Goal: Task Accomplishment & Management: Complete application form

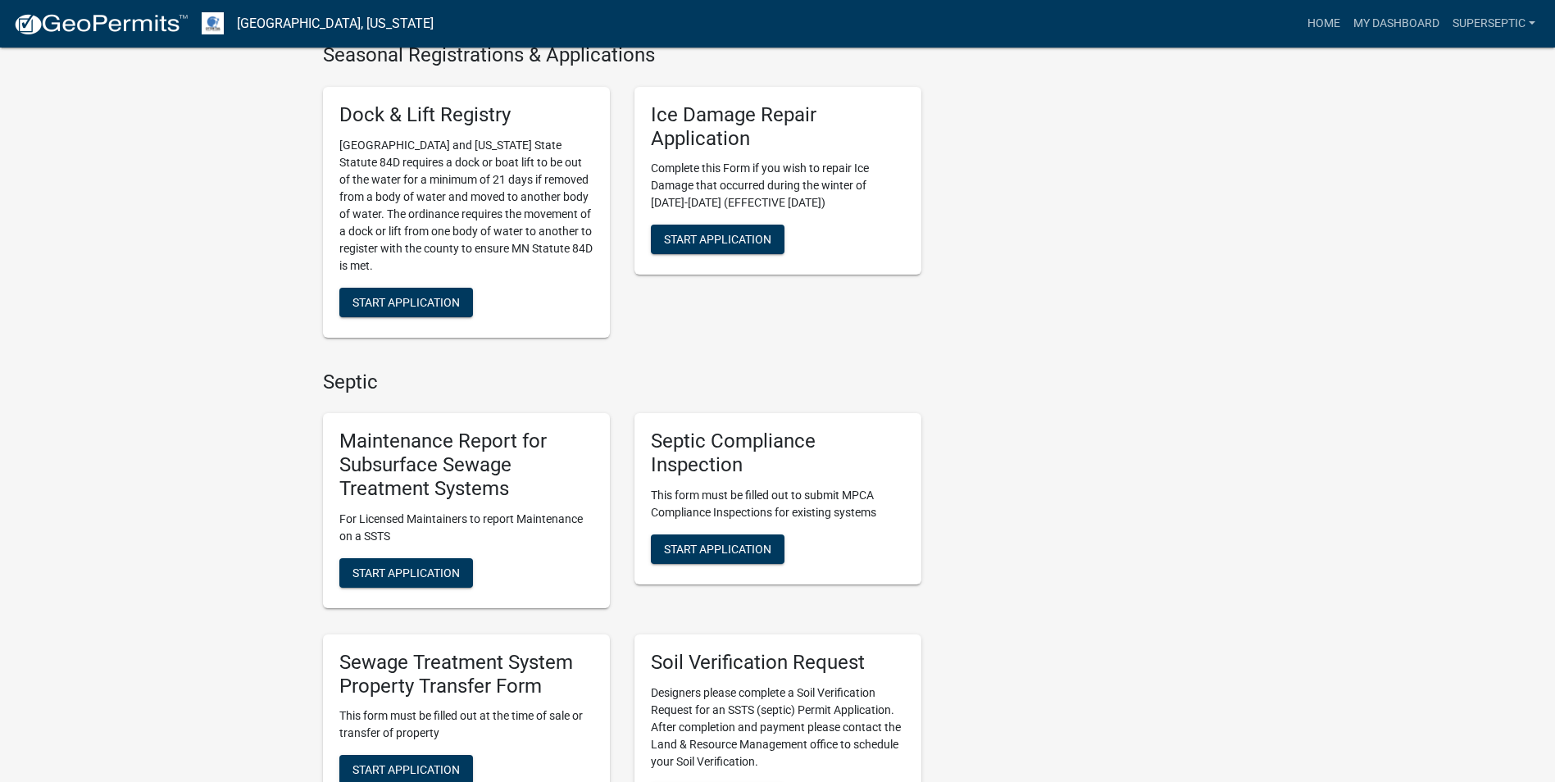
scroll to position [983, 0]
click at [454, 565] on button "Start Application" at bounding box center [406, 572] width 134 height 30
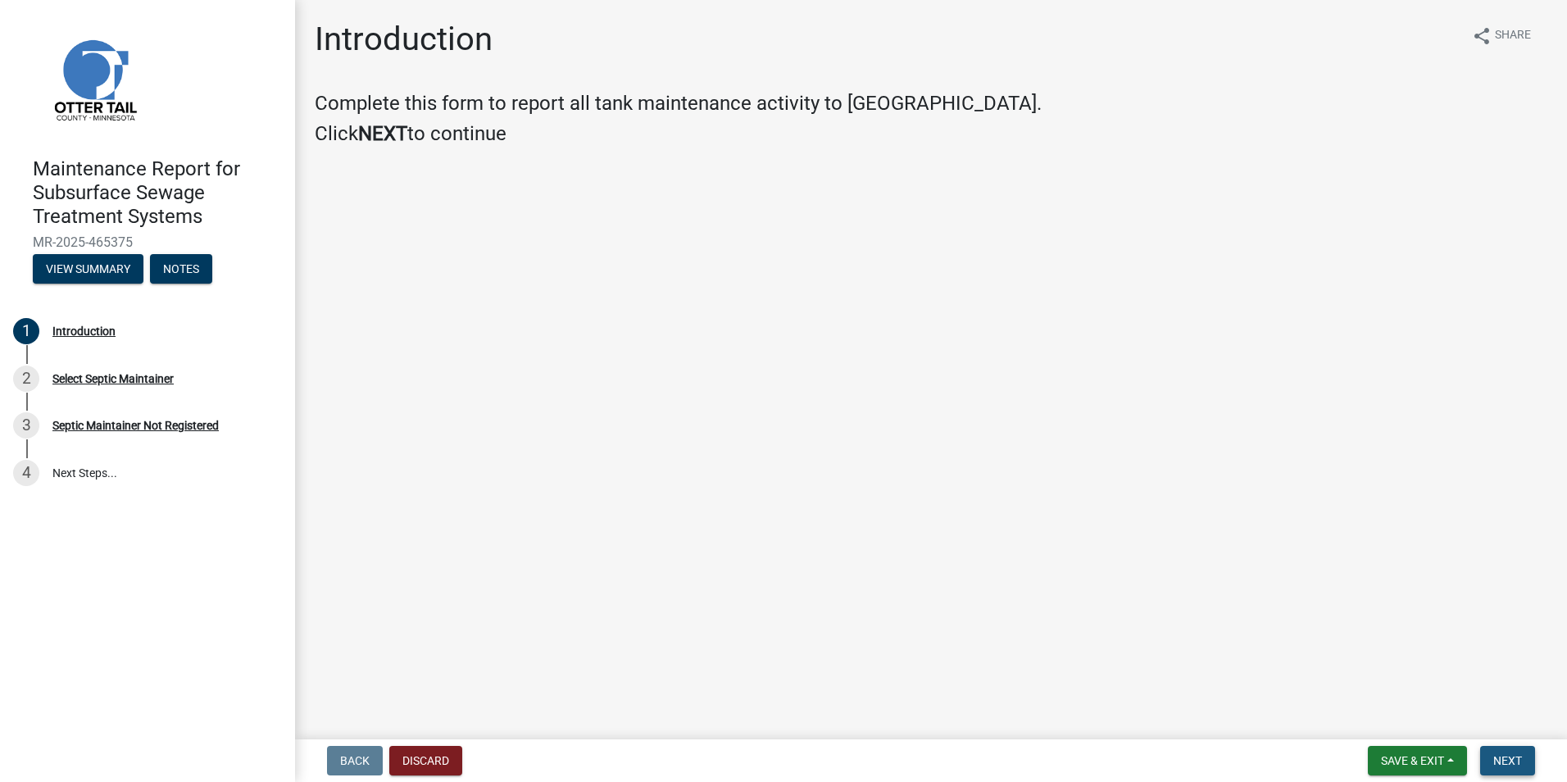
click at [1490, 760] on button "Next" at bounding box center [1507, 761] width 55 height 30
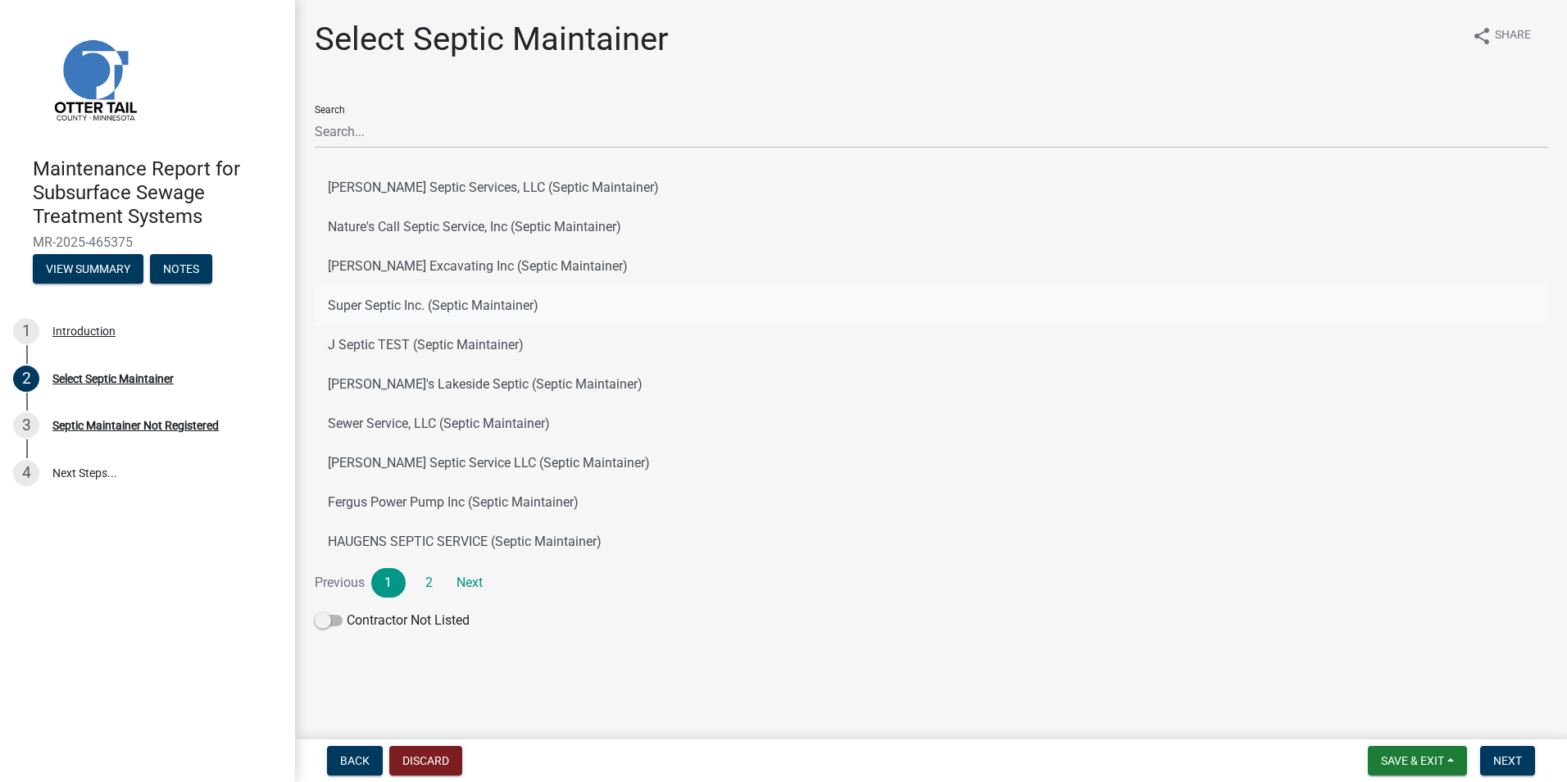
click at [431, 318] on button "Super Septic Inc. (Septic Maintainer)" at bounding box center [931, 305] width 1233 height 39
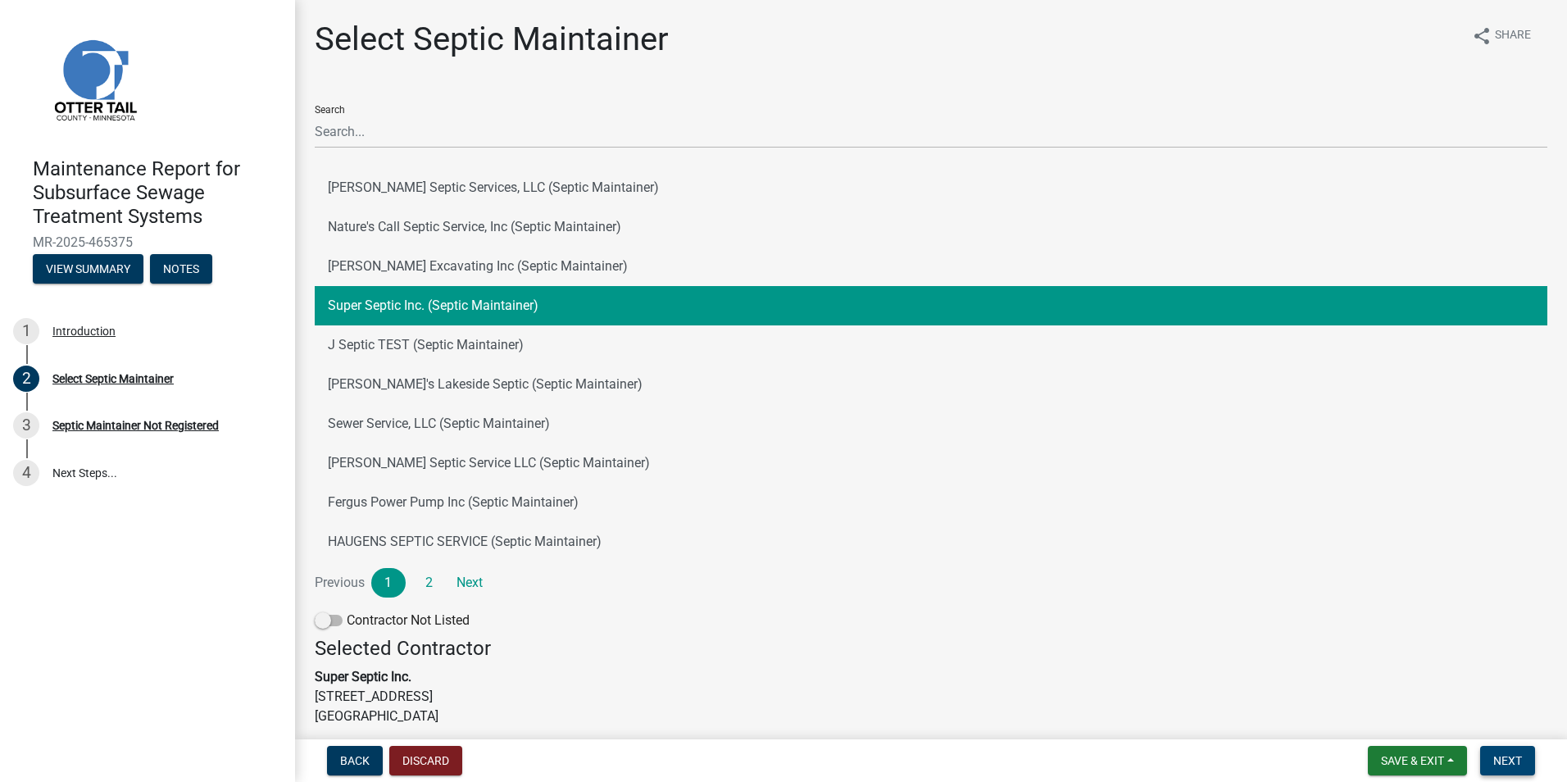
click at [1523, 759] on button "Next" at bounding box center [1507, 761] width 55 height 30
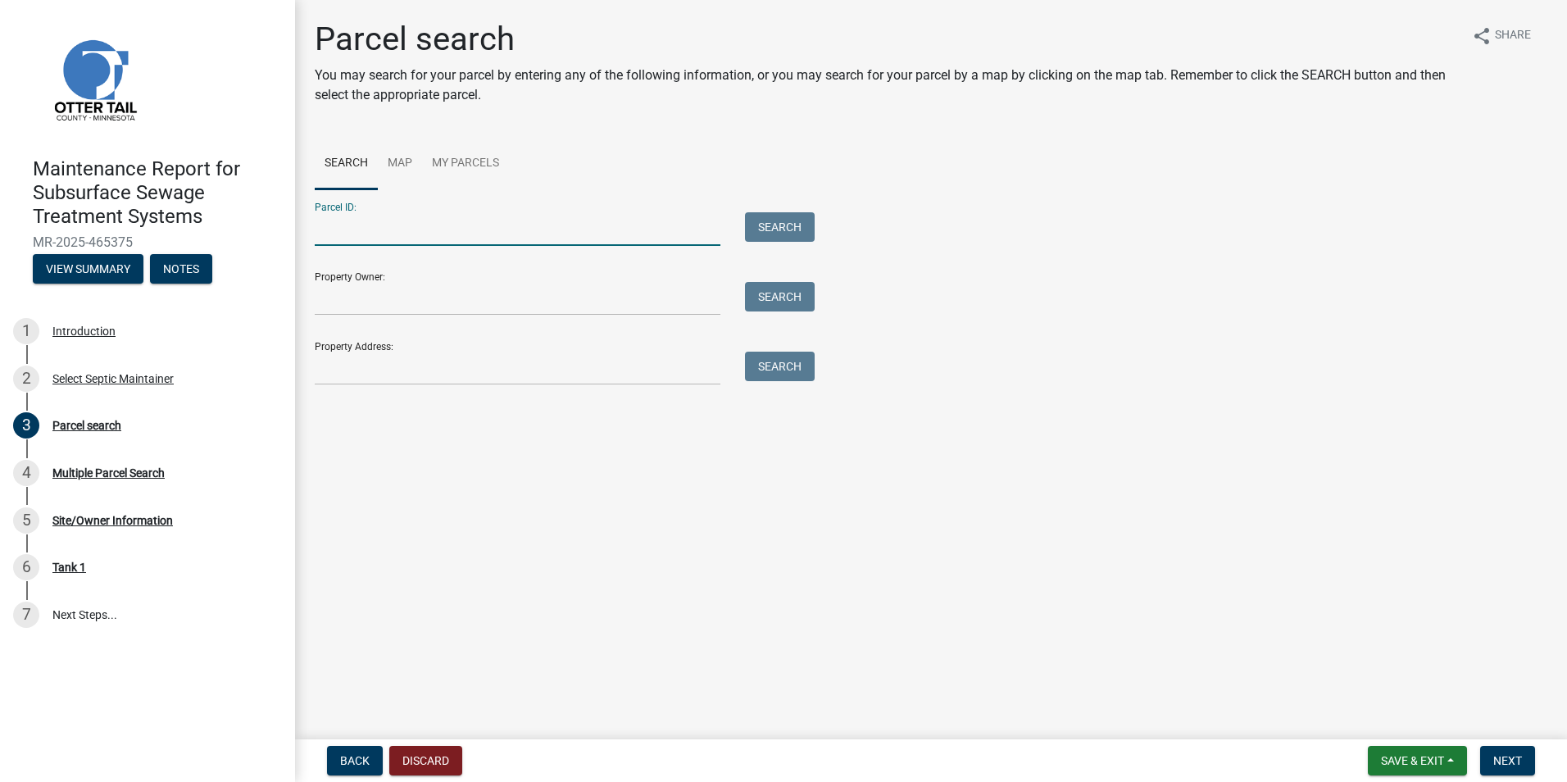
click at [375, 221] on input "Parcel ID:" at bounding box center [518, 229] width 406 height 34
paste input "37000990752000"
type input "37000990752000"
click at [781, 221] on button "Search" at bounding box center [780, 227] width 70 height 30
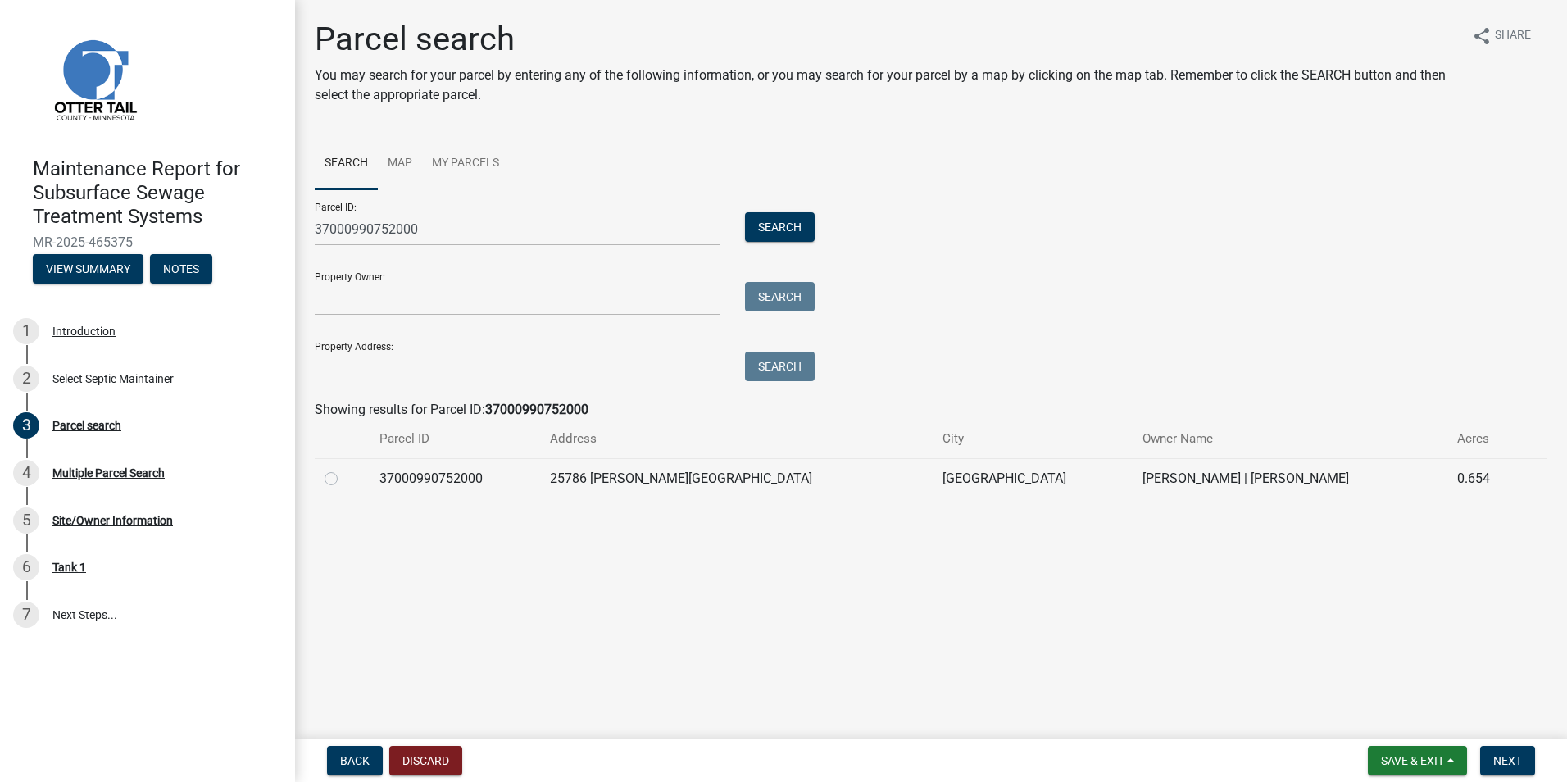
click at [344, 469] on label at bounding box center [344, 469] width 0 height 0
click at [344, 479] on input "radio" at bounding box center [349, 474] width 11 height 11
radio input "true"
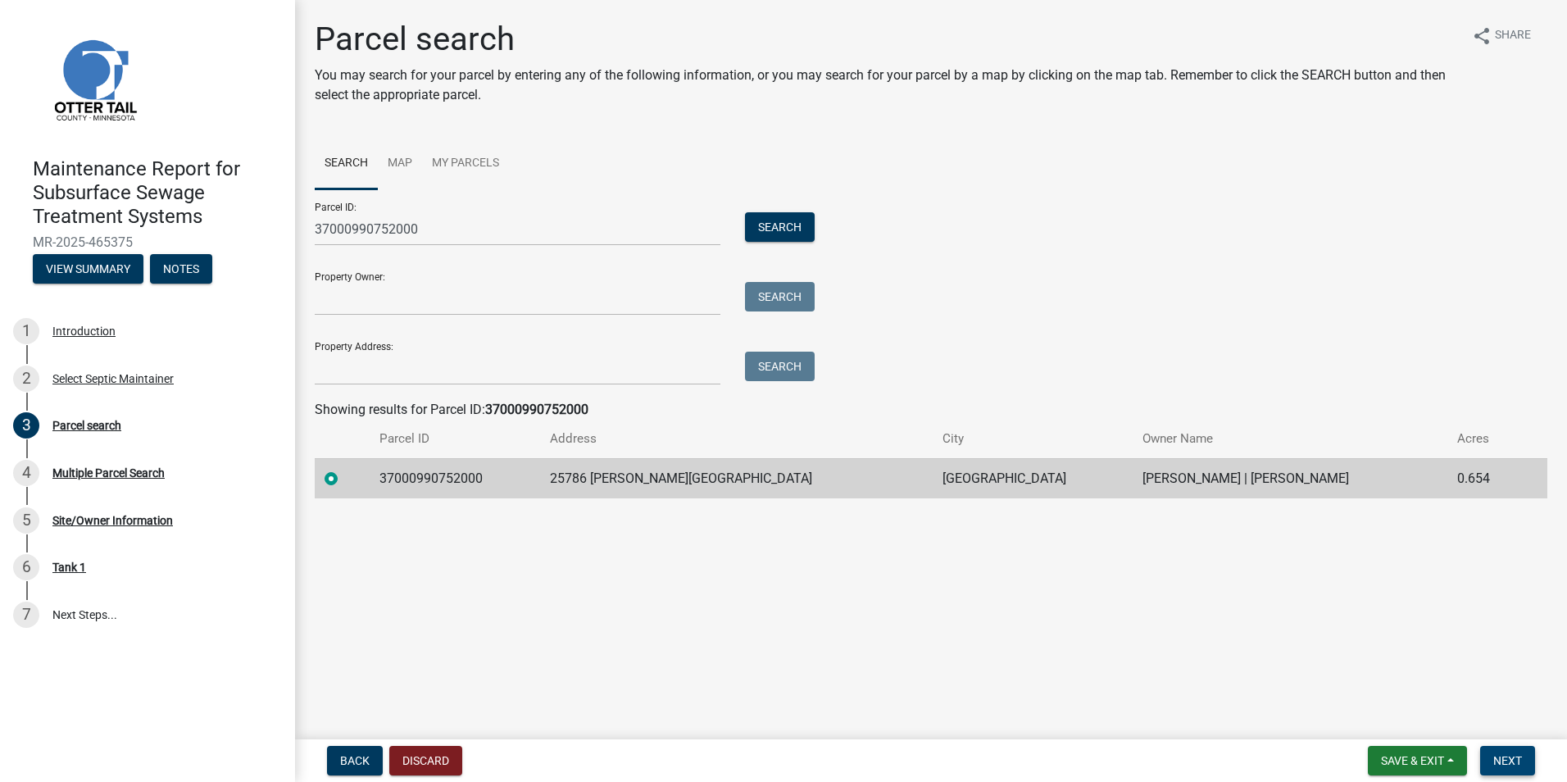
click at [1497, 759] on span "Next" at bounding box center [1507, 760] width 29 height 13
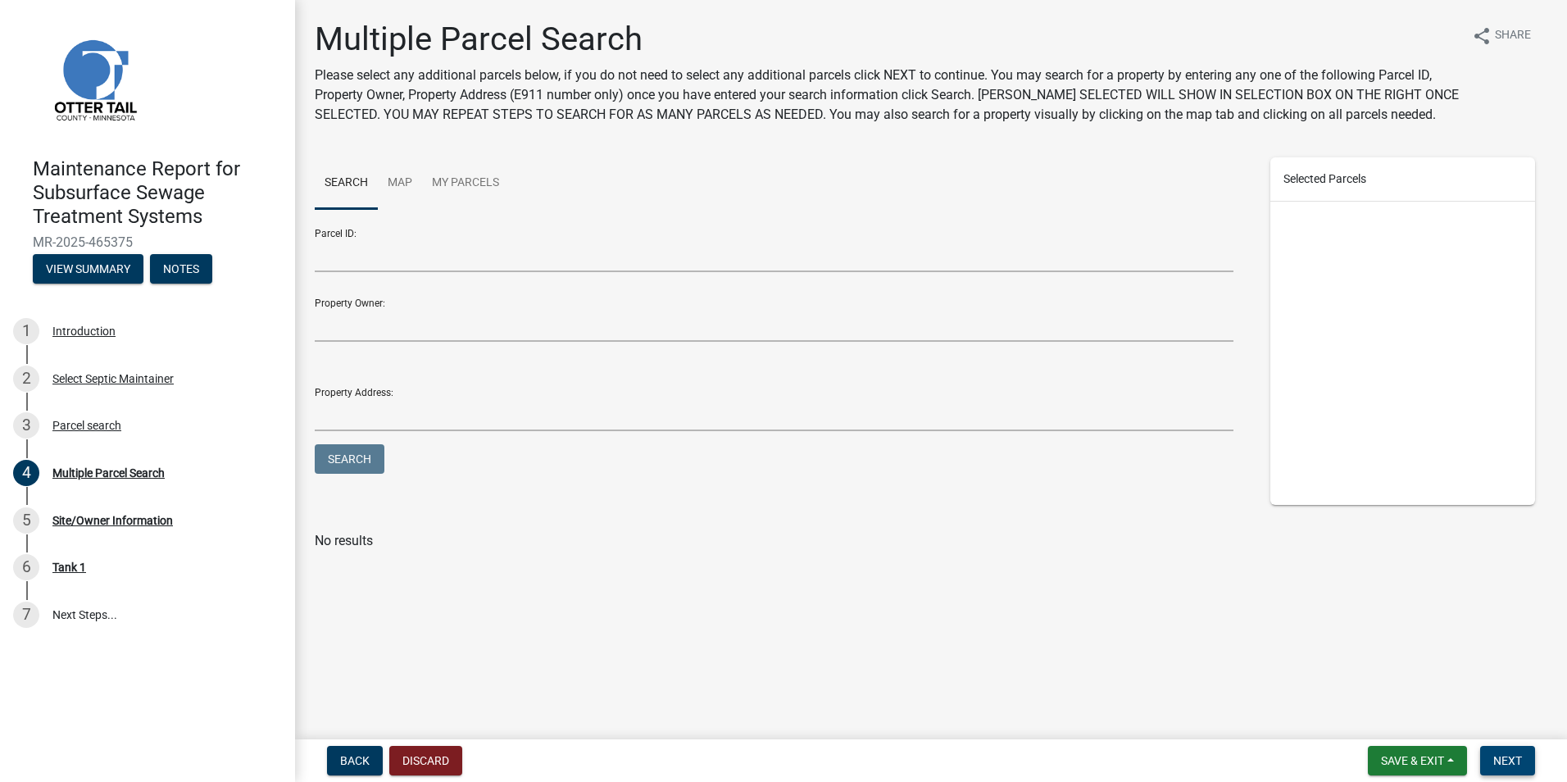
click at [1520, 760] on span "Next" at bounding box center [1507, 760] width 29 height 13
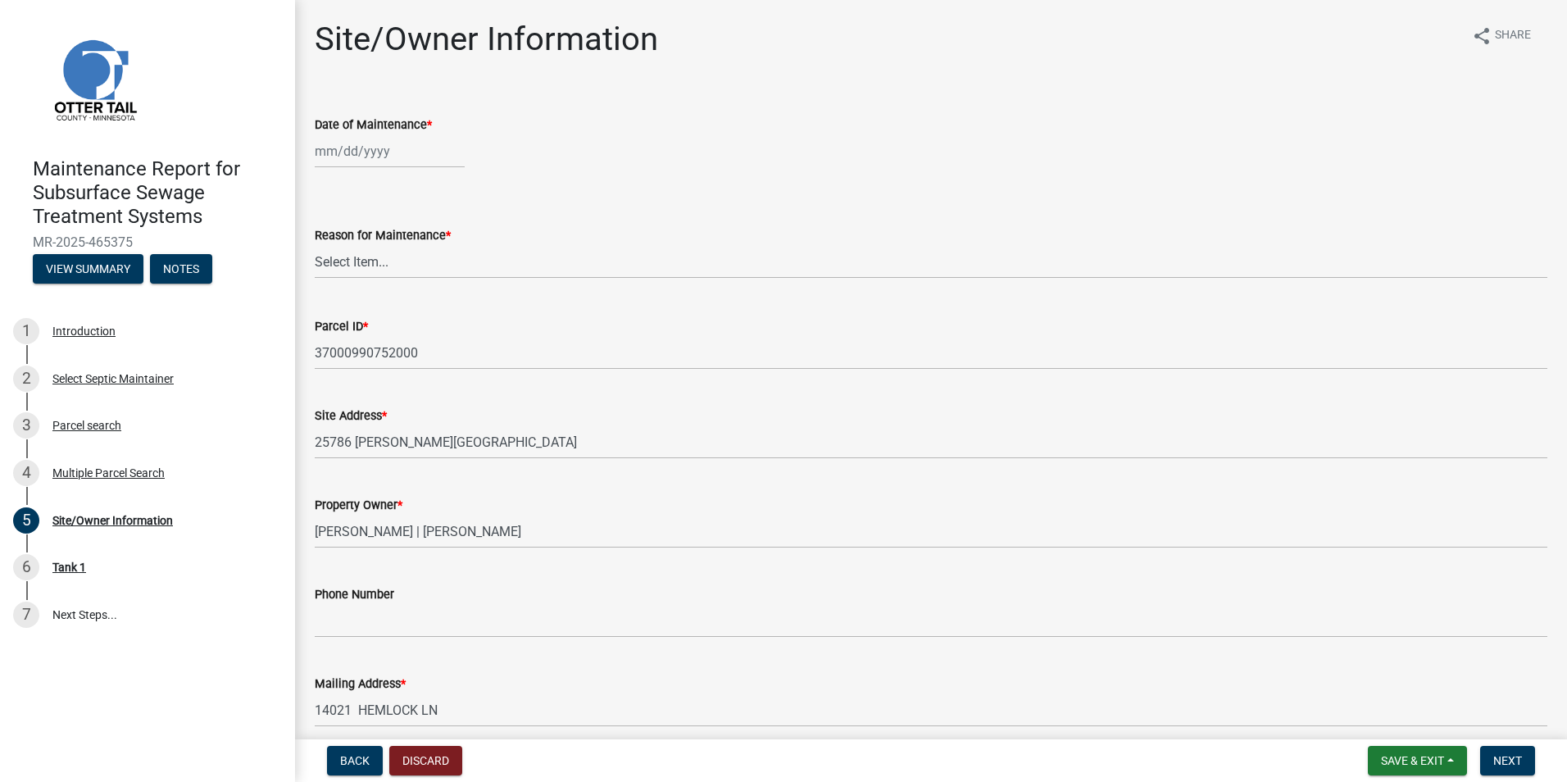
select select "8"
select select "2025"
click at [375, 154] on div "[PERSON_NAME] Feb Mar Apr [PERSON_NAME][DATE] Oct Nov [DATE] 1526 1527 1528 152…" at bounding box center [390, 151] width 150 height 34
click at [433, 291] on div "15" at bounding box center [436, 291] width 26 height 26
type input "[DATE]"
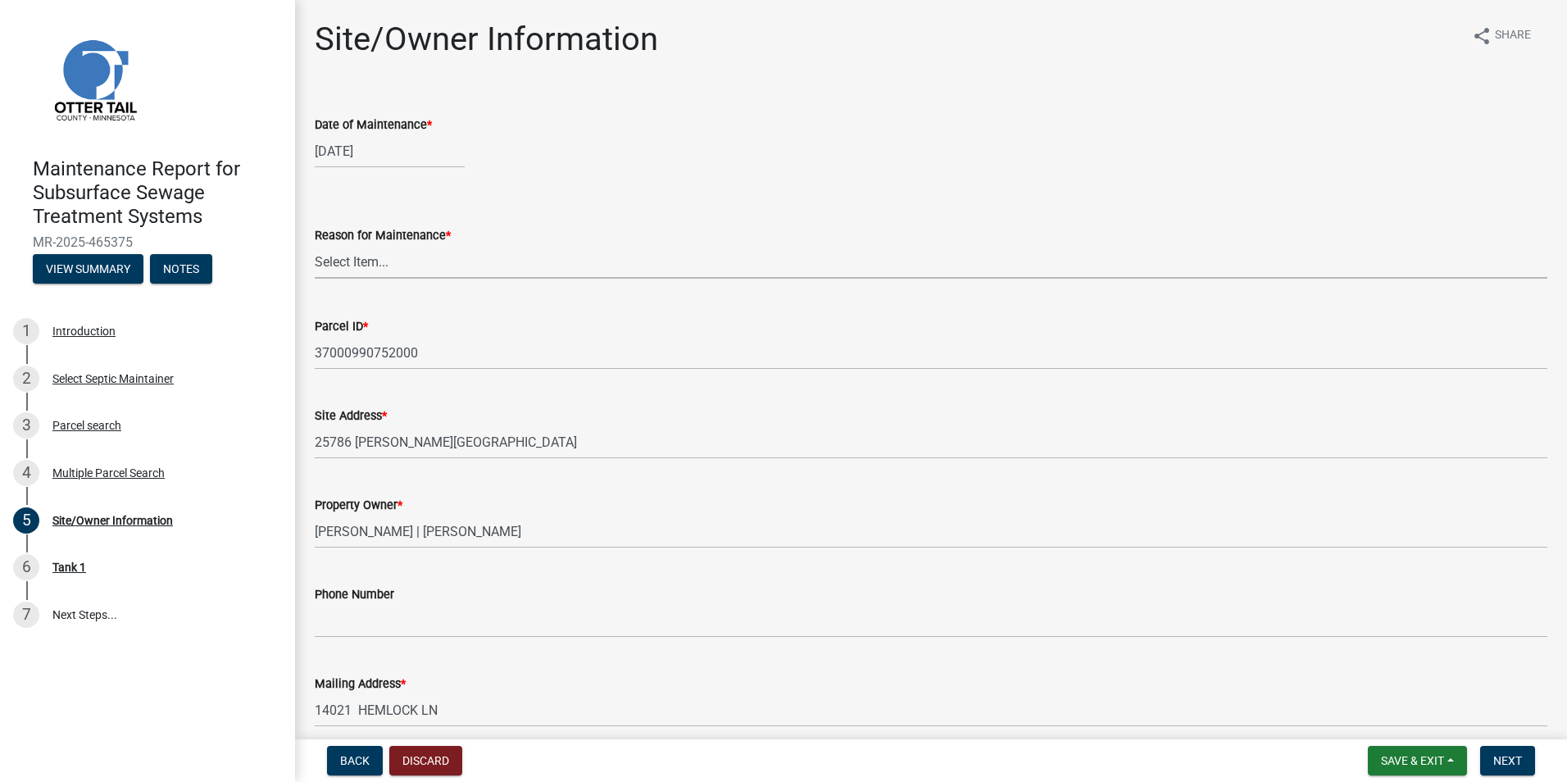
click at [361, 270] on select "Select Item... Called Routine Other" at bounding box center [931, 262] width 1233 height 34
click at [315, 245] on select "Select Item... Called Routine Other" at bounding box center [931, 262] width 1233 height 34
select select "3ac72b63-7b21-42e4-8192-806faae7a4f1"
click at [1503, 772] on button "Next" at bounding box center [1507, 761] width 55 height 30
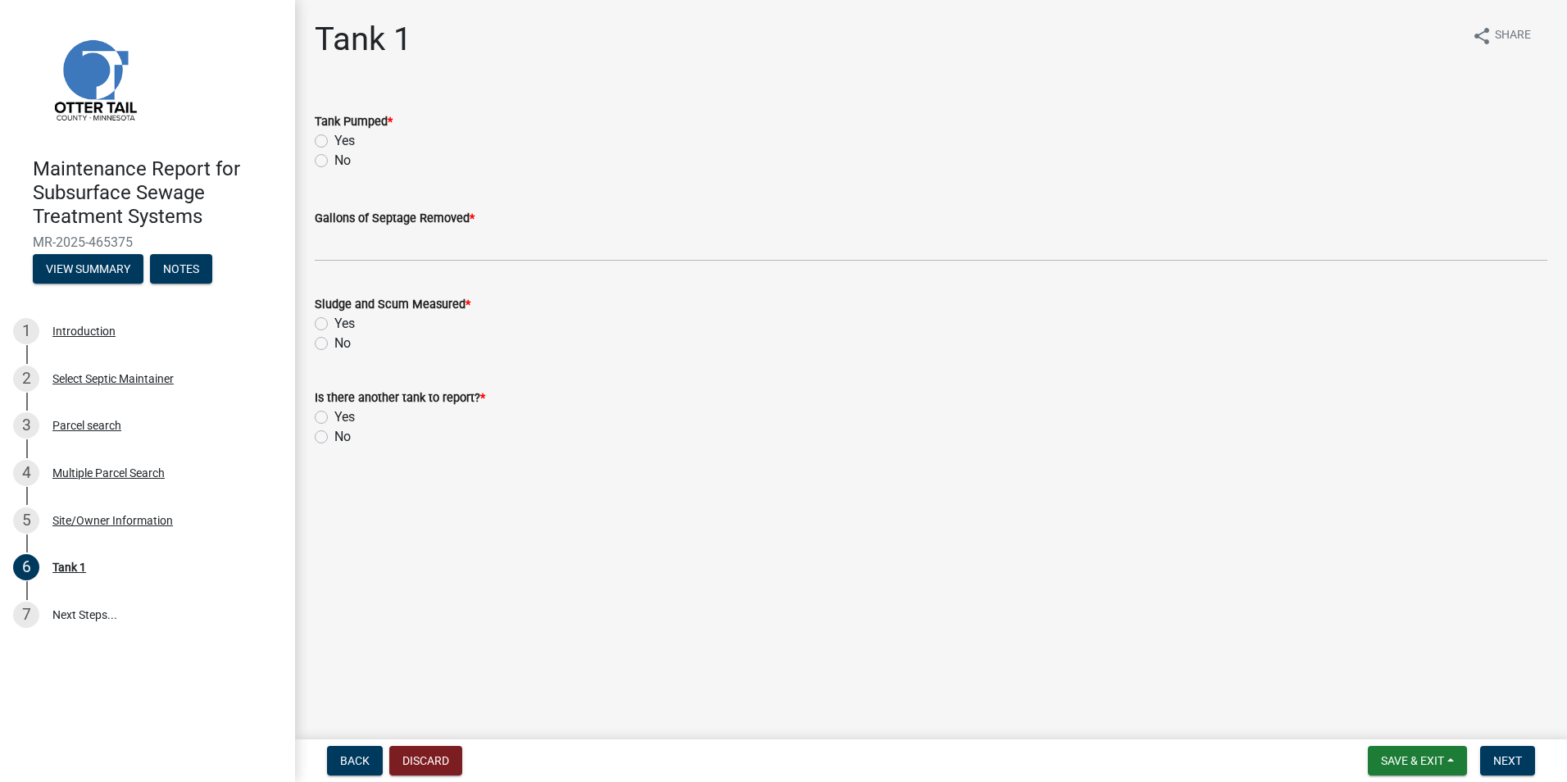
click at [334, 142] on label "Yes" at bounding box center [344, 141] width 20 height 20
click at [334, 142] on input "Yes" at bounding box center [339, 136] width 11 height 11
radio input "true"
click at [357, 264] on wm-data-entity-input "Gallons of Septage Removed *" at bounding box center [931, 229] width 1233 height 89
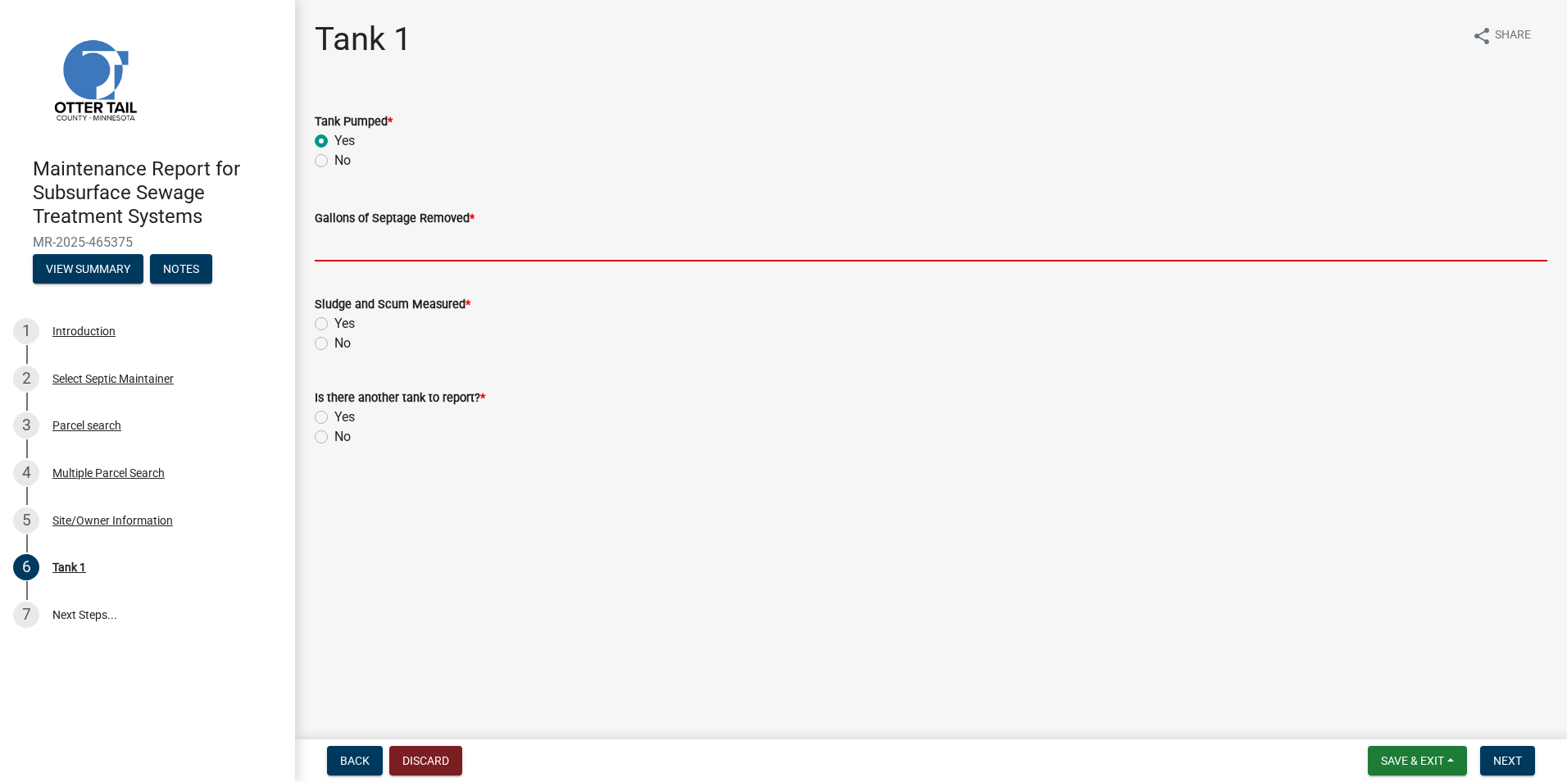
click at [360, 251] on input "Gallons of Septage Removed *" at bounding box center [931, 245] width 1233 height 34
type input "2000"
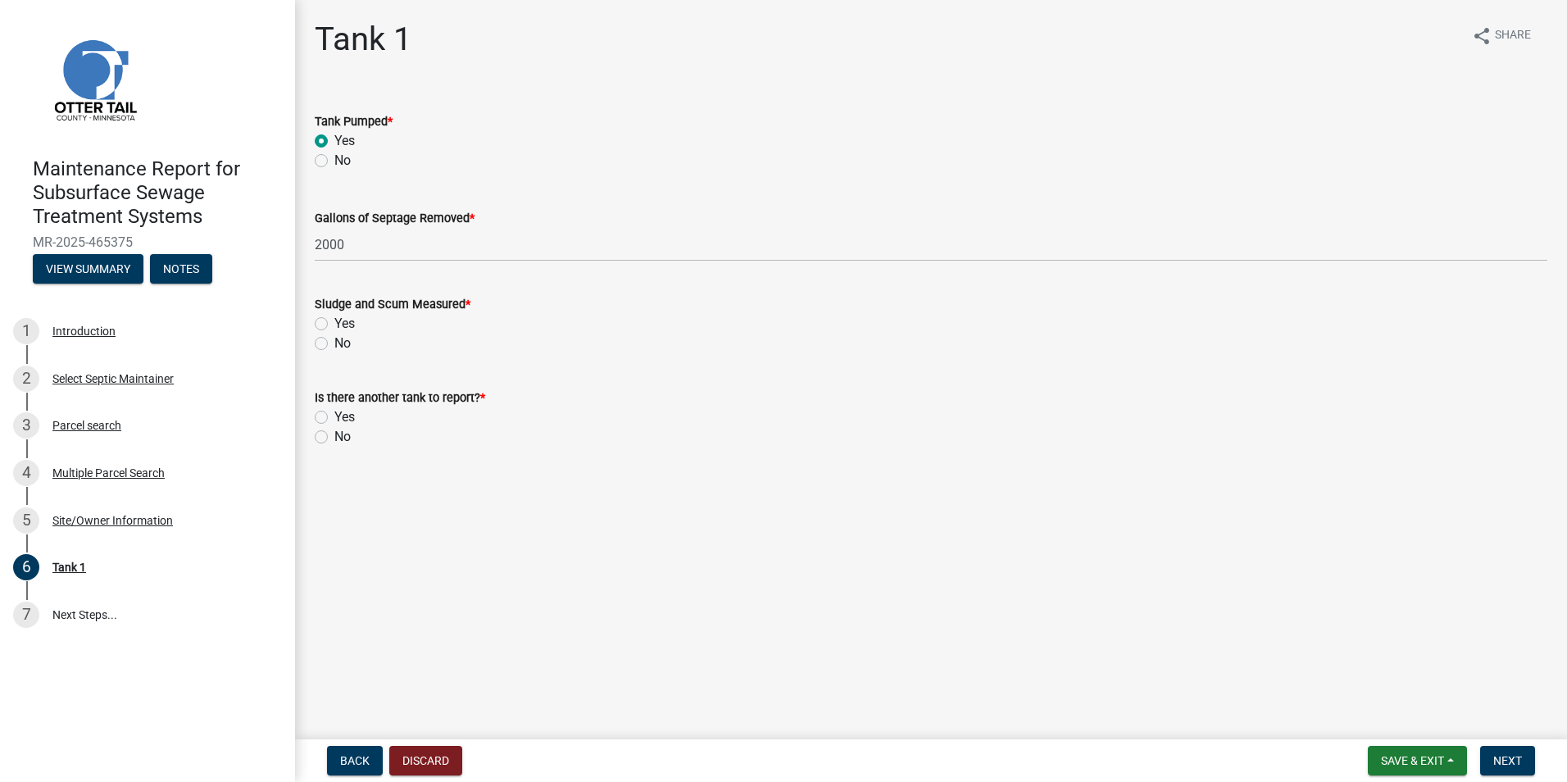
click at [334, 320] on label "Yes" at bounding box center [344, 324] width 20 height 20
click at [334, 320] on input "Yes" at bounding box center [339, 319] width 11 height 11
radio input "true"
click at [334, 436] on label "No" at bounding box center [342, 437] width 16 height 20
click at [334, 436] on input "No" at bounding box center [339, 432] width 11 height 11
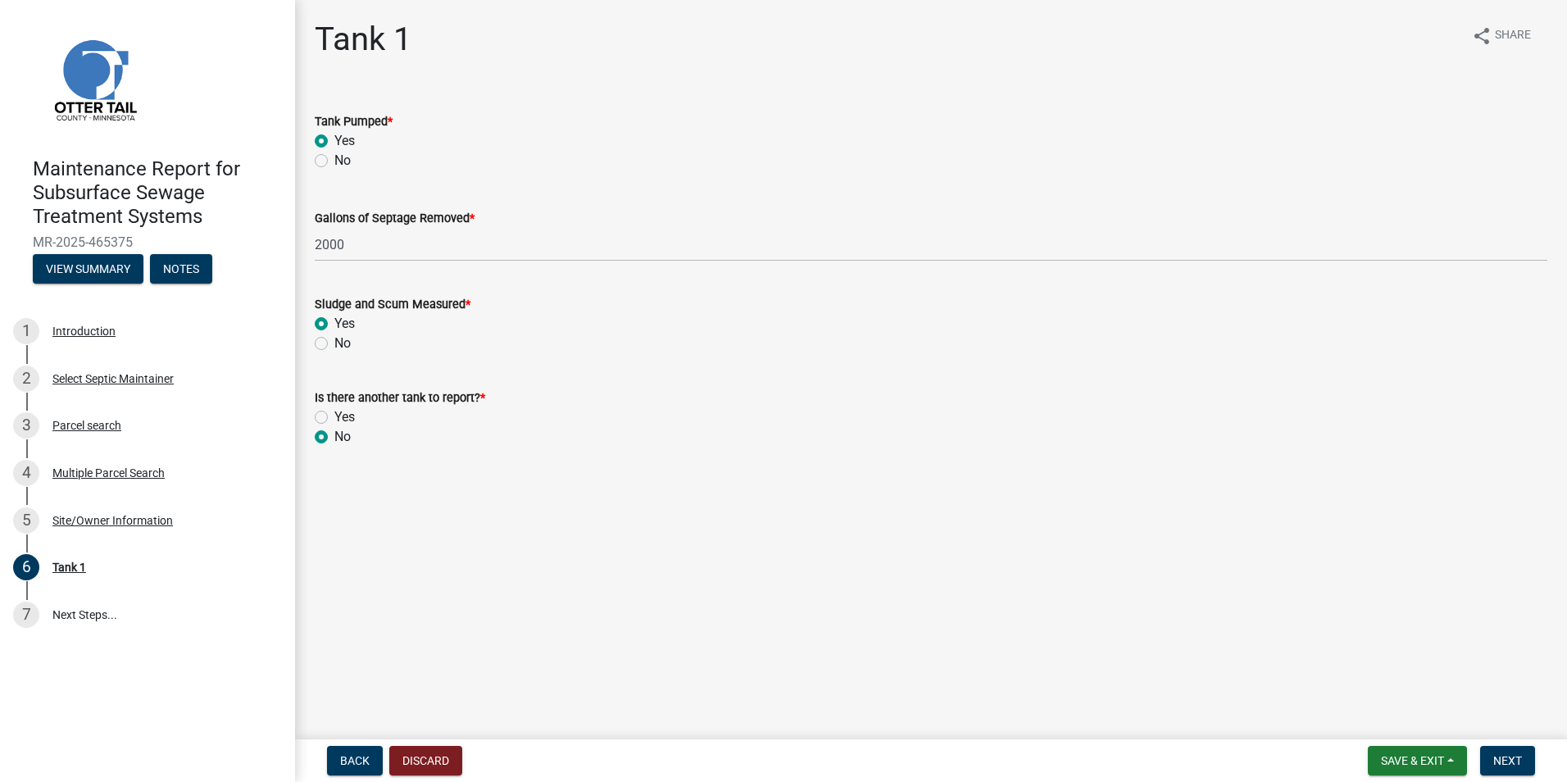
radio input "true"
click at [1501, 757] on span "Next" at bounding box center [1507, 760] width 29 height 13
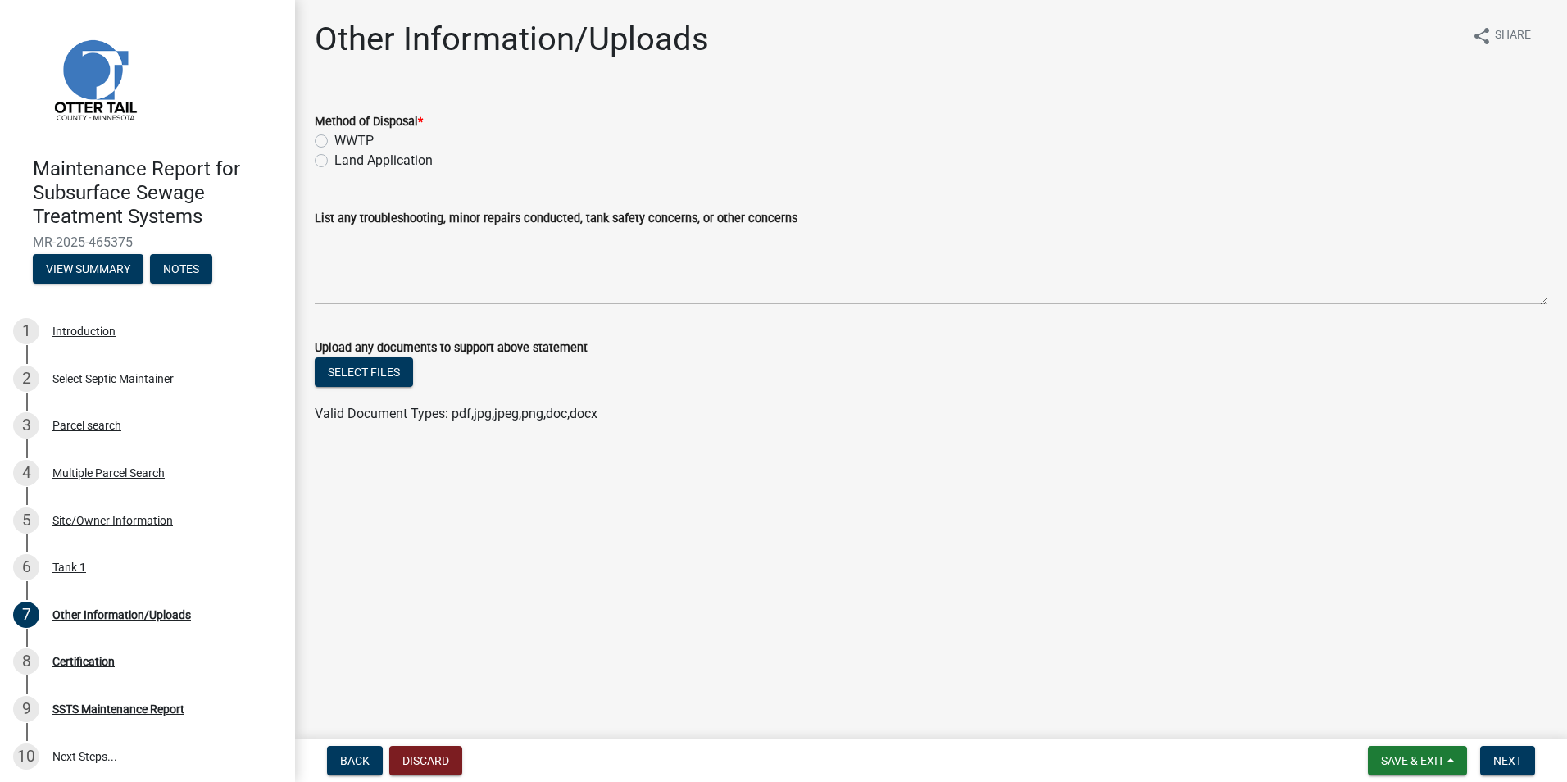
click at [385, 157] on label "Land Application" at bounding box center [383, 161] width 98 height 20
click at [345, 157] on input "Land Application" at bounding box center [339, 156] width 11 height 11
radio input "true"
click at [1515, 760] on span "Next" at bounding box center [1507, 760] width 29 height 13
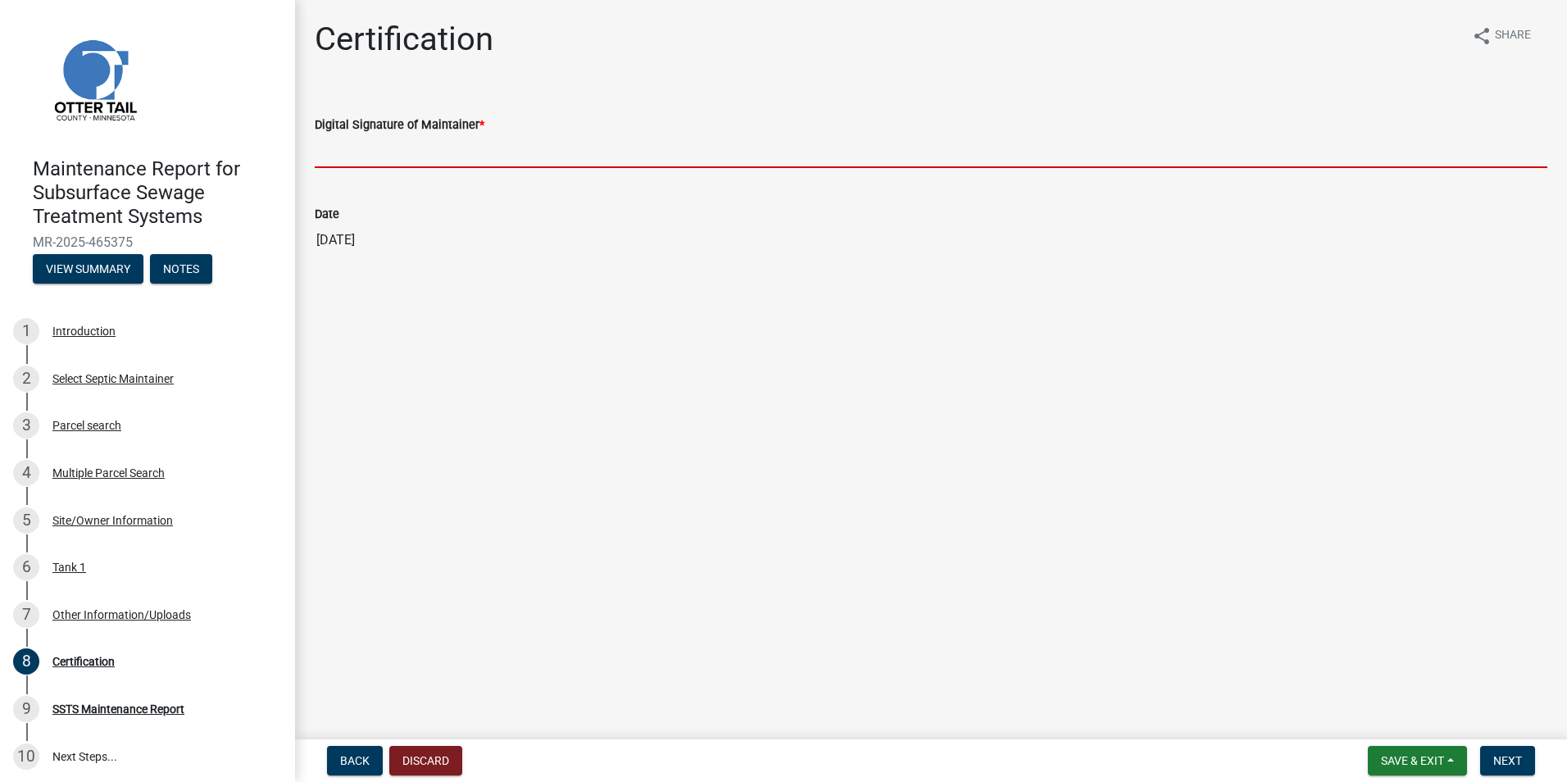
click at [398, 157] on input "Digital Signature of Maintainer *" at bounding box center [931, 151] width 1233 height 34
type input "[PERSON_NAME]"
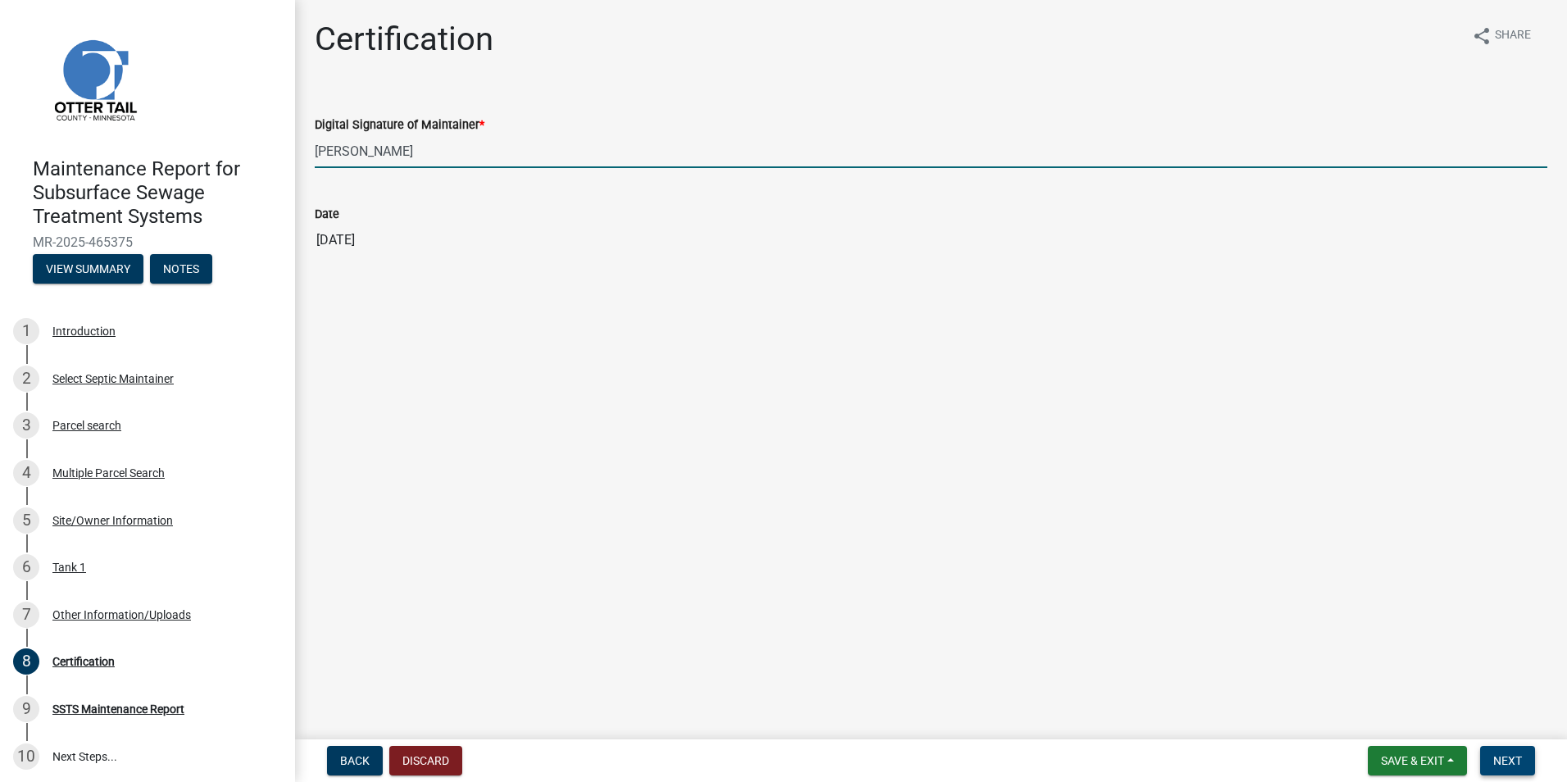
click at [1491, 761] on button "Next" at bounding box center [1507, 761] width 55 height 30
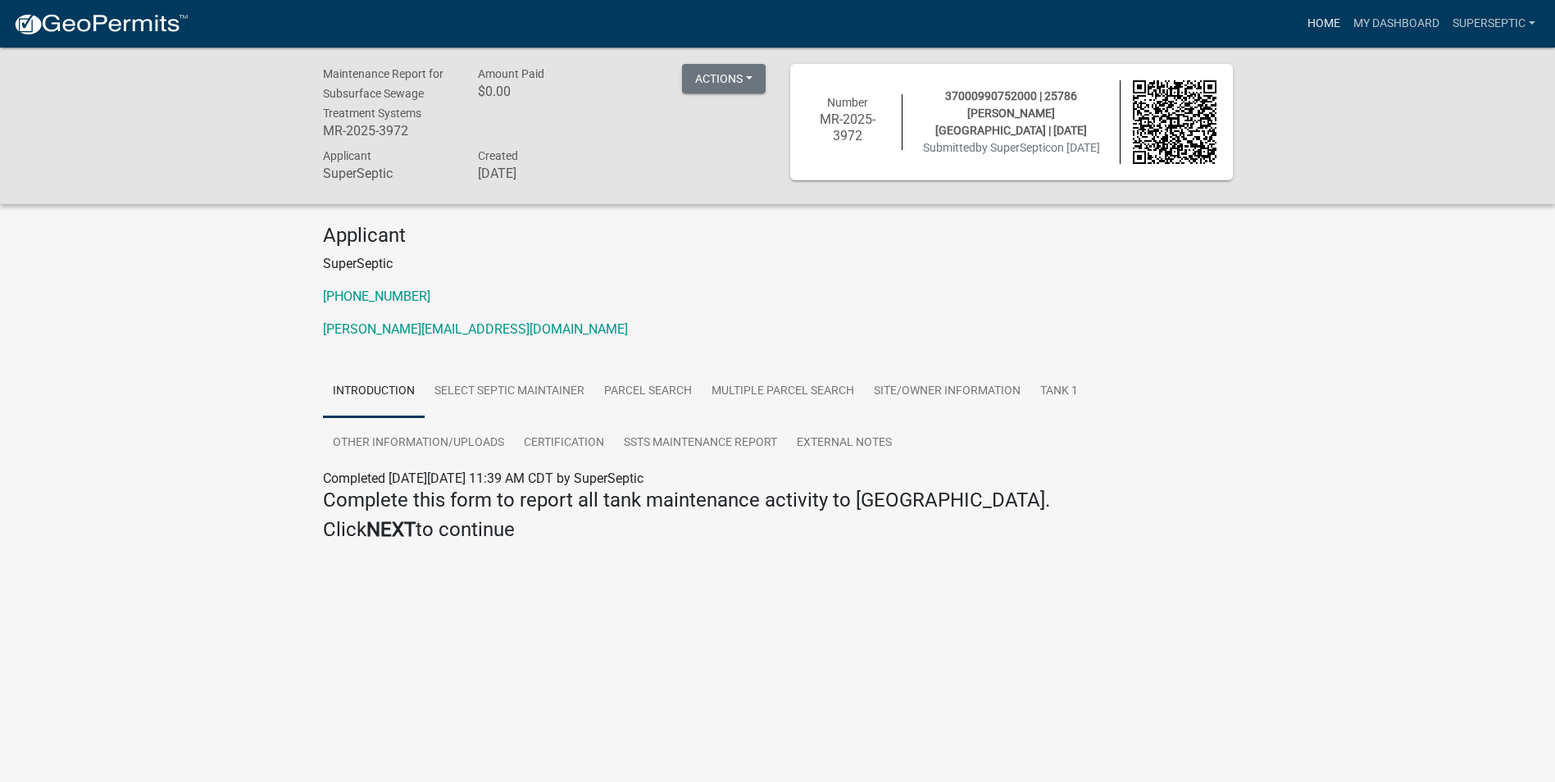
click at [1314, 24] on link "Home" at bounding box center [1324, 23] width 46 height 31
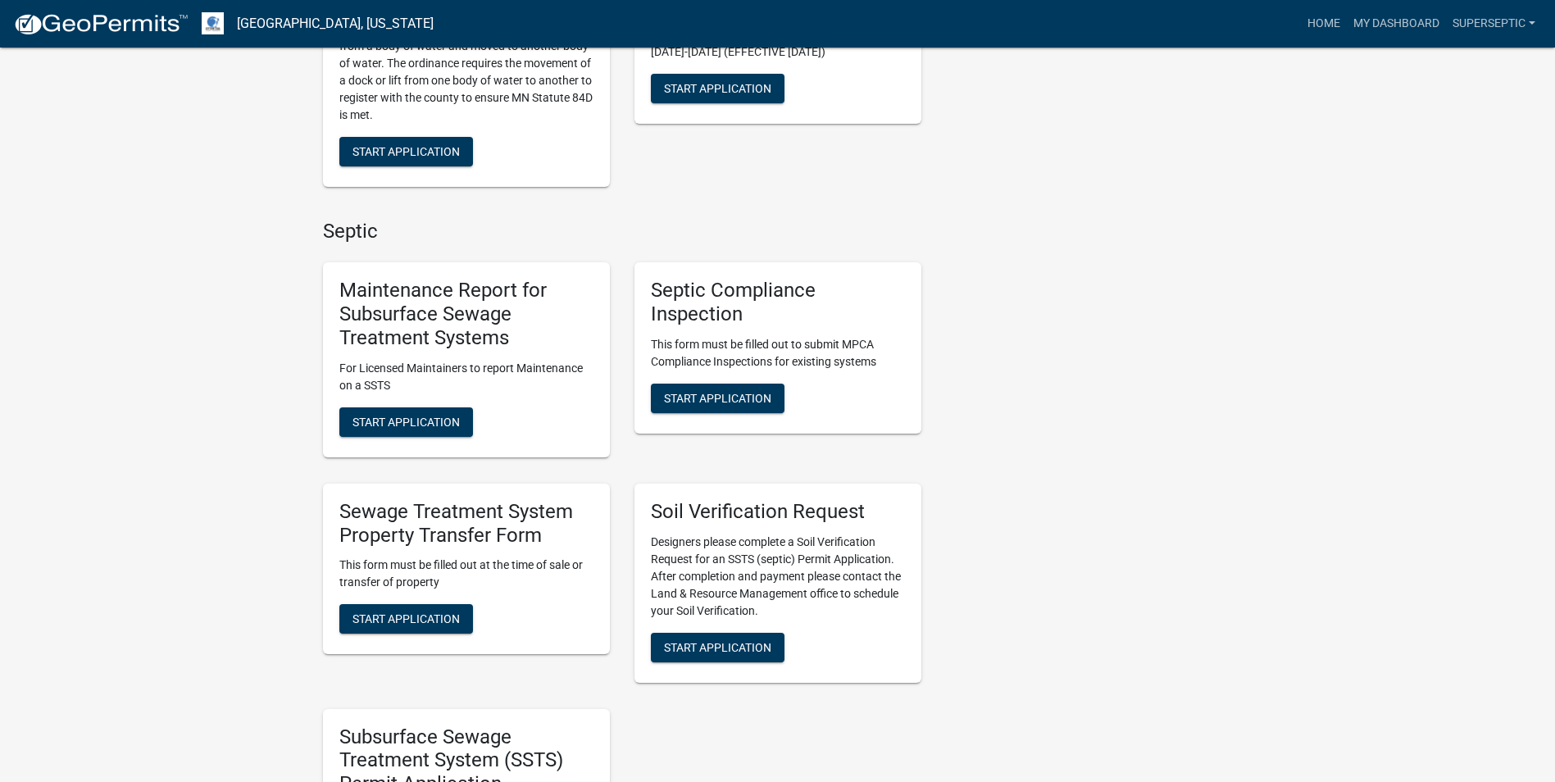
scroll to position [1147, 0]
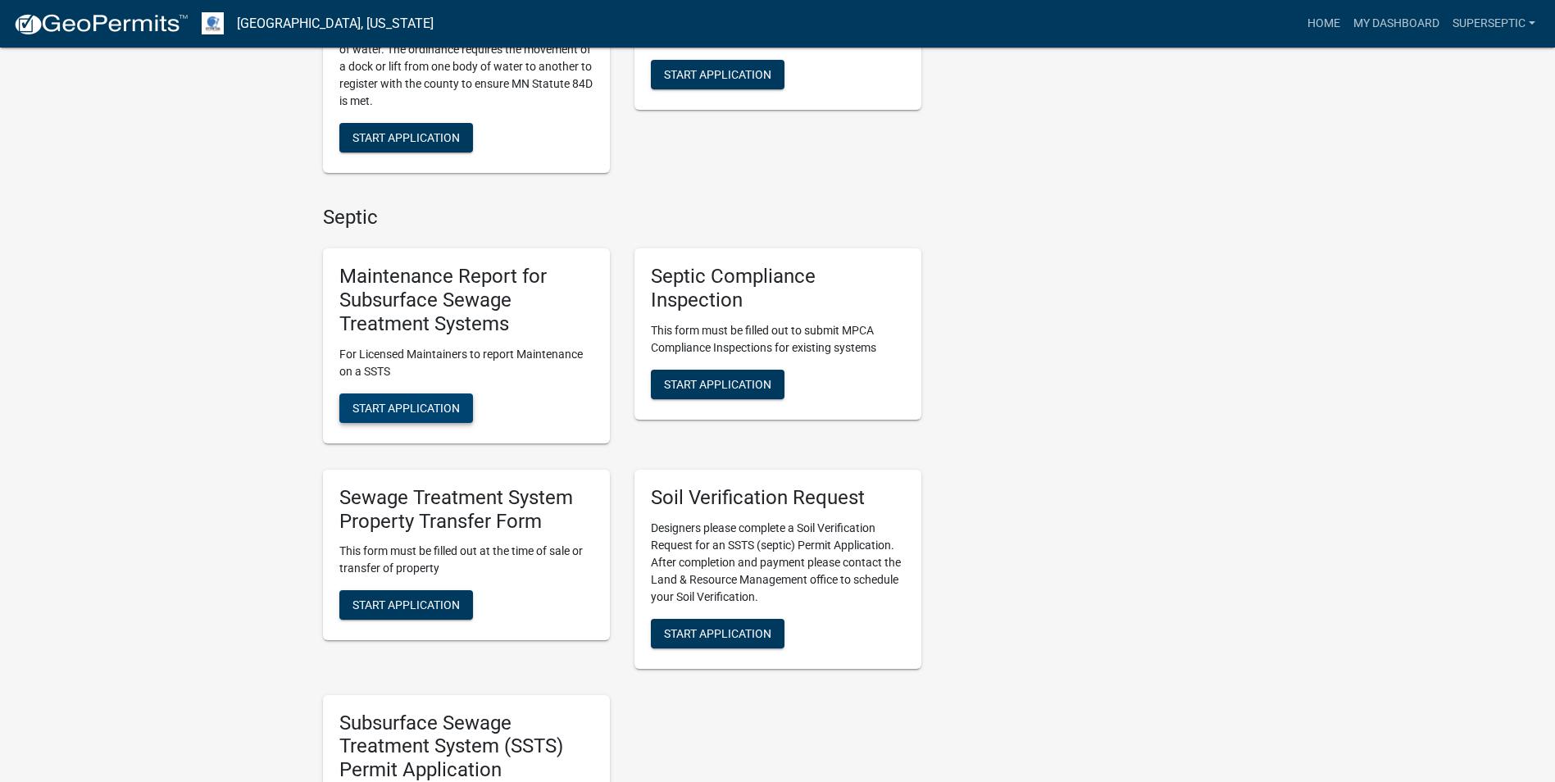
click at [425, 401] on span "Start Application" at bounding box center [405, 407] width 107 height 13
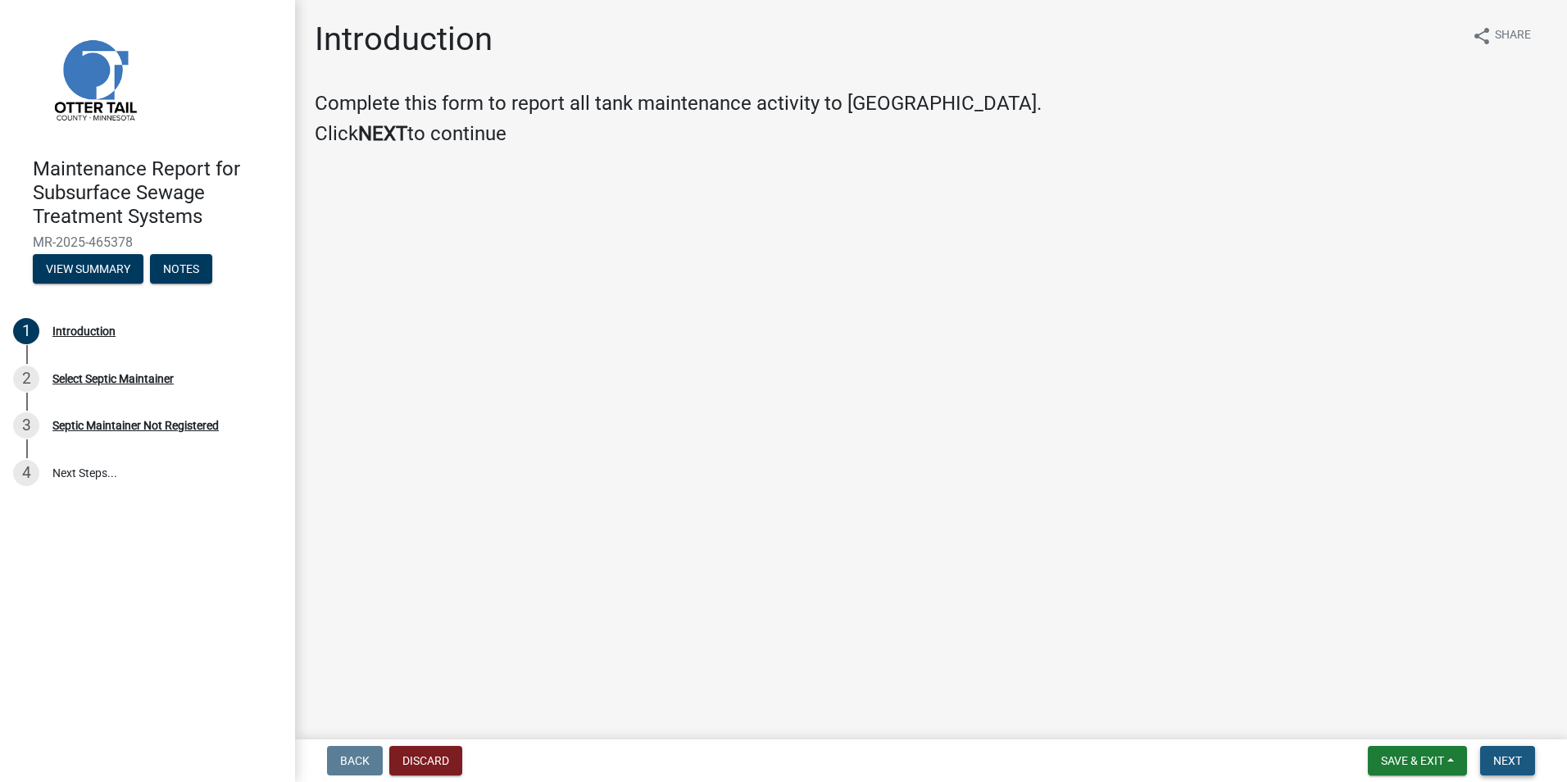
click at [1511, 762] on span "Next" at bounding box center [1507, 760] width 29 height 13
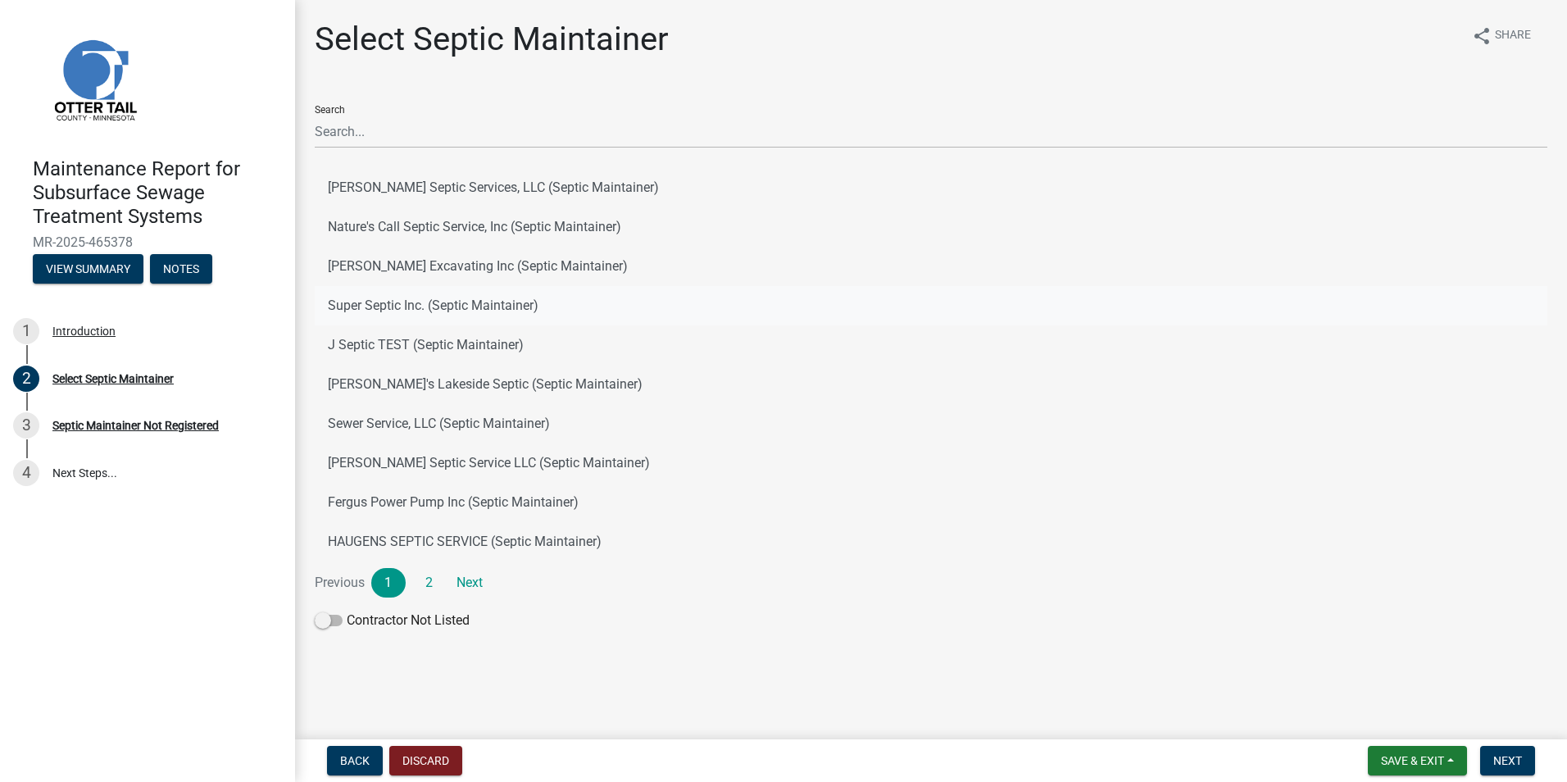
click at [399, 313] on button "Super Septic Inc. (Septic Maintainer)" at bounding box center [931, 305] width 1233 height 39
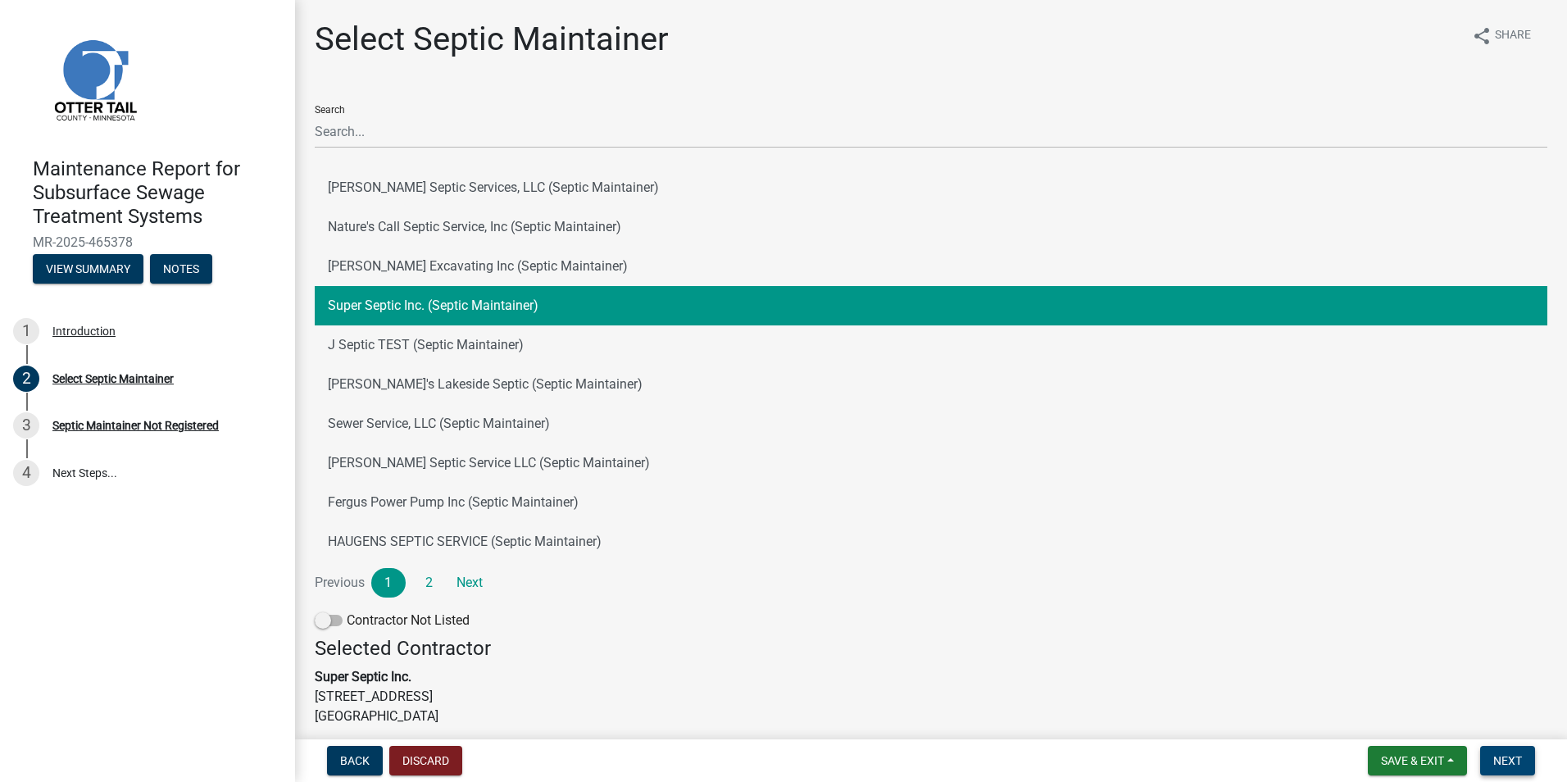
click at [1502, 754] on span "Next" at bounding box center [1507, 760] width 29 height 13
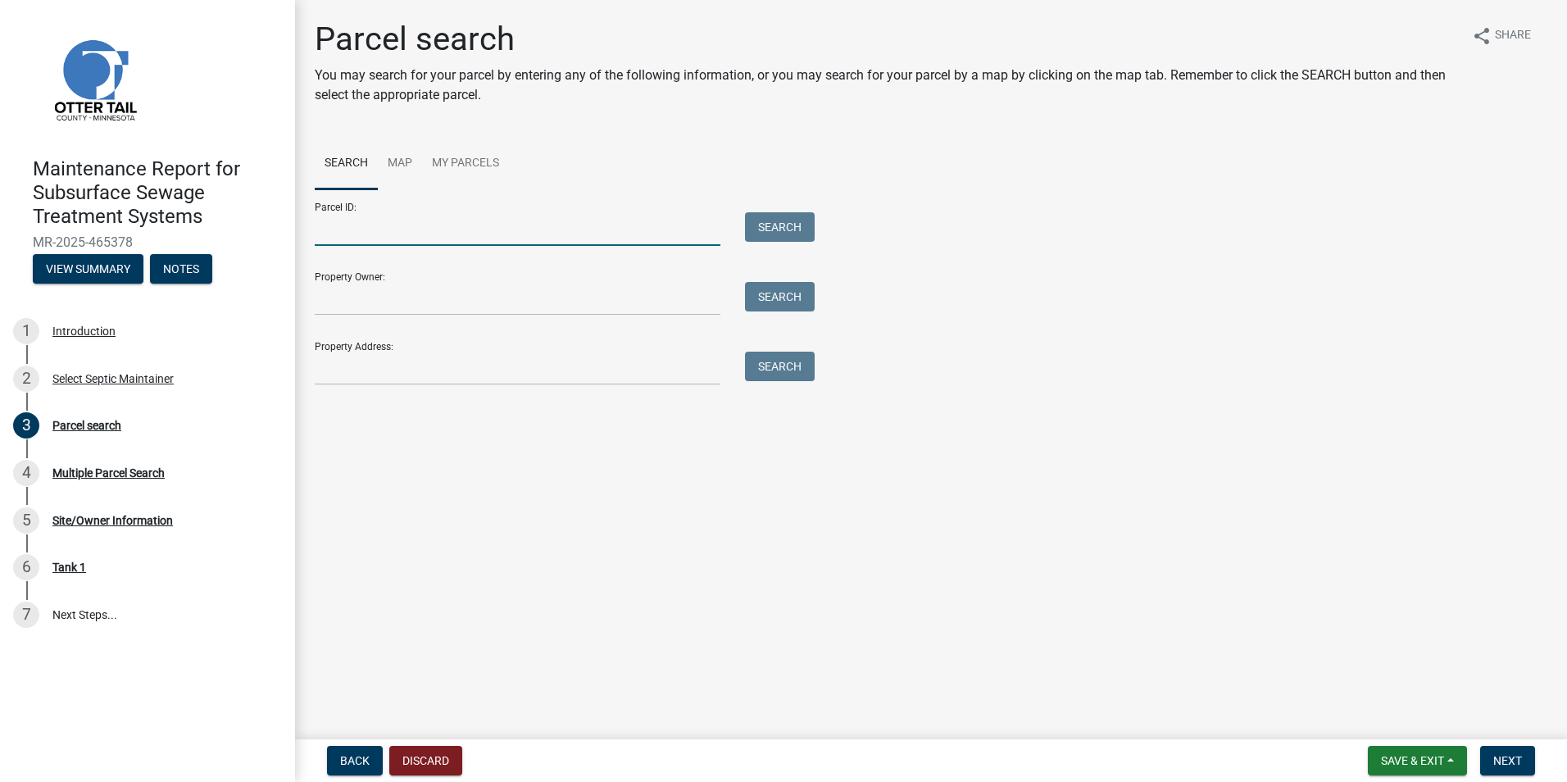
click at [408, 241] on input "Parcel ID:" at bounding box center [518, 229] width 406 height 34
paste input "37000270141003"
type input "37000270141003"
click at [797, 238] on button "Search" at bounding box center [780, 227] width 70 height 30
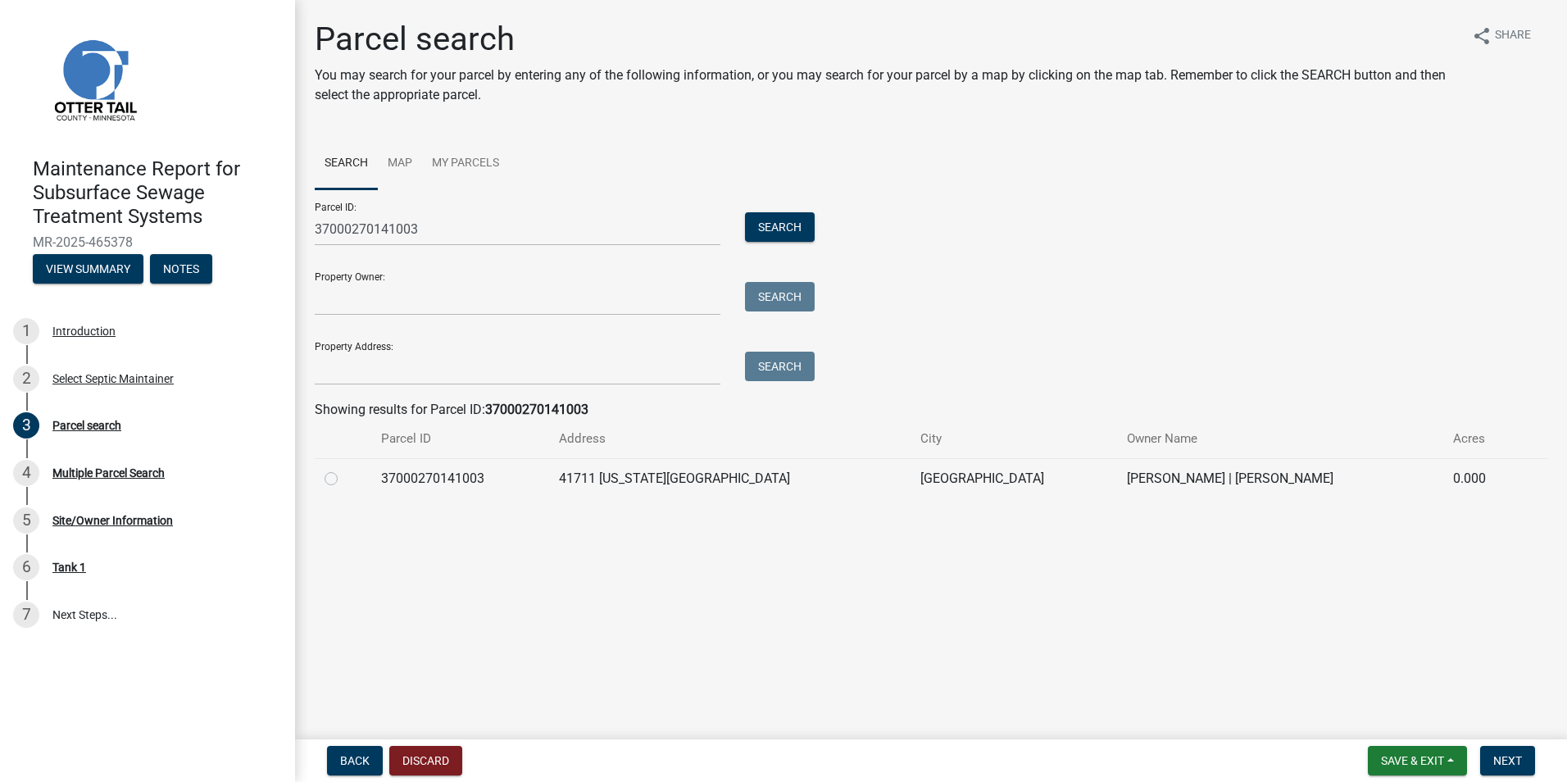
click at [344, 469] on label at bounding box center [344, 469] width 0 height 0
click at [344, 479] on input "radio" at bounding box center [349, 474] width 11 height 11
radio input "true"
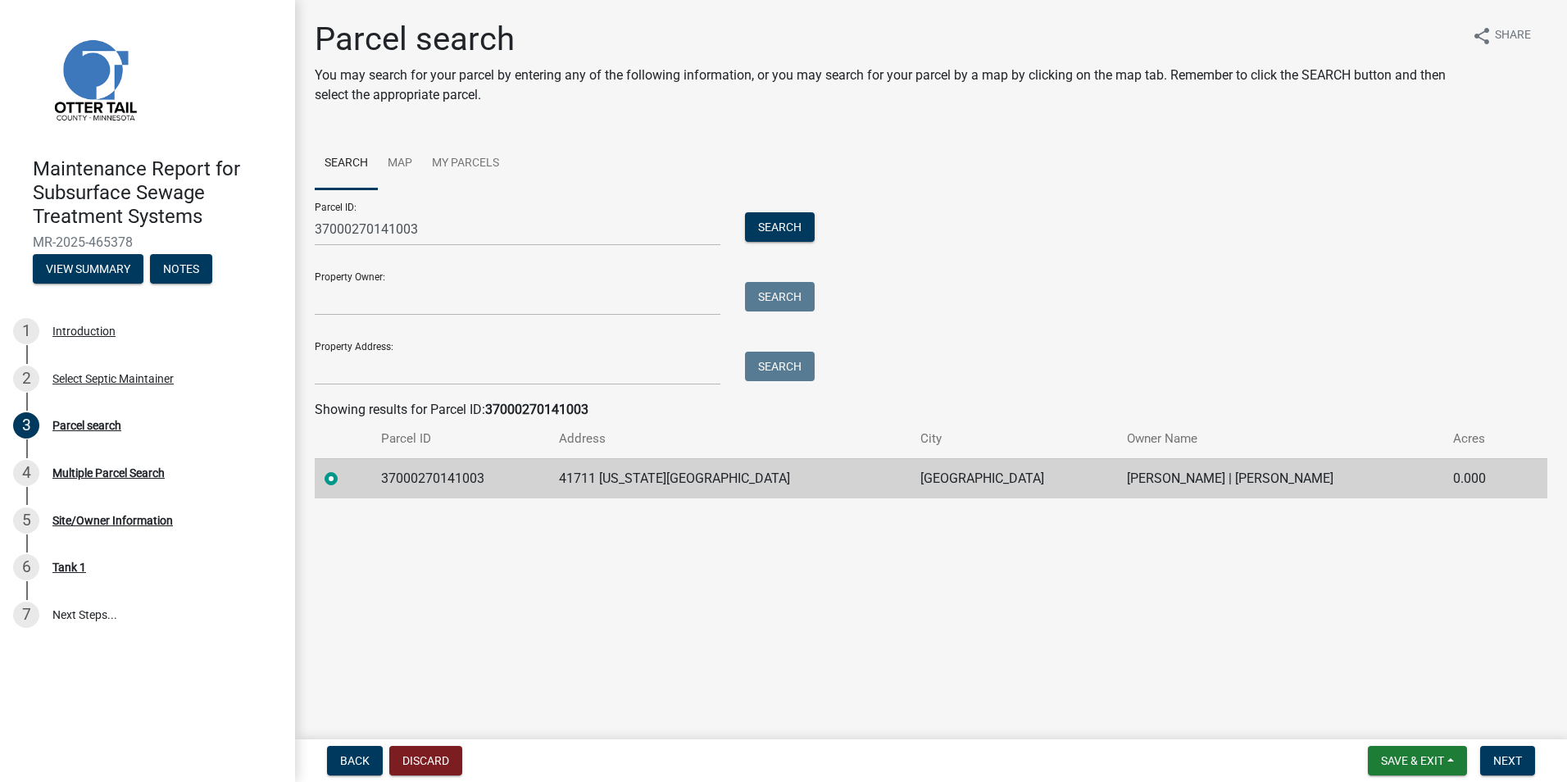
click at [1495, 742] on nav "Back Discard Save & Exit Save Save & Exit Next" at bounding box center [931, 760] width 1272 height 43
click at [1501, 754] on span "Next" at bounding box center [1507, 760] width 29 height 13
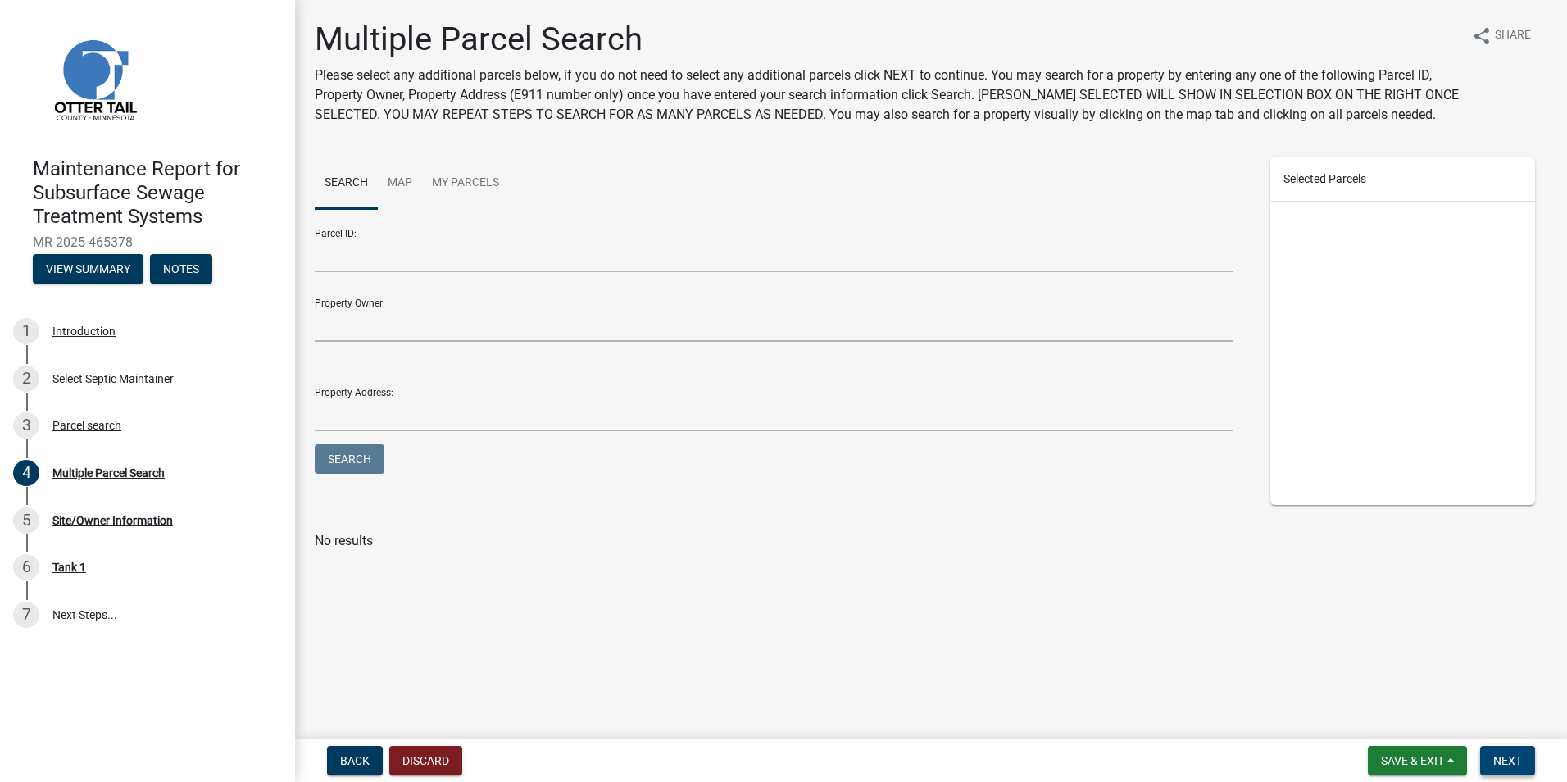
click at [1508, 749] on button "Next" at bounding box center [1507, 761] width 55 height 30
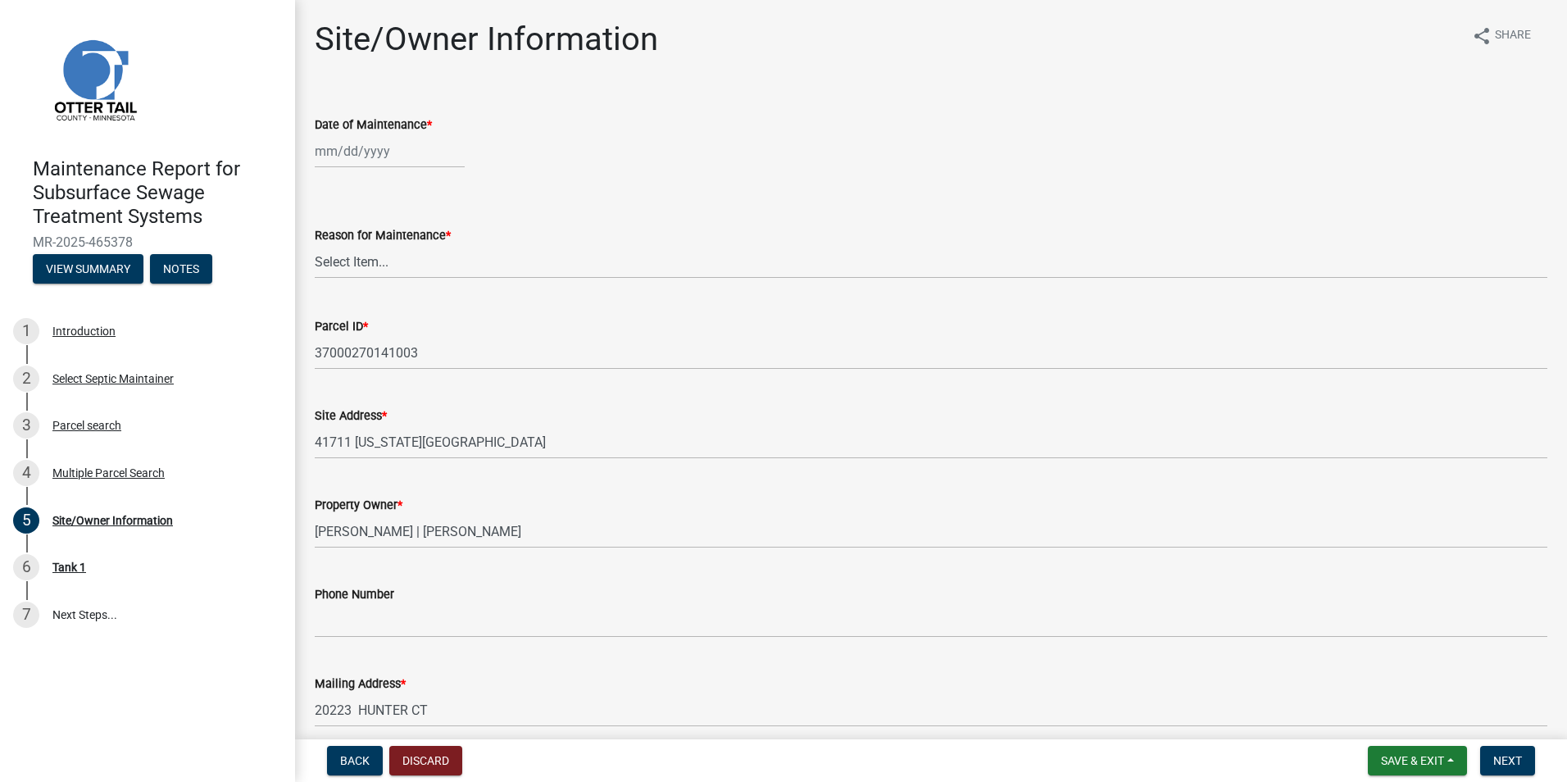
click at [359, 161] on div at bounding box center [390, 151] width 150 height 34
select select "8"
select select "2025"
click at [439, 282] on div "15" at bounding box center [436, 291] width 26 height 26
type input "[DATE]"
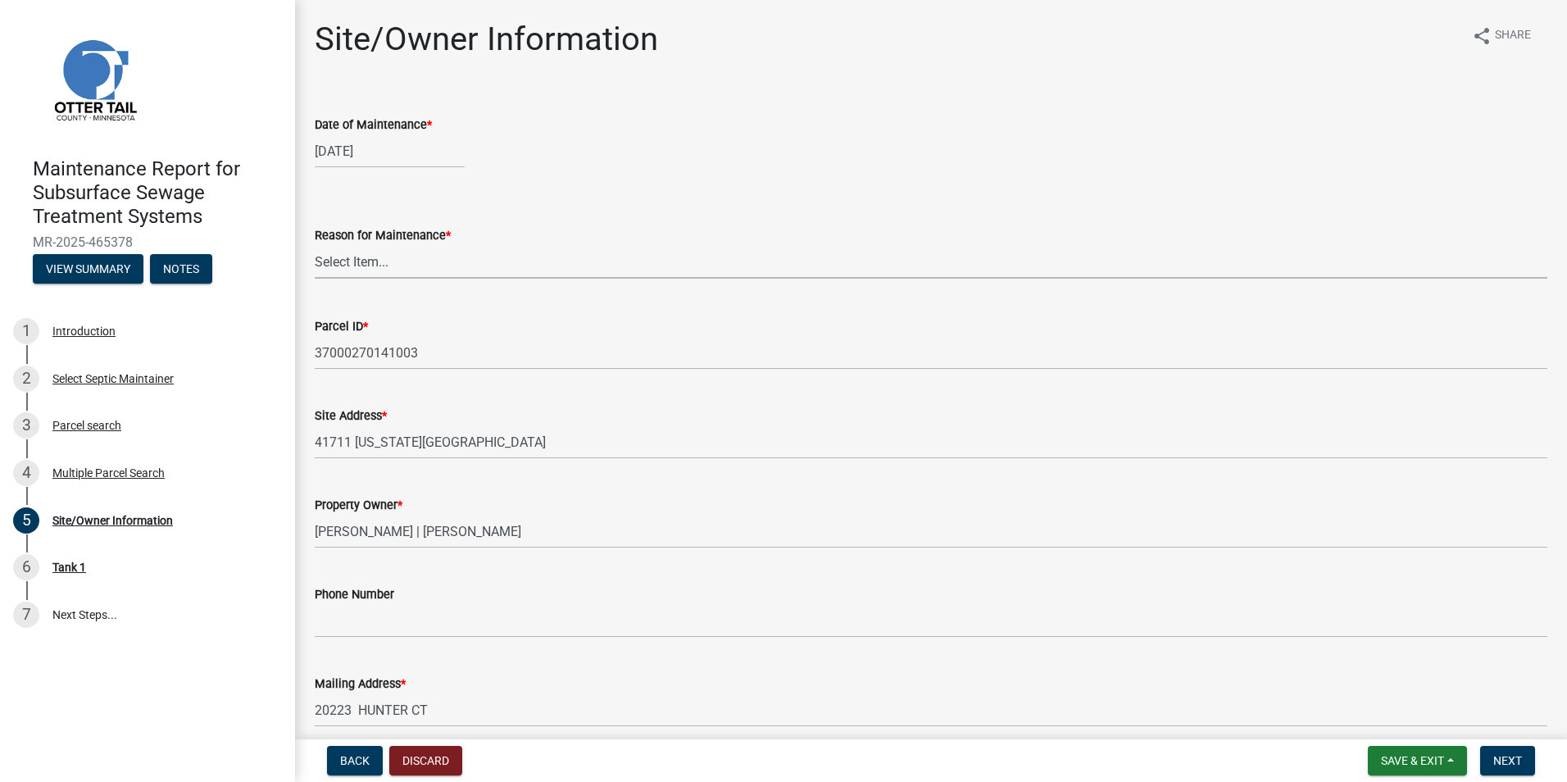
click at [409, 272] on select "Select Item... Called Routine Other" at bounding box center [931, 262] width 1233 height 34
click at [315, 245] on select "Select Item... Called Routine Other" at bounding box center [931, 262] width 1233 height 34
select select "3ac72b63-7b21-42e4-8192-806faae7a4f1"
click at [1490, 751] on button "Next" at bounding box center [1507, 761] width 55 height 30
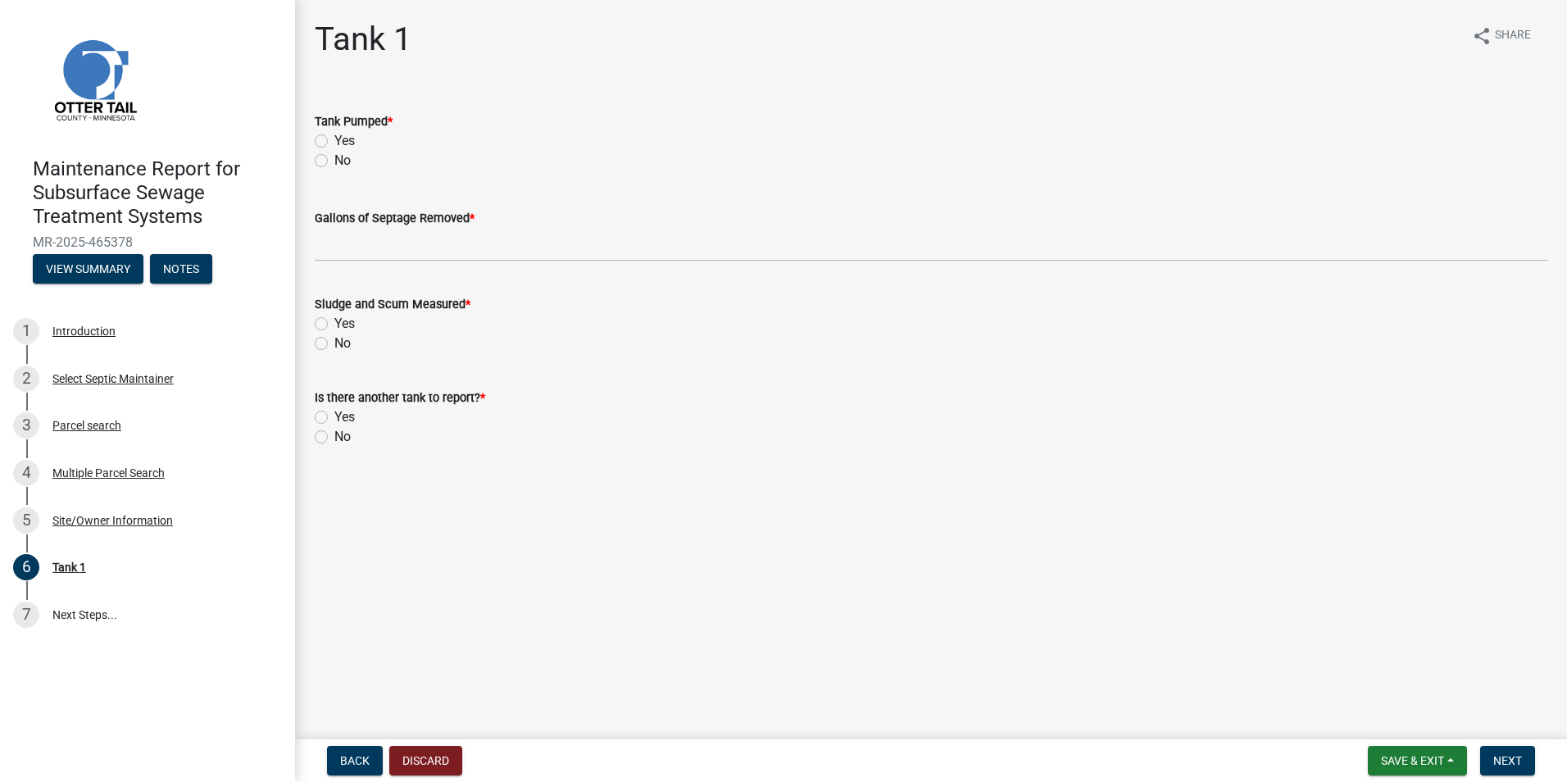
click at [334, 143] on label "Yes" at bounding box center [344, 141] width 20 height 20
click at [334, 142] on input "Yes" at bounding box center [339, 136] width 11 height 11
radio input "true"
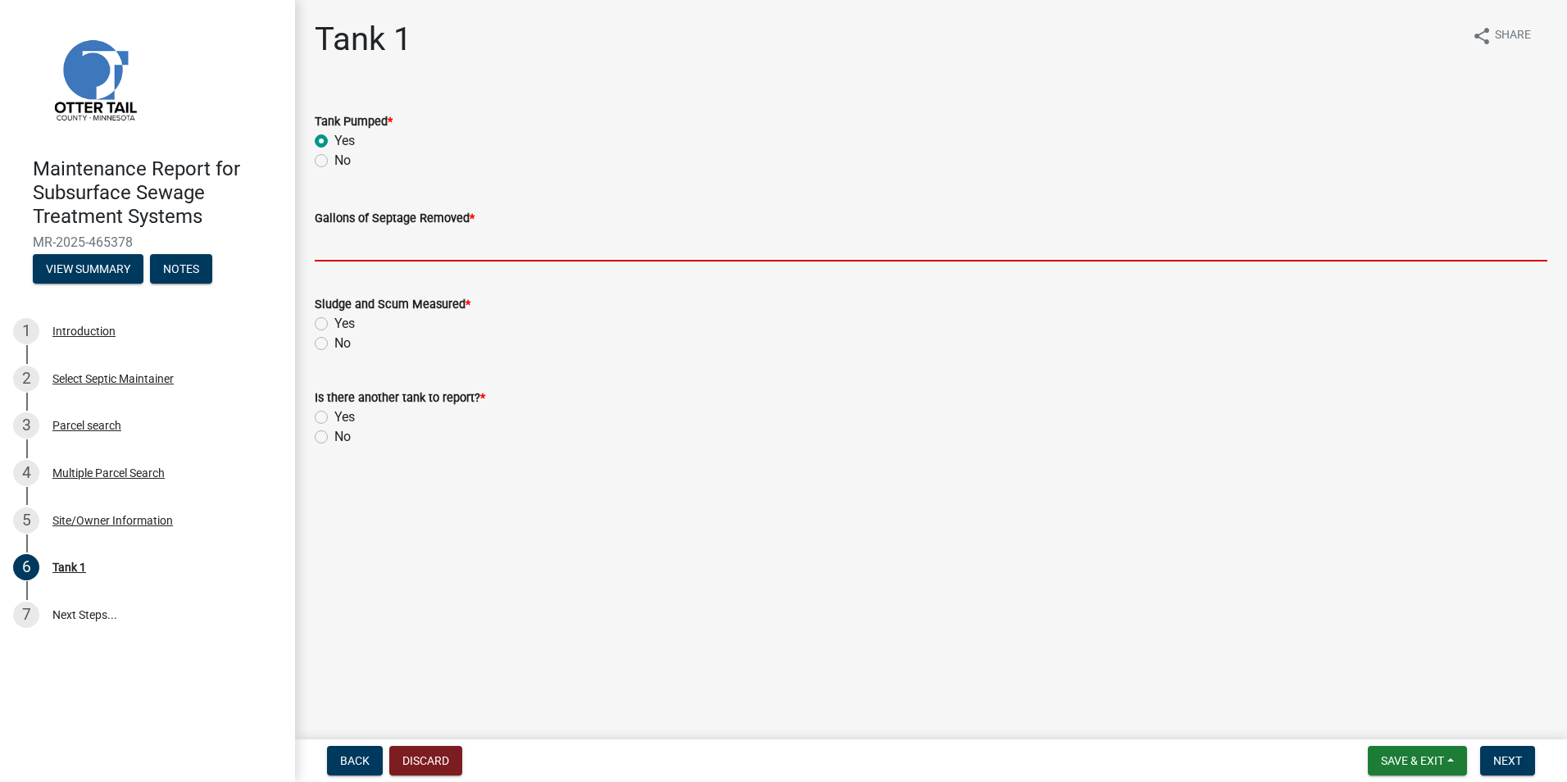
click at [357, 258] on input "Gallons of Septage Removed *" at bounding box center [931, 245] width 1233 height 34
type input "2000"
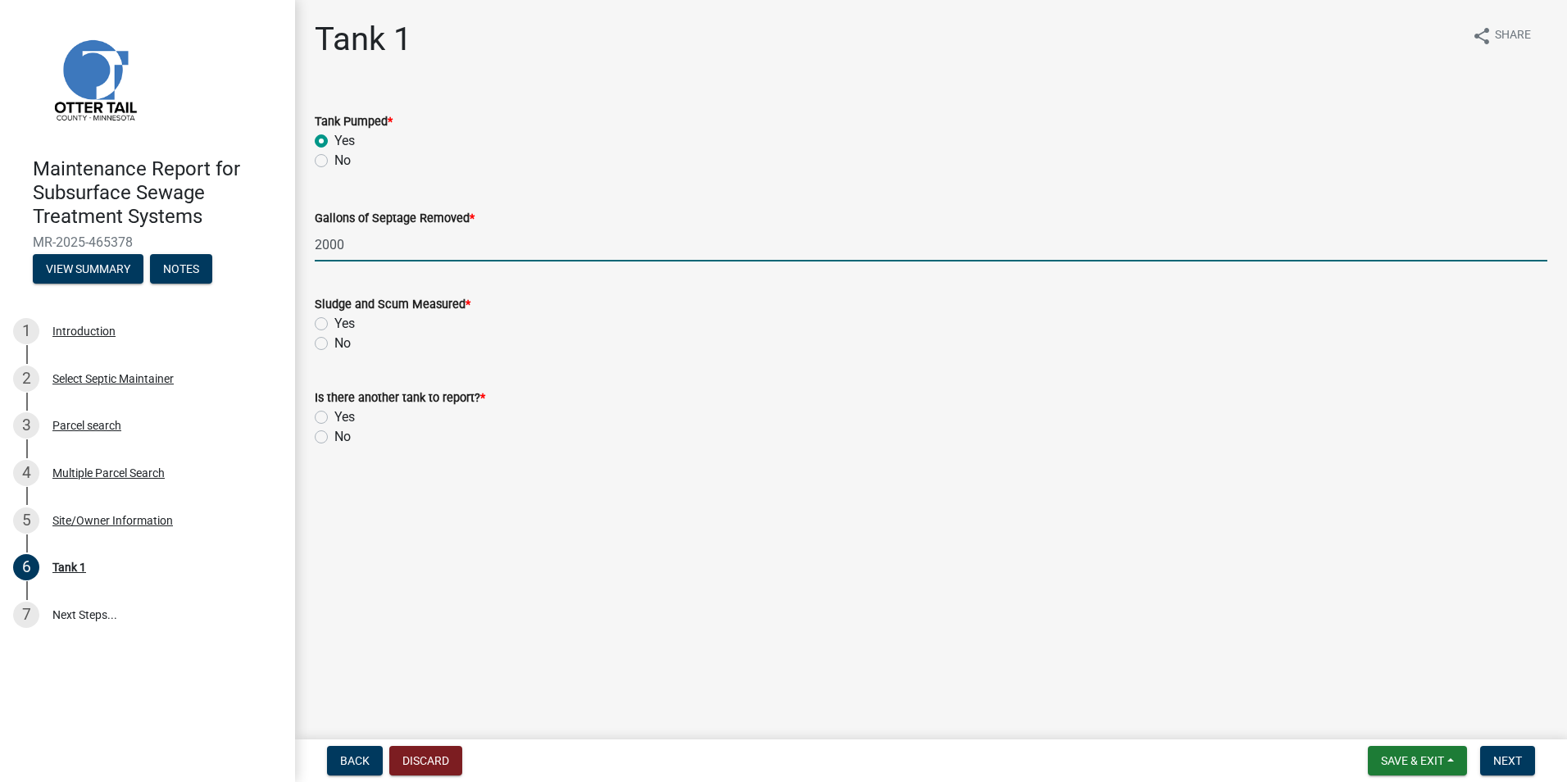
click at [334, 321] on label "Yes" at bounding box center [344, 324] width 20 height 20
click at [334, 321] on input "Yes" at bounding box center [339, 319] width 11 height 11
radio input "true"
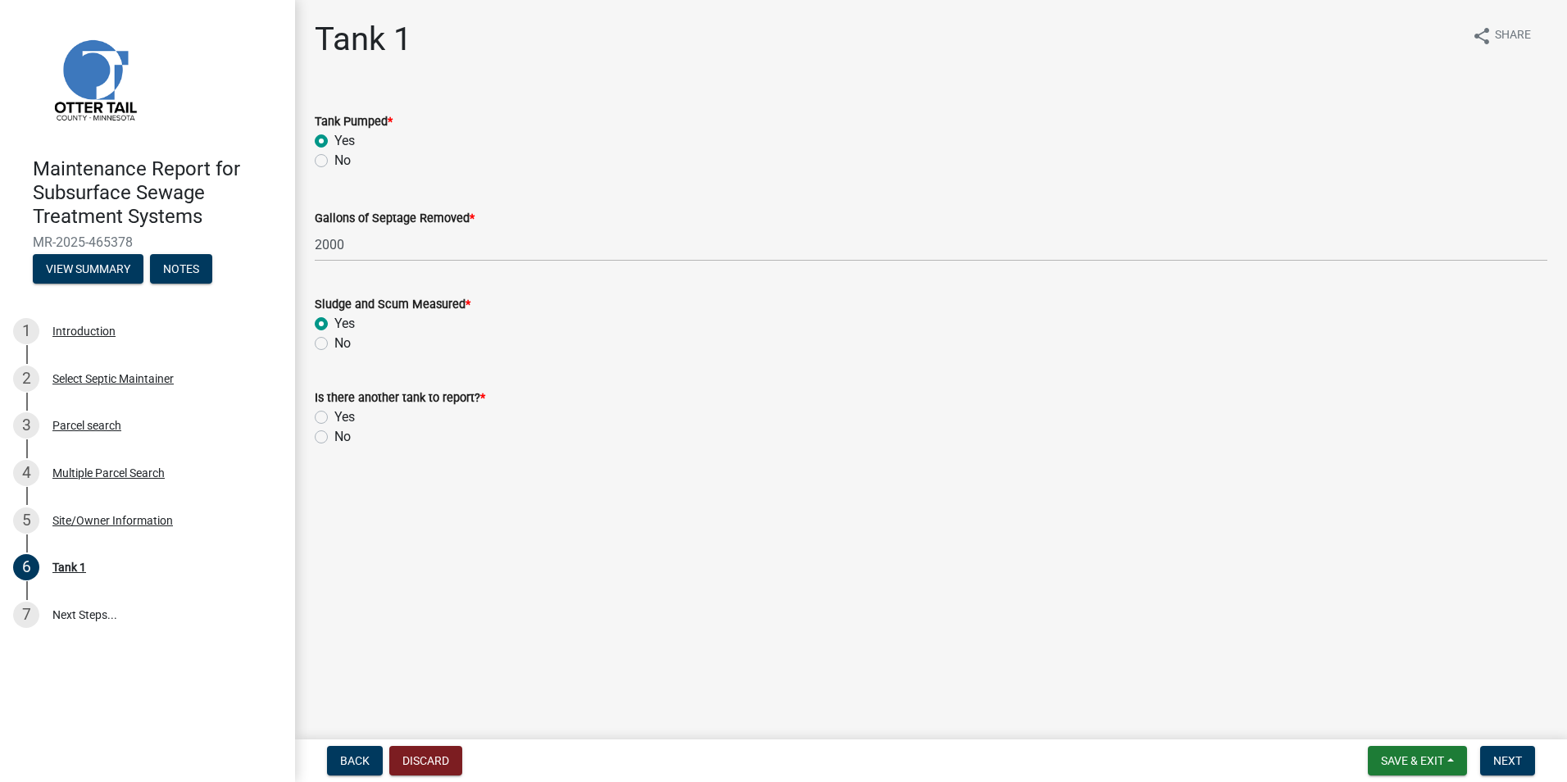
click at [334, 437] on label "No" at bounding box center [342, 437] width 16 height 20
click at [334, 437] on input "No" at bounding box center [339, 432] width 11 height 11
radio input "true"
click at [1504, 756] on span "Next" at bounding box center [1507, 760] width 29 height 13
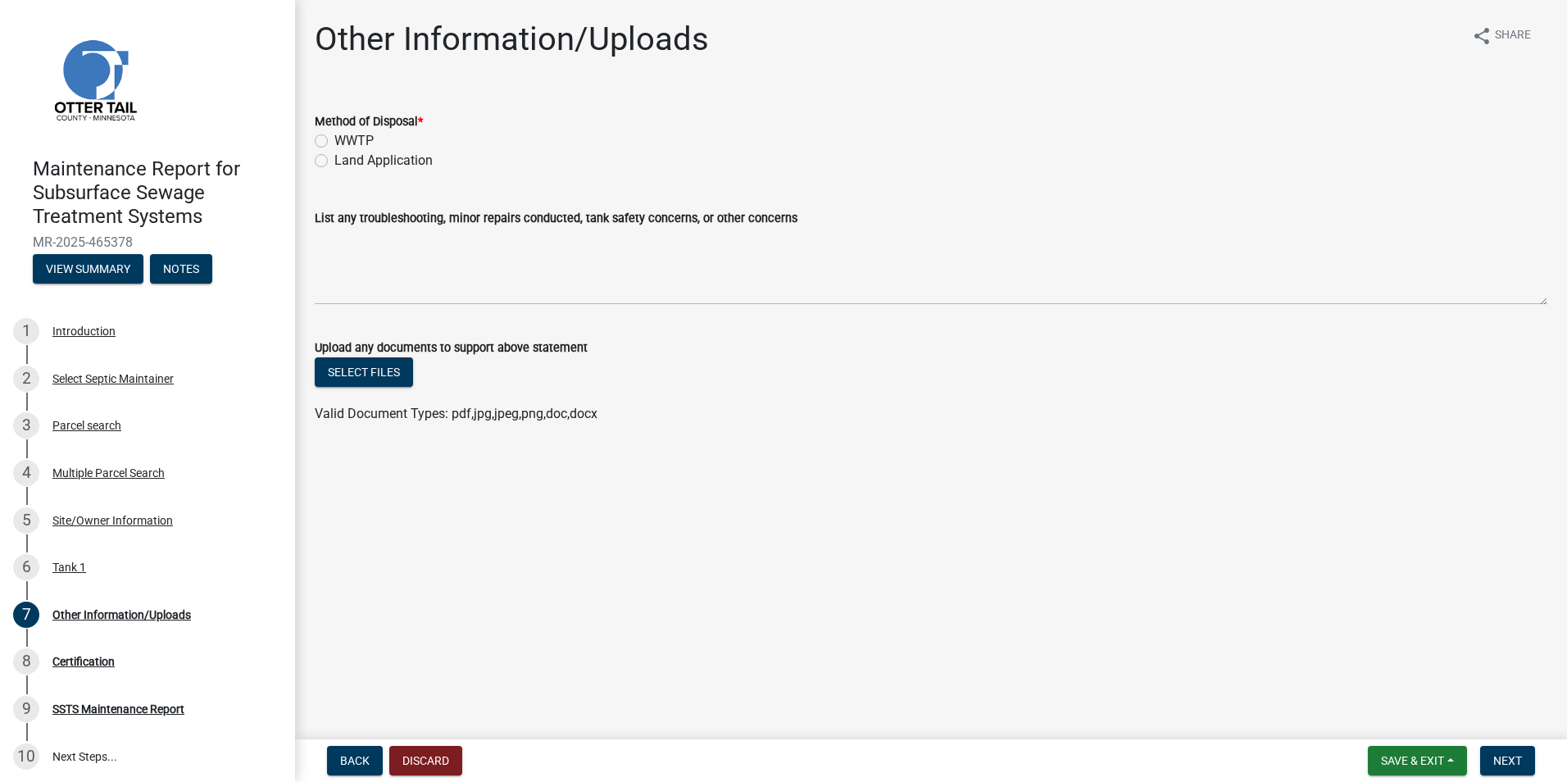
click at [396, 163] on label "Land Application" at bounding box center [383, 161] width 98 height 20
click at [345, 161] on input "Land Application" at bounding box center [339, 156] width 11 height 11
radio input "true"
click at [1510, 751] on button "Next" at bounding box center [1507, 761] width 55 height 30
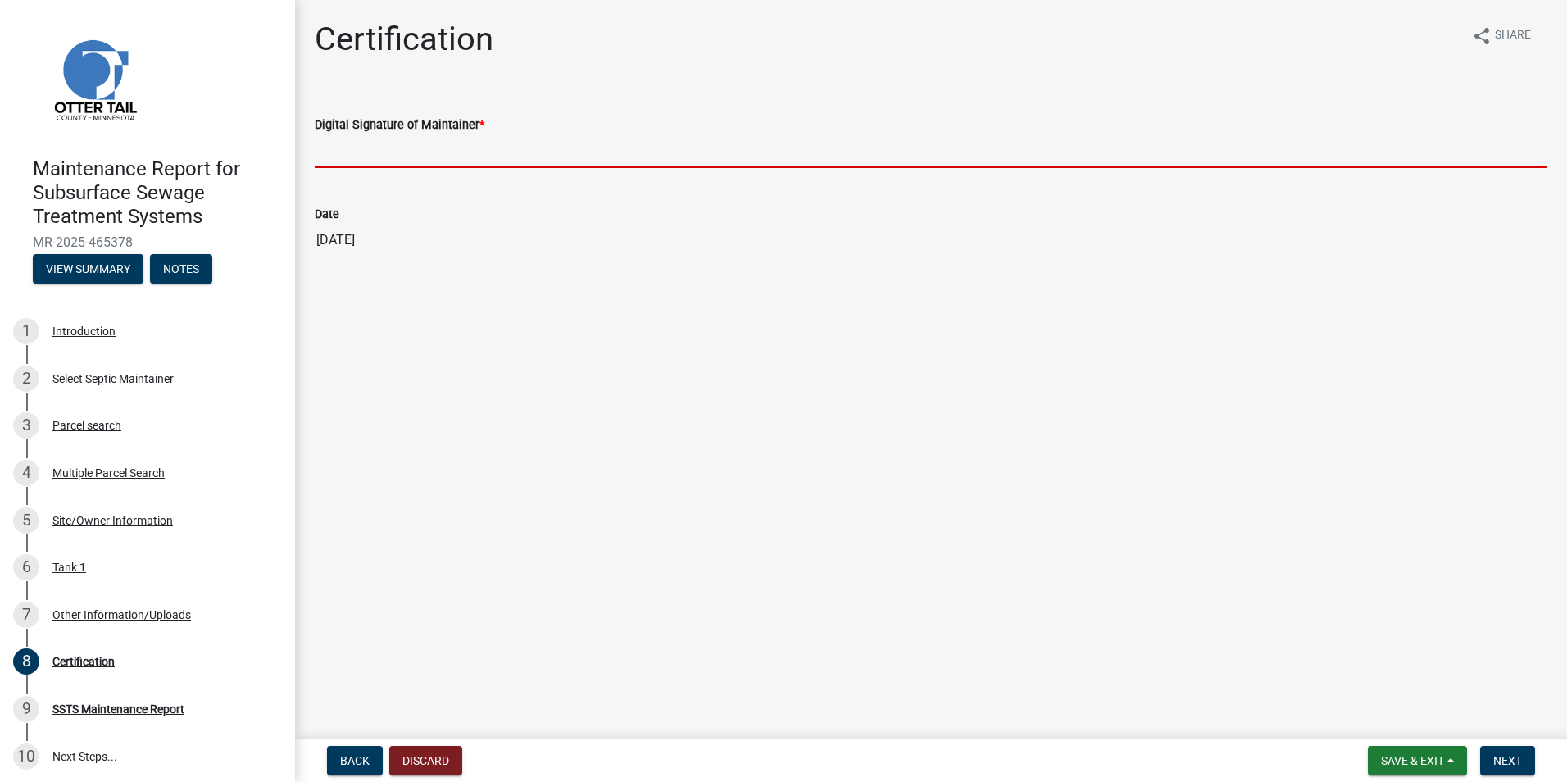
click at [395, 167] on input "Digital Signature of Maintainer *" at bounding box center [931, 151] width 1233 height 34
type input "[PERSON_NAME]"
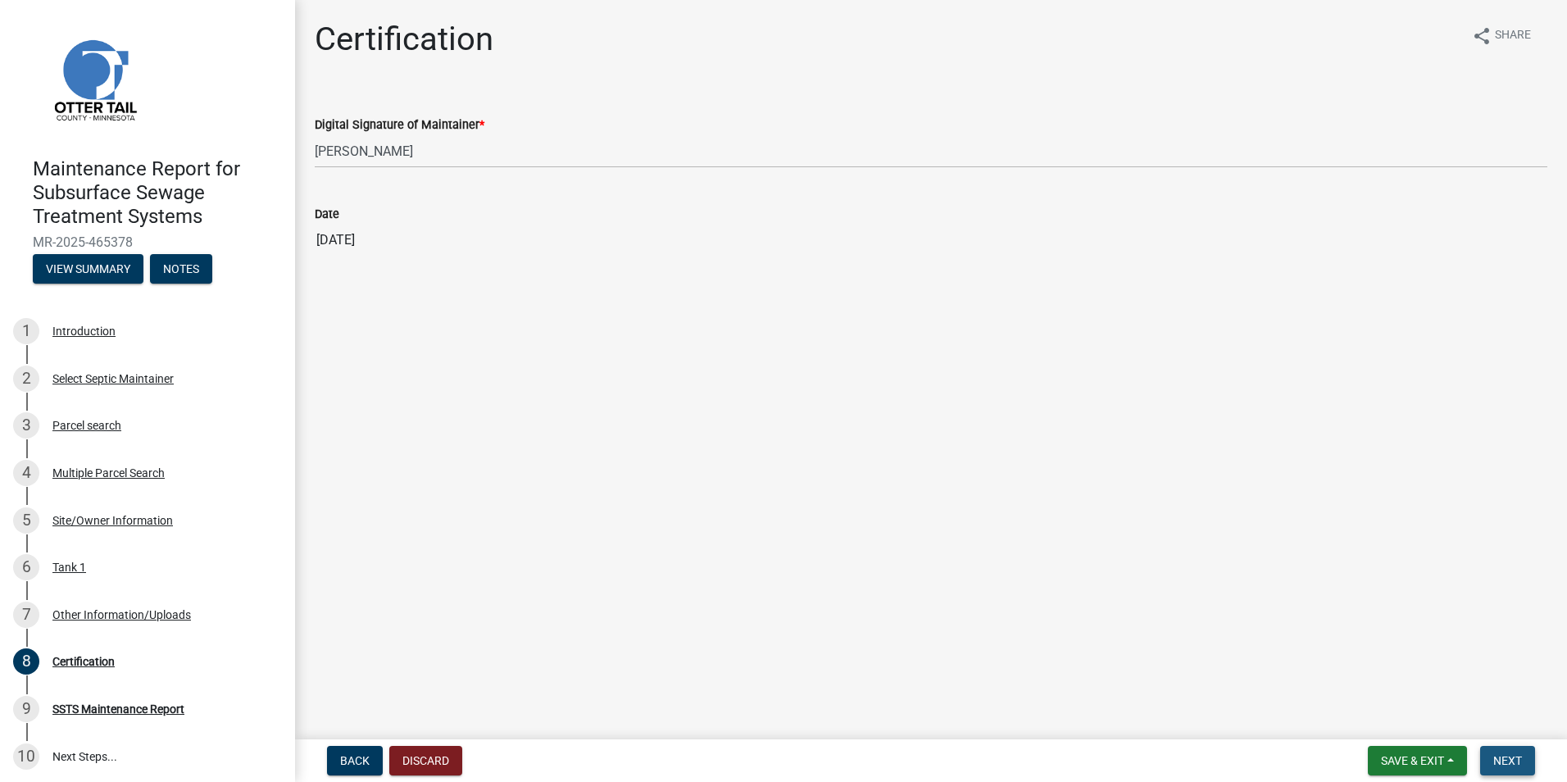
click at [1508, 752] on button "Next" at bounding box center [1507, 761] width 55 height 30
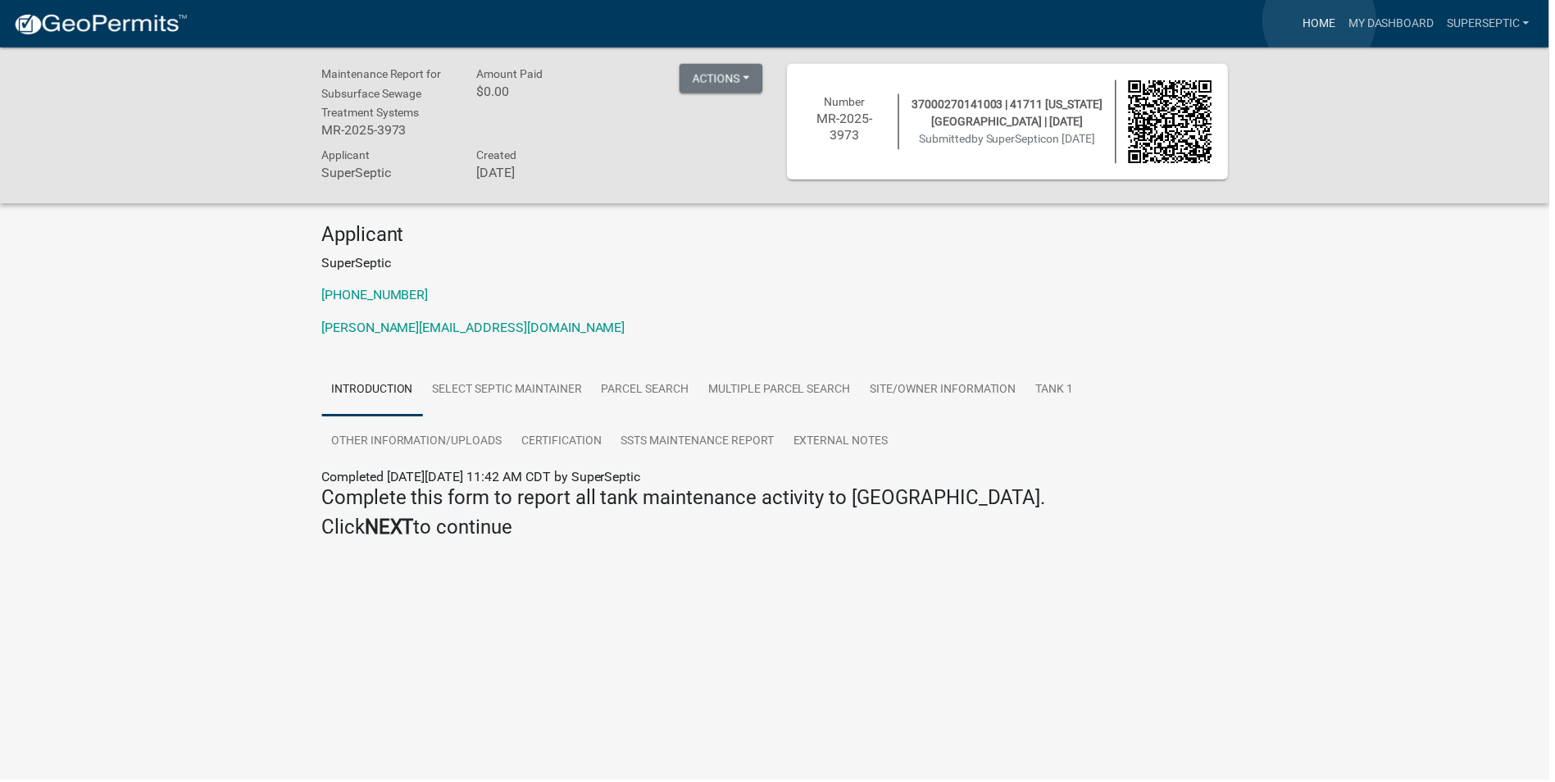
click at [1324, 20] on link "Home" at bounding box center [1324, 23] width 46 height 31
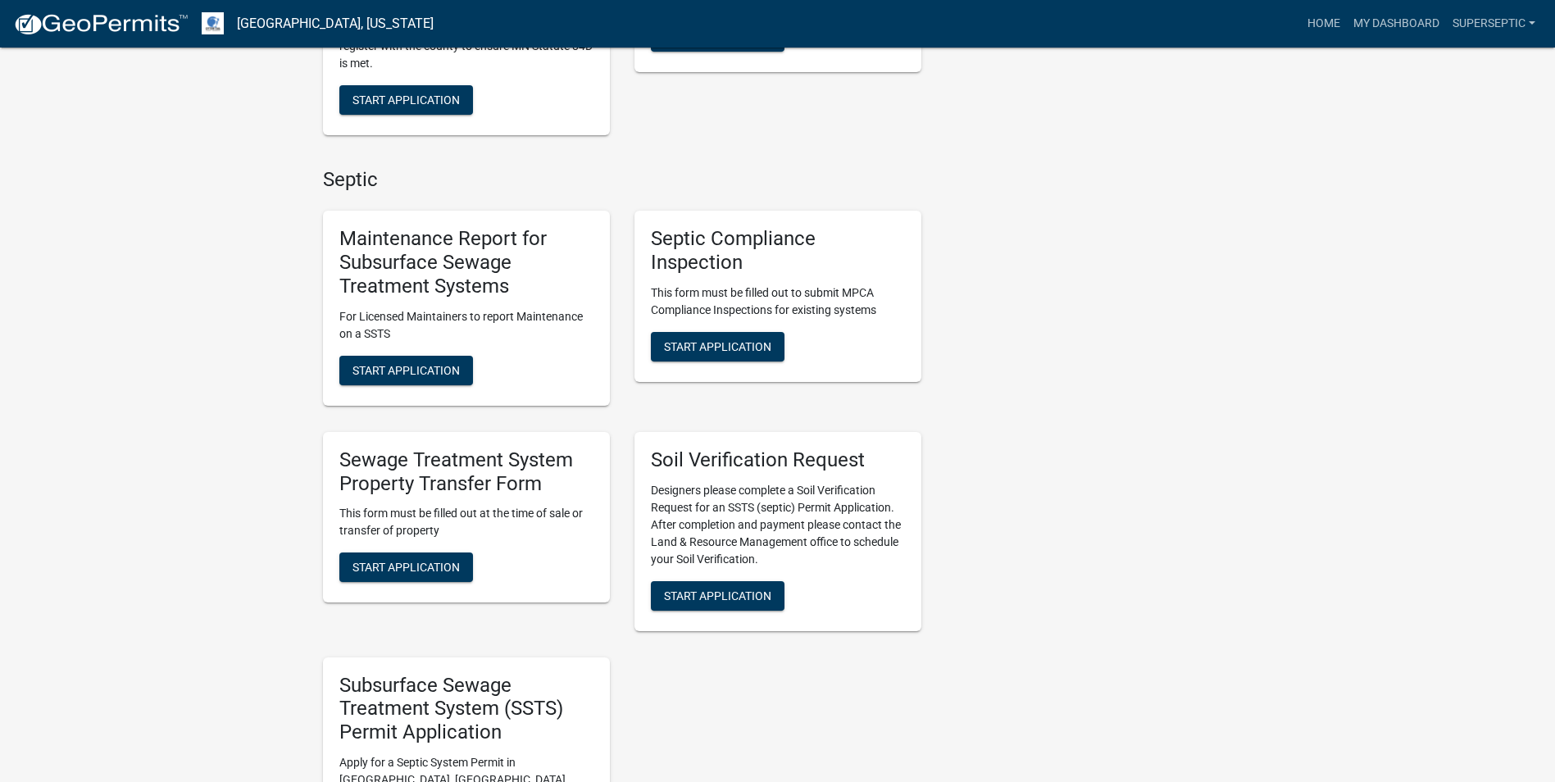
scroll to position [1229, 0]
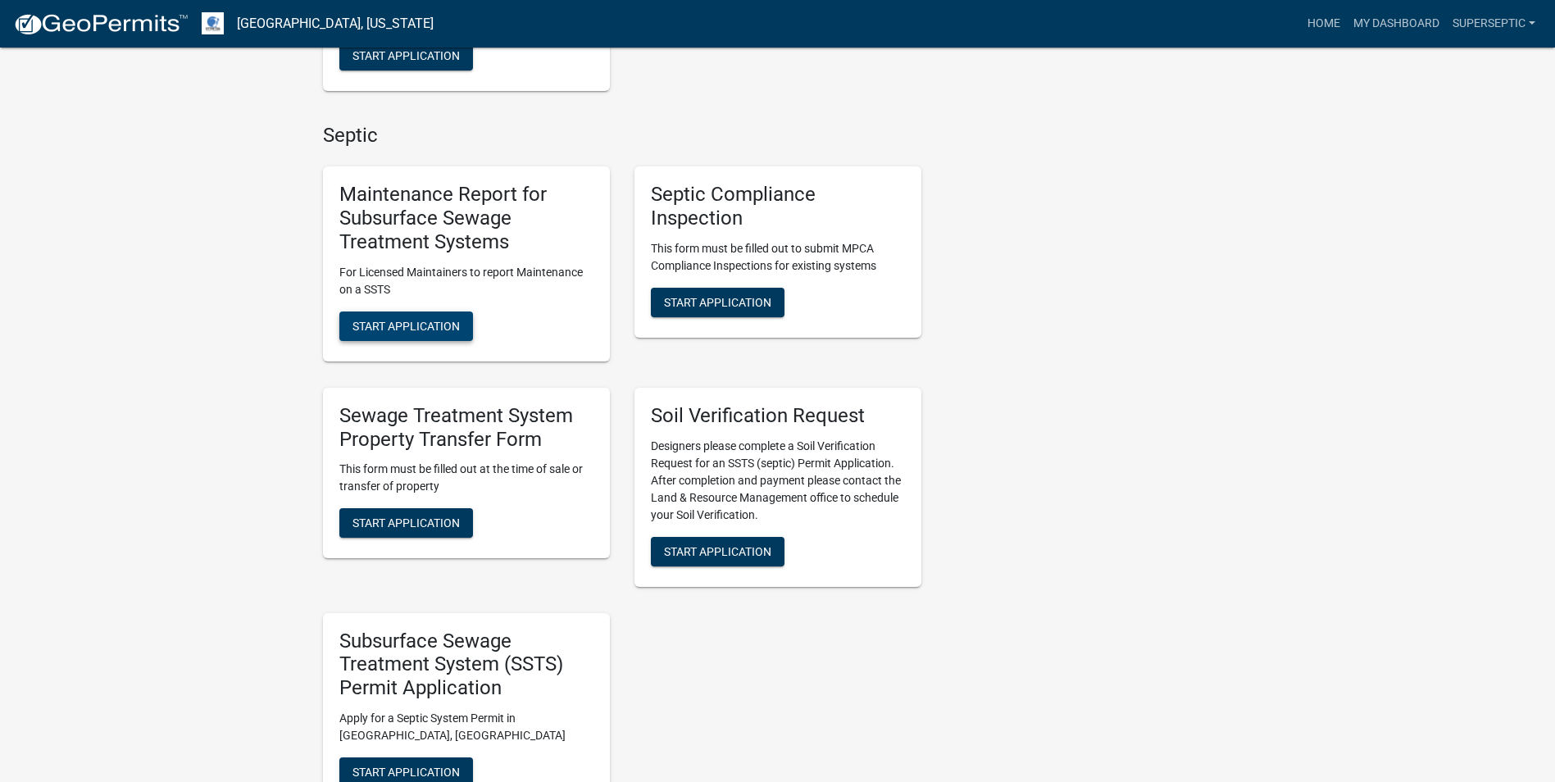
click at [452, 319] on span "Start Application" at bounding box center [405, 325] width 107 height 13
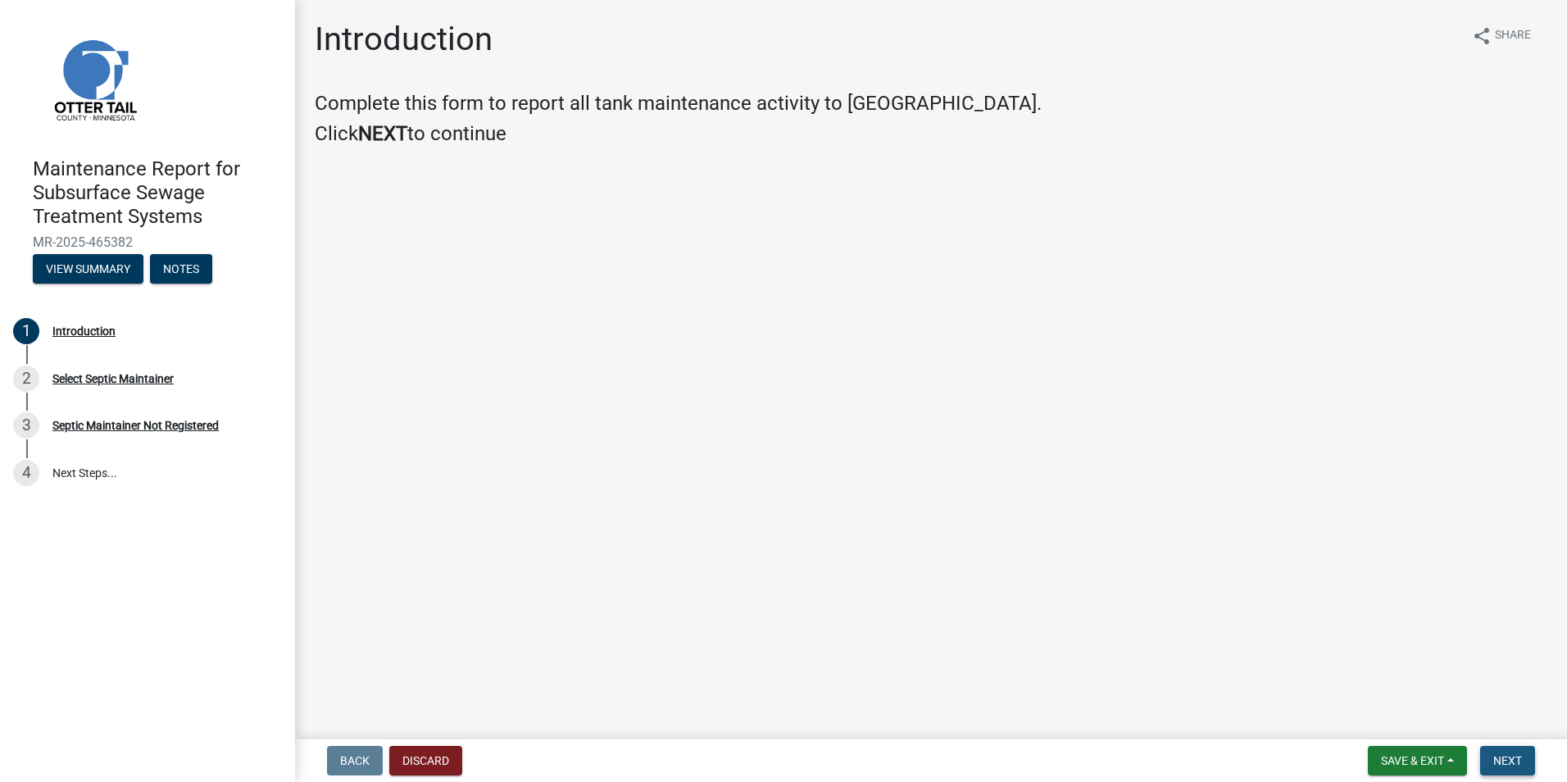
click at [1518, 762] on span "Next" at bounding box center [1507, 760] width 29 height 13
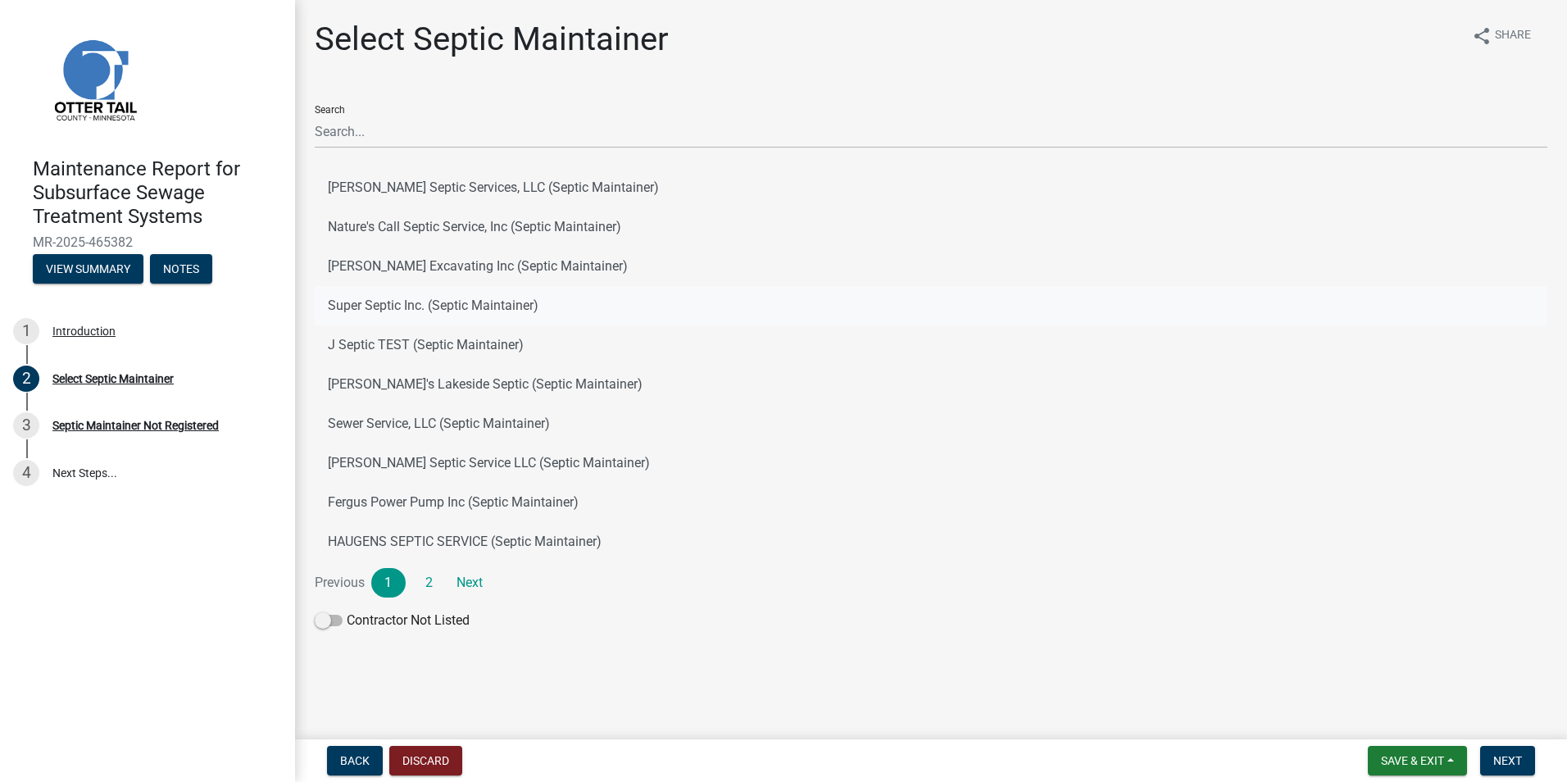
click at [392, 294] on button "Super Septic Inc. (Septic Maintainer)" at bounding box center [931, 305] width 1233 height 39
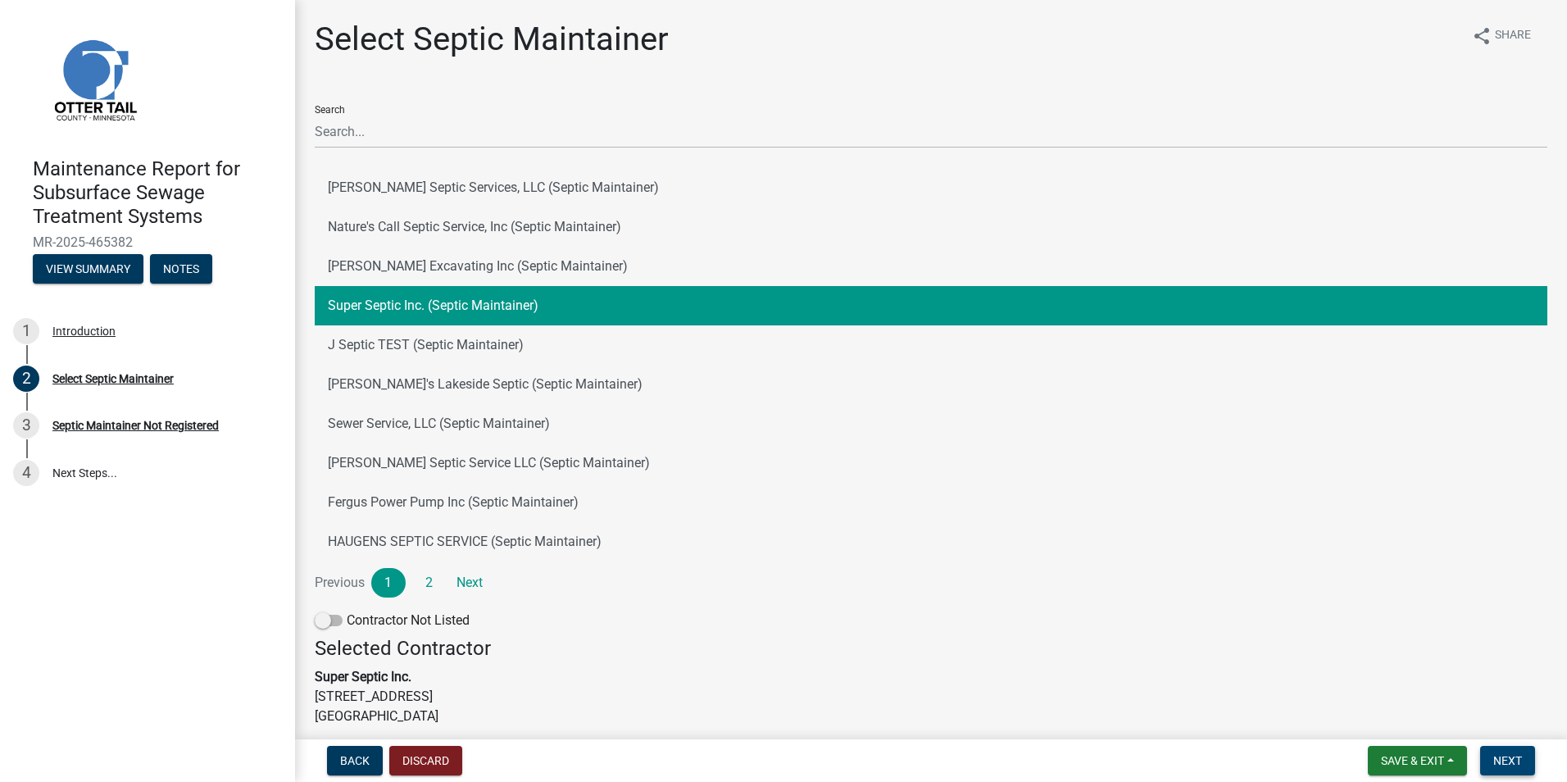
click at [1480, 752] on button "Next" at bounding box center [1507, 761] width 55 height 30
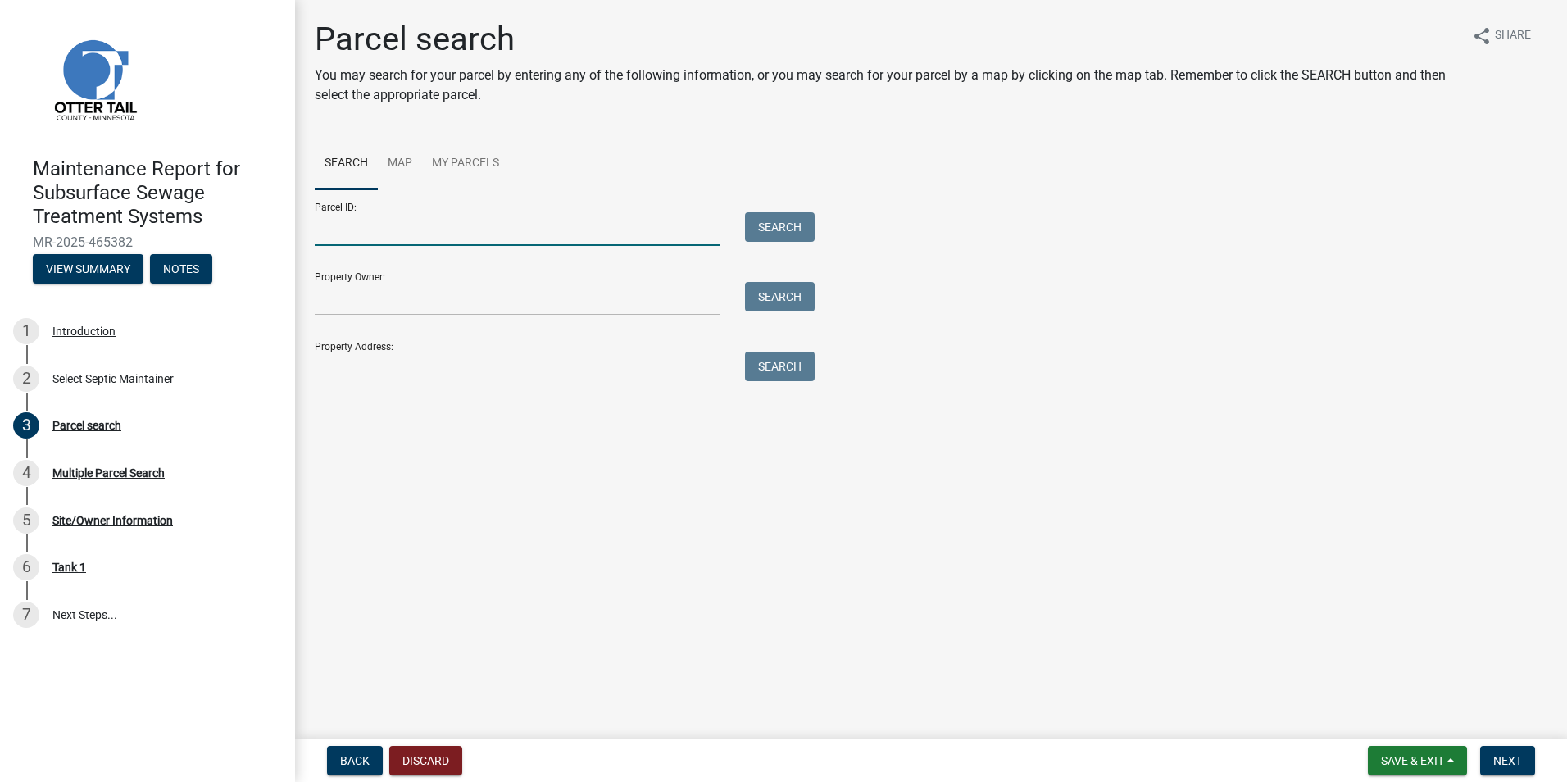
click at [408, 232] on input "Parcel ID:" at bounding box center [518, 229] width 406 height 34
paste input "55000990533000"
type input "55000990533000"
click at [788, 223] on button "Search" at bounding box center [780, 227] width 70 height 30
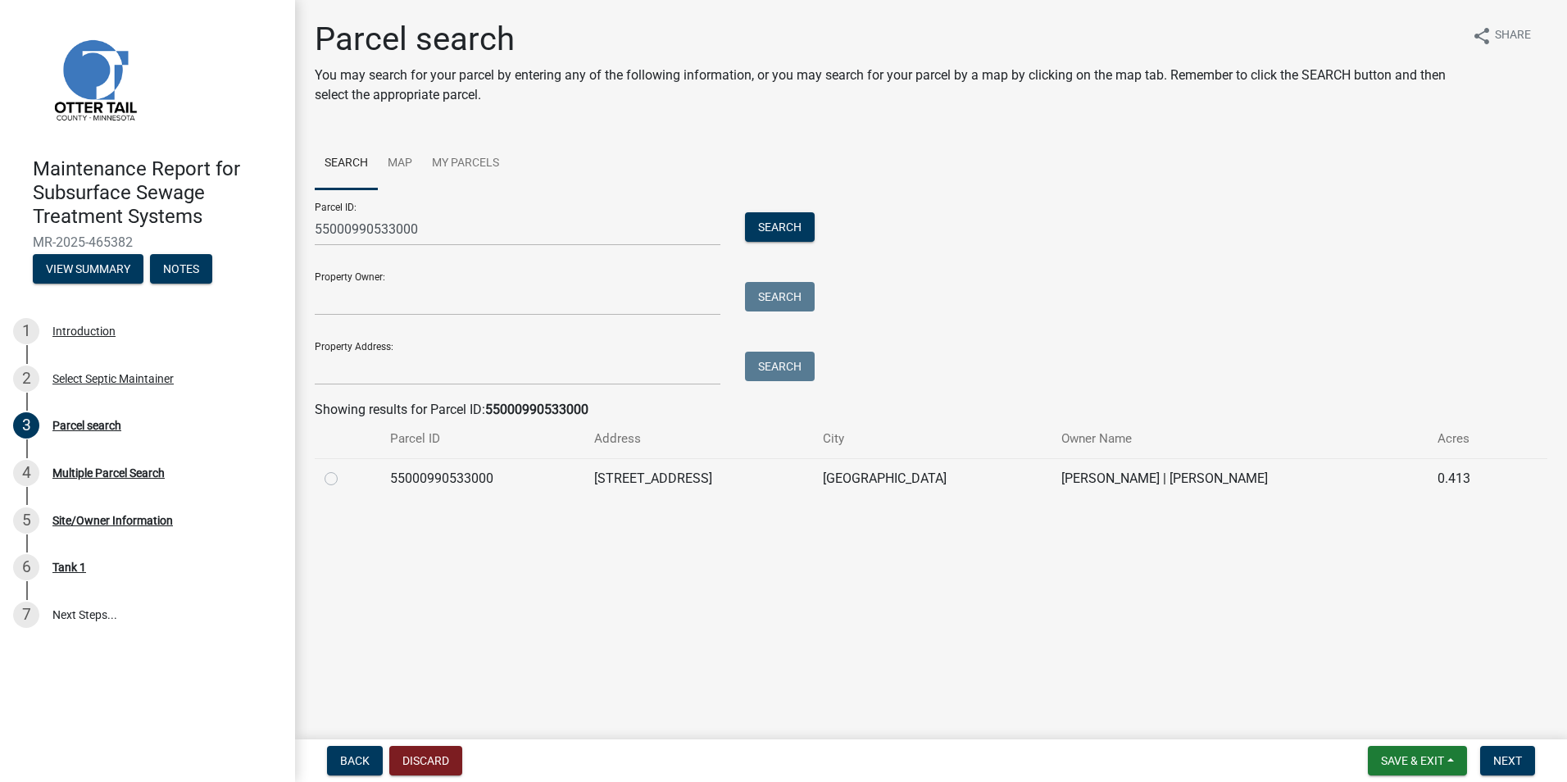
click at [338, 476] on div at bounding box center [348, 479] width 46 height 20
click at [344, 469] on label at bounding box center [344, 469] width 0 height 0
click at [344, 479] on input "radio" at bounding box center [349, 474] width 11 height 11
radio input "true"
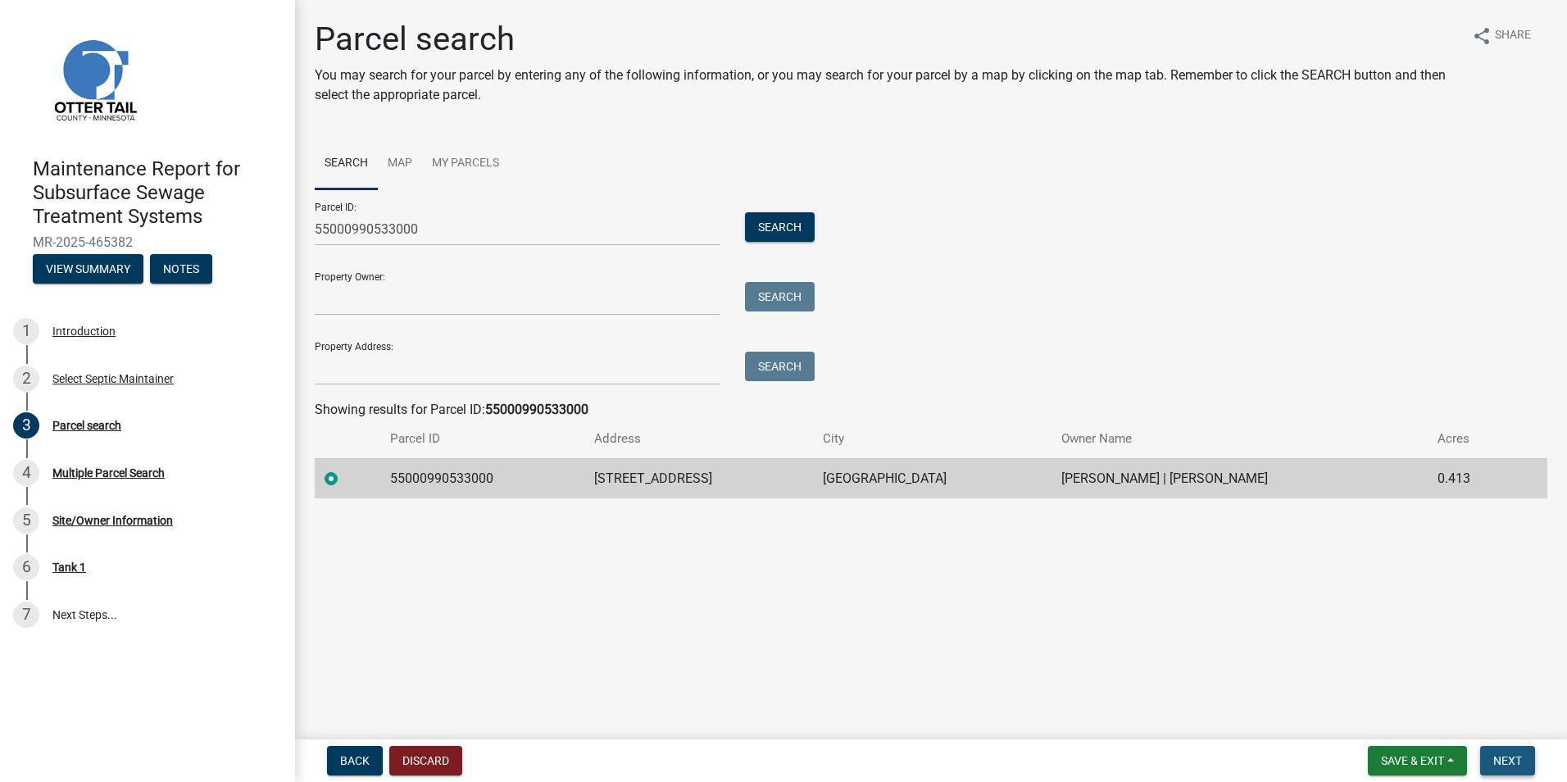
click at [1486, 756] on button "Next" at bounding box center [1507, 761] width 55 height 30
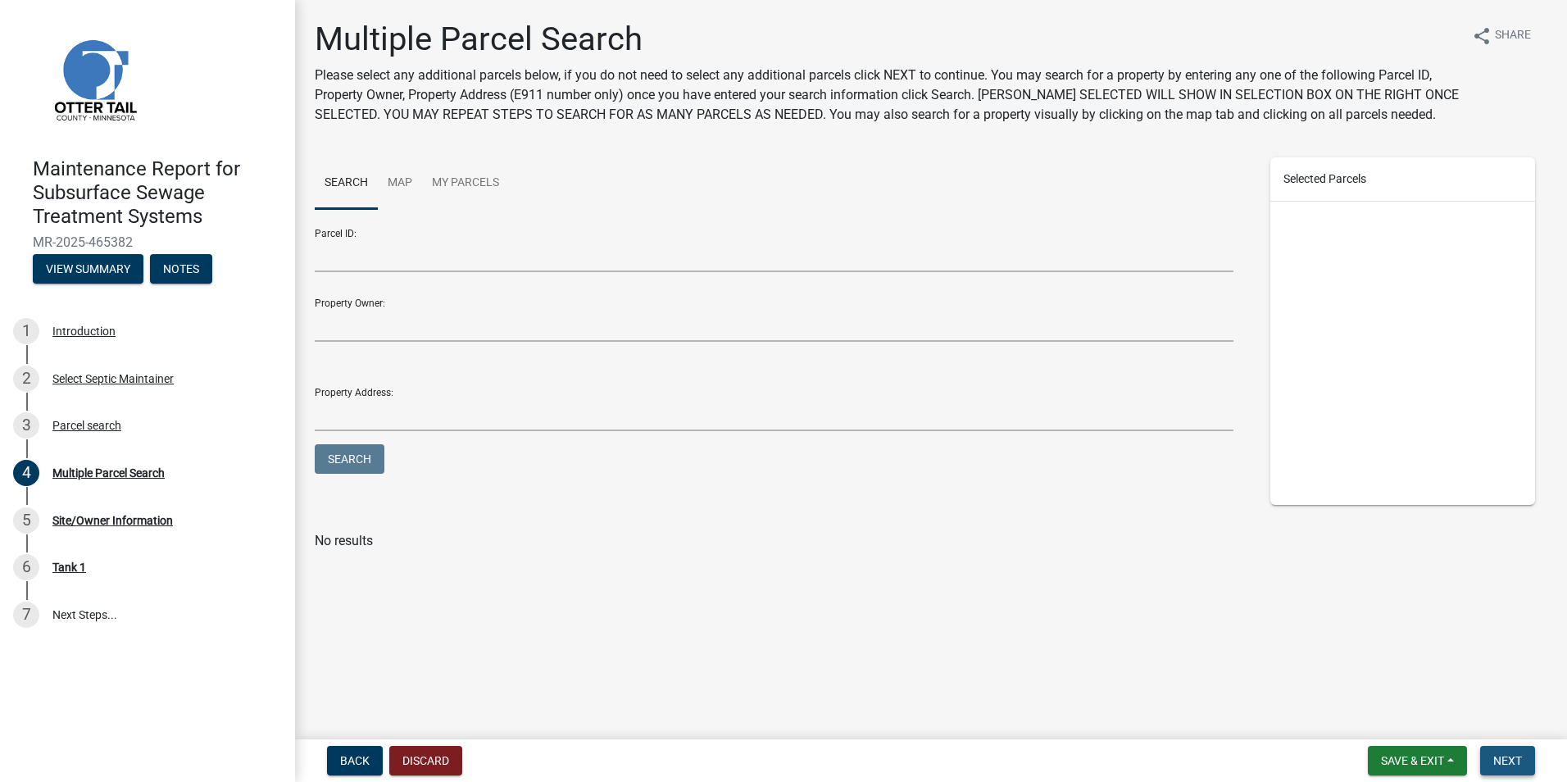
click at [1505, 754] on span "Next" at bounding box center [1507, 760] width 29 height 13
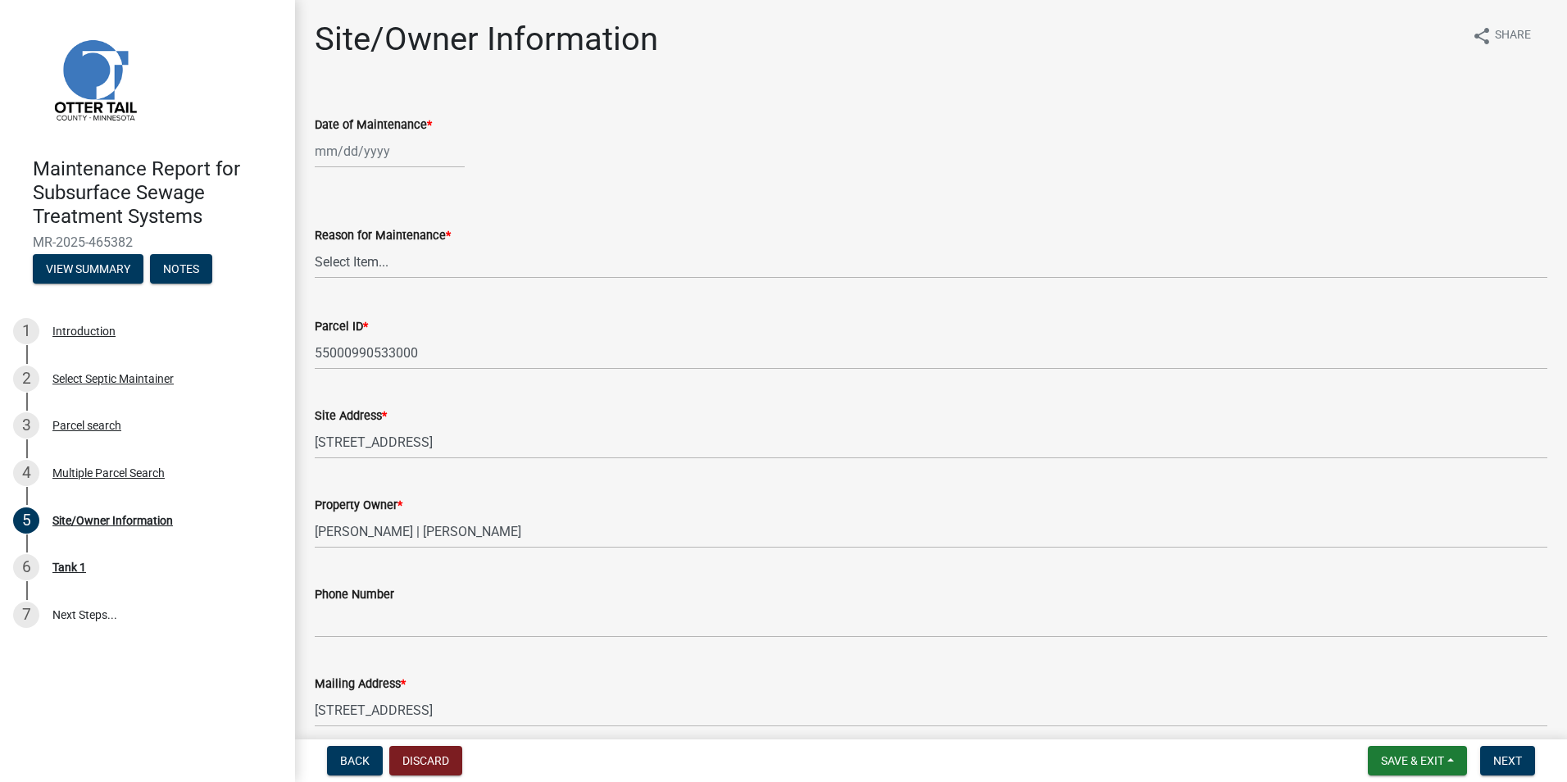
click at [397, 156] on div at bounding box center [390, 151] width 150 height 34
select select "8"
select select "2025"
click at [436, 293] on div "15" at bounding box center [436, 291] width 26 height 26
type input "[DATE]"
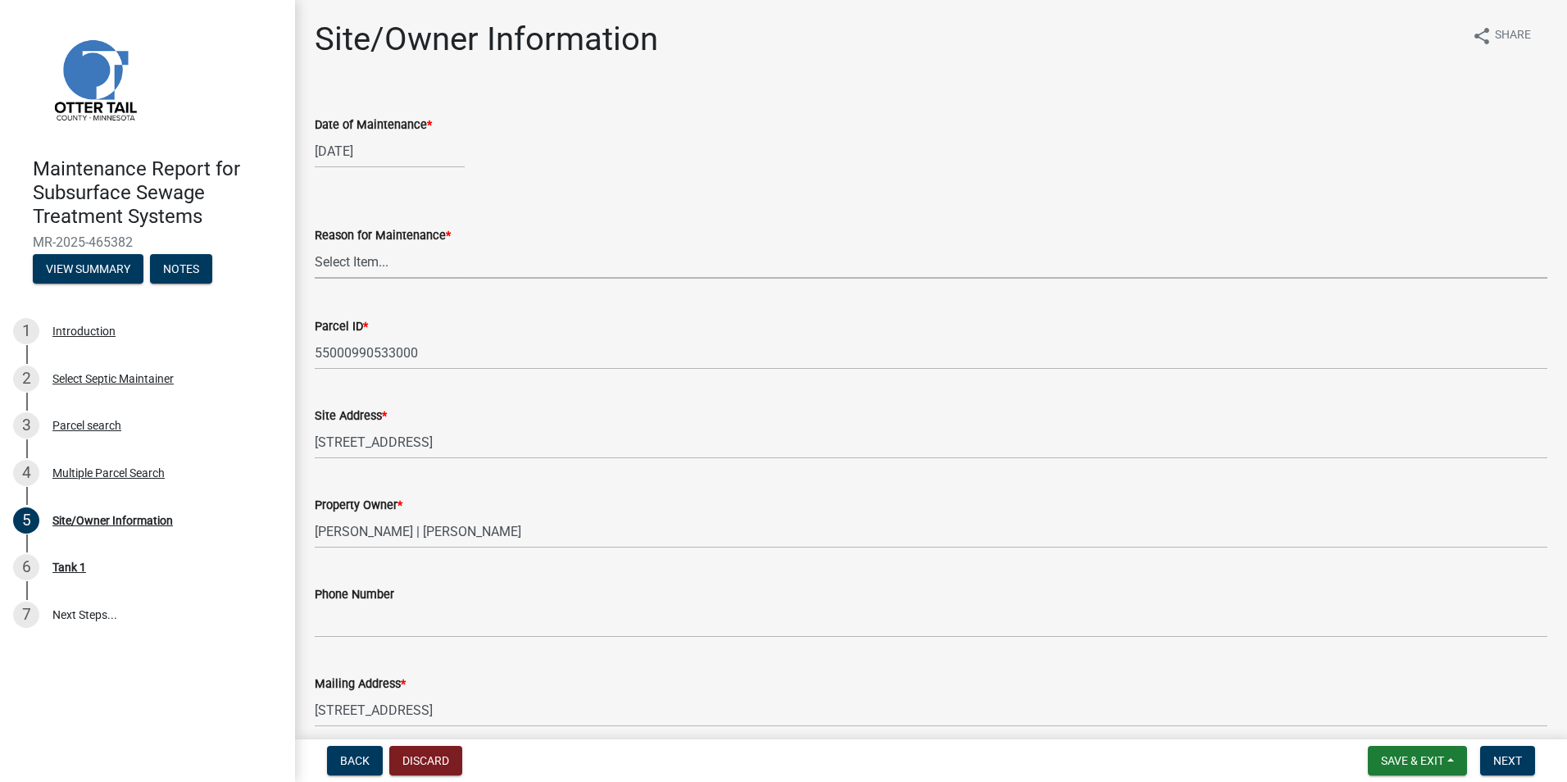
drag, startPoint x: 402, startPoint y: 261, endPoint x: 403, endPoint y: 270, distance: 9.2
click at [402, 261] on select "Select Item... Called Routine Other" at bounding box center [931, 262] width 1233 height 34
click at [315, 245] on select "Select Item... Called Routine Other" at bounding box center [931, 262] width 1233 height 34
select select "3ac72b63-7b21-42e4-8192-806faae7a4f1"
click at [1519, 764] on span "Next" at bounding box center [1507, 760] width 29 height 13
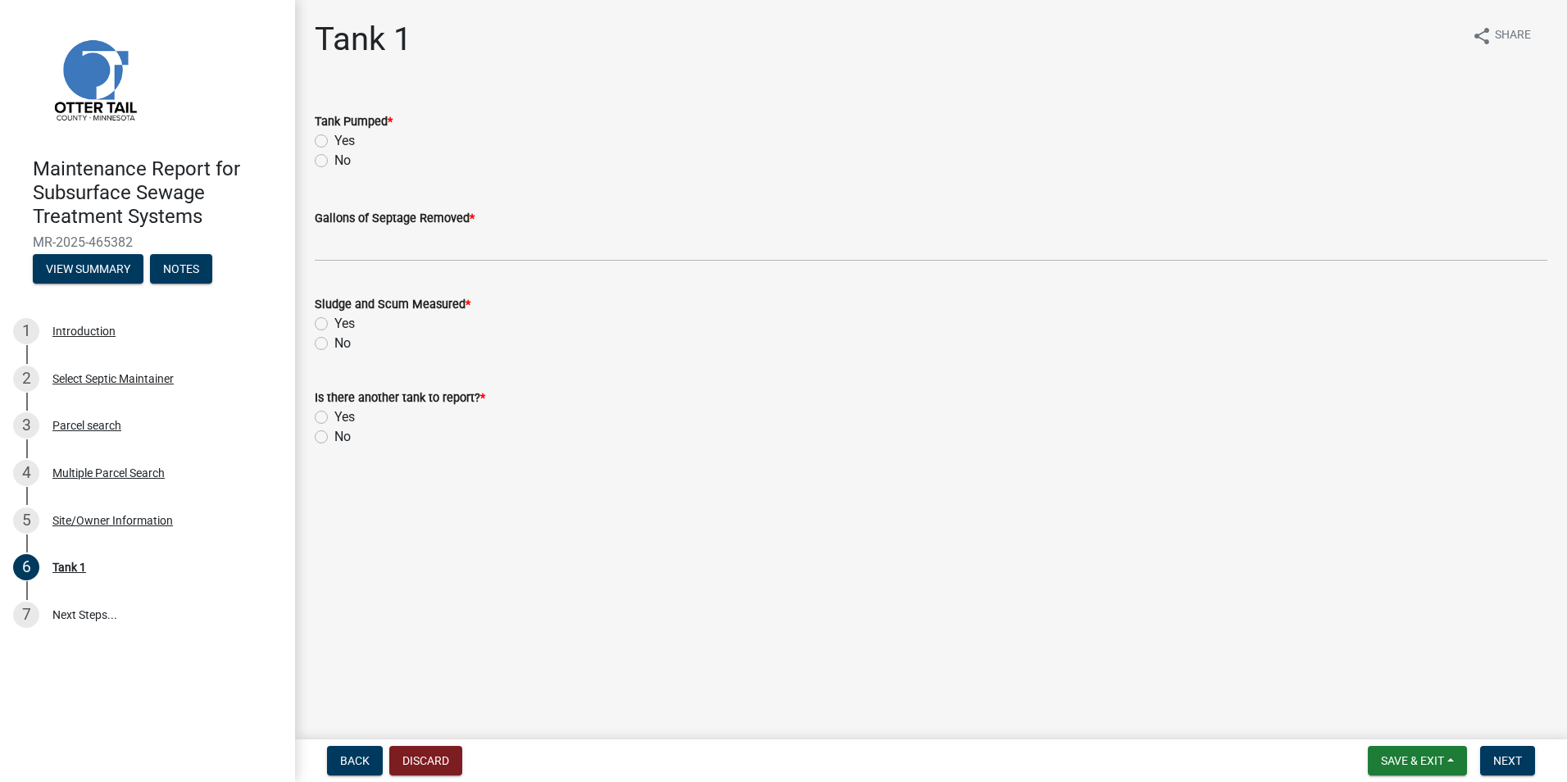
click at [335, 131] on label "Yes" at bounding box center [344, 141] width 20 height 20
click at [335, 131] on input "Yes" at bounding box center [339, 136] width 11 height 11
radio input "true"
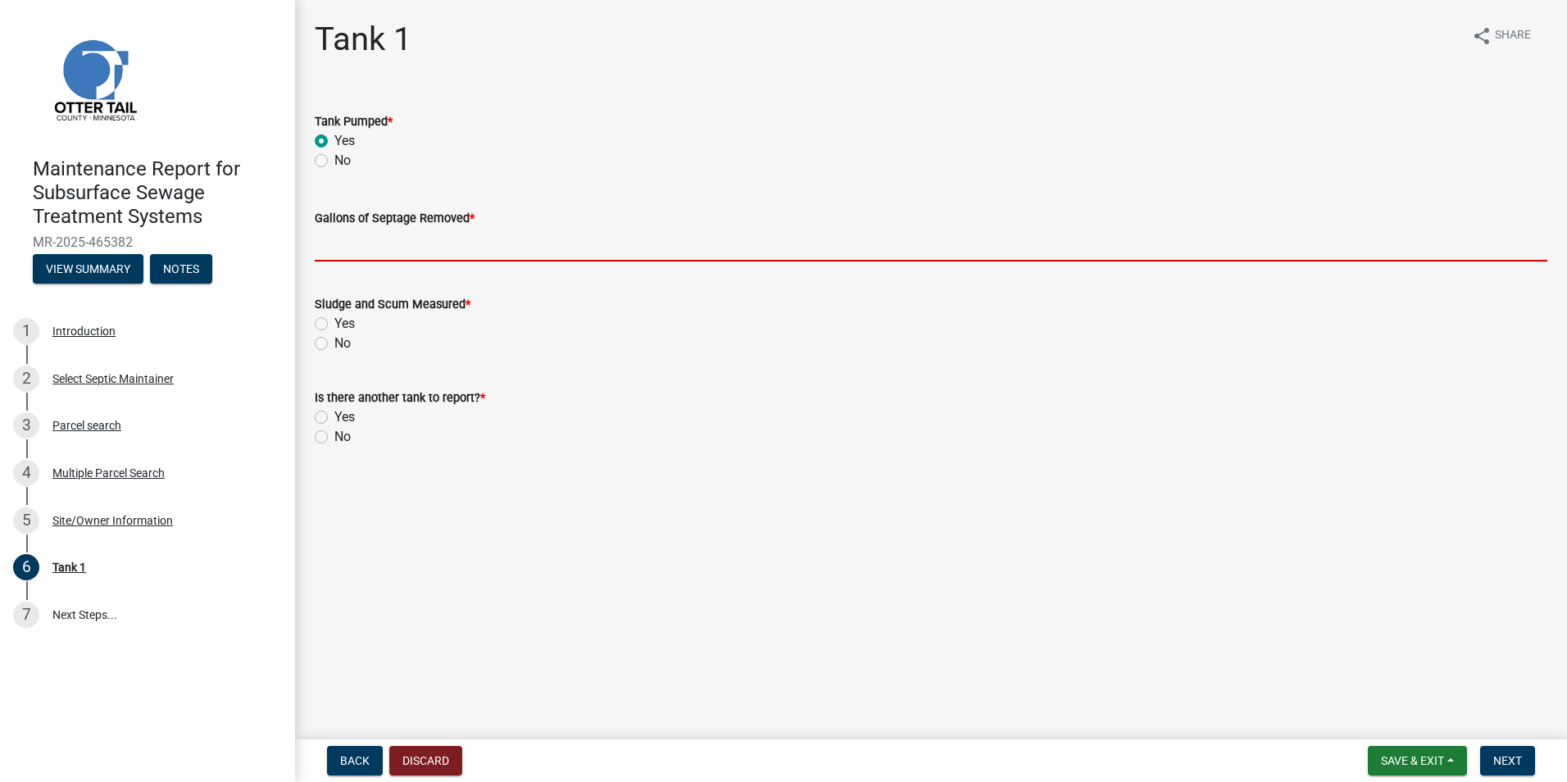
click at [356, 248] on input "Gallons of Septage Removed *" at bounding box center [931, 245] width 1233 height 34
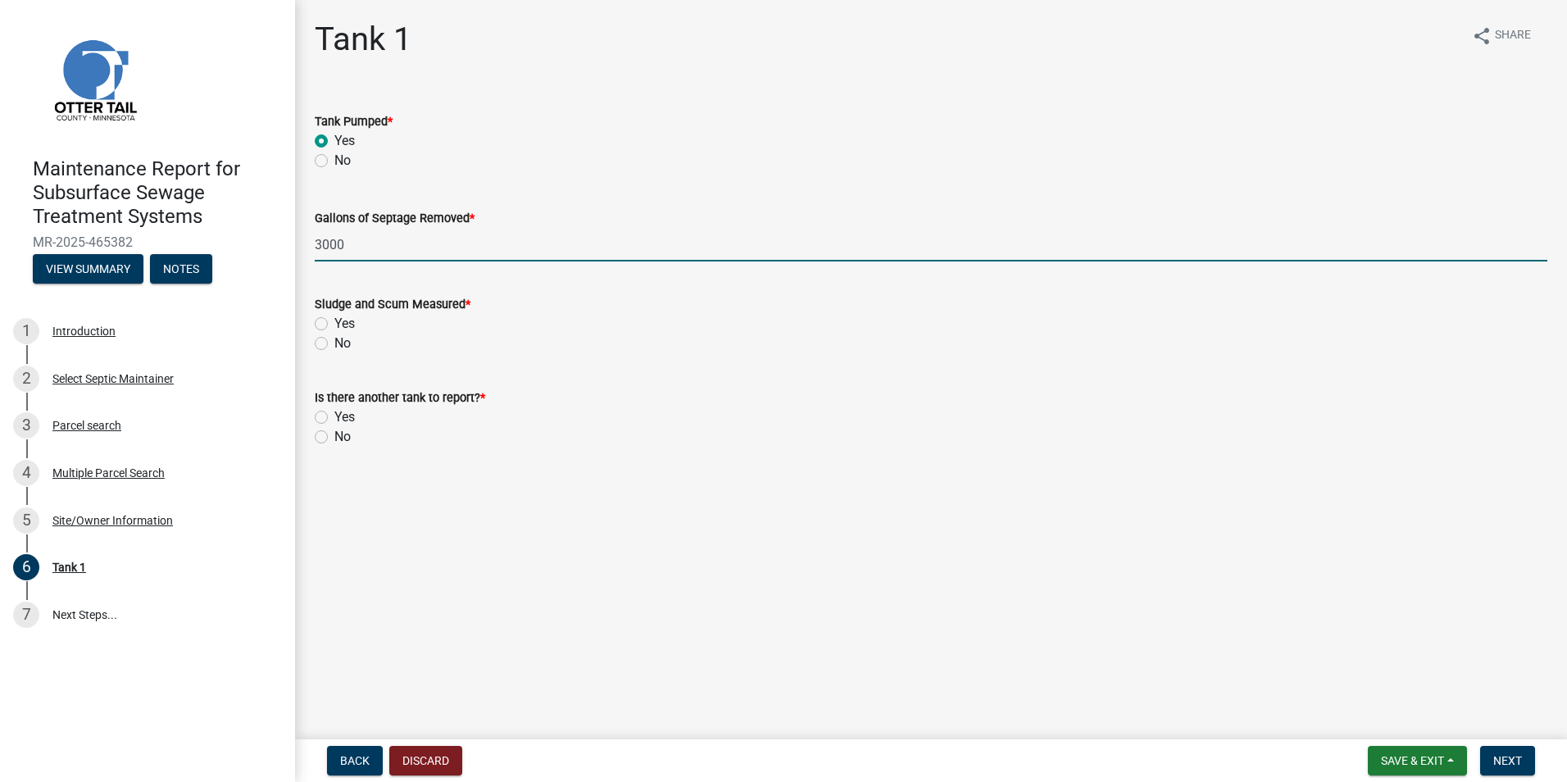
type input "3000"
click at [334, 325] on label "Yes" at bounding box center [344, 324] width 20 height 20
click at [334, 325] on input "Yes" at bounding box center [339, 319] width 11 height 11
radio input "true"
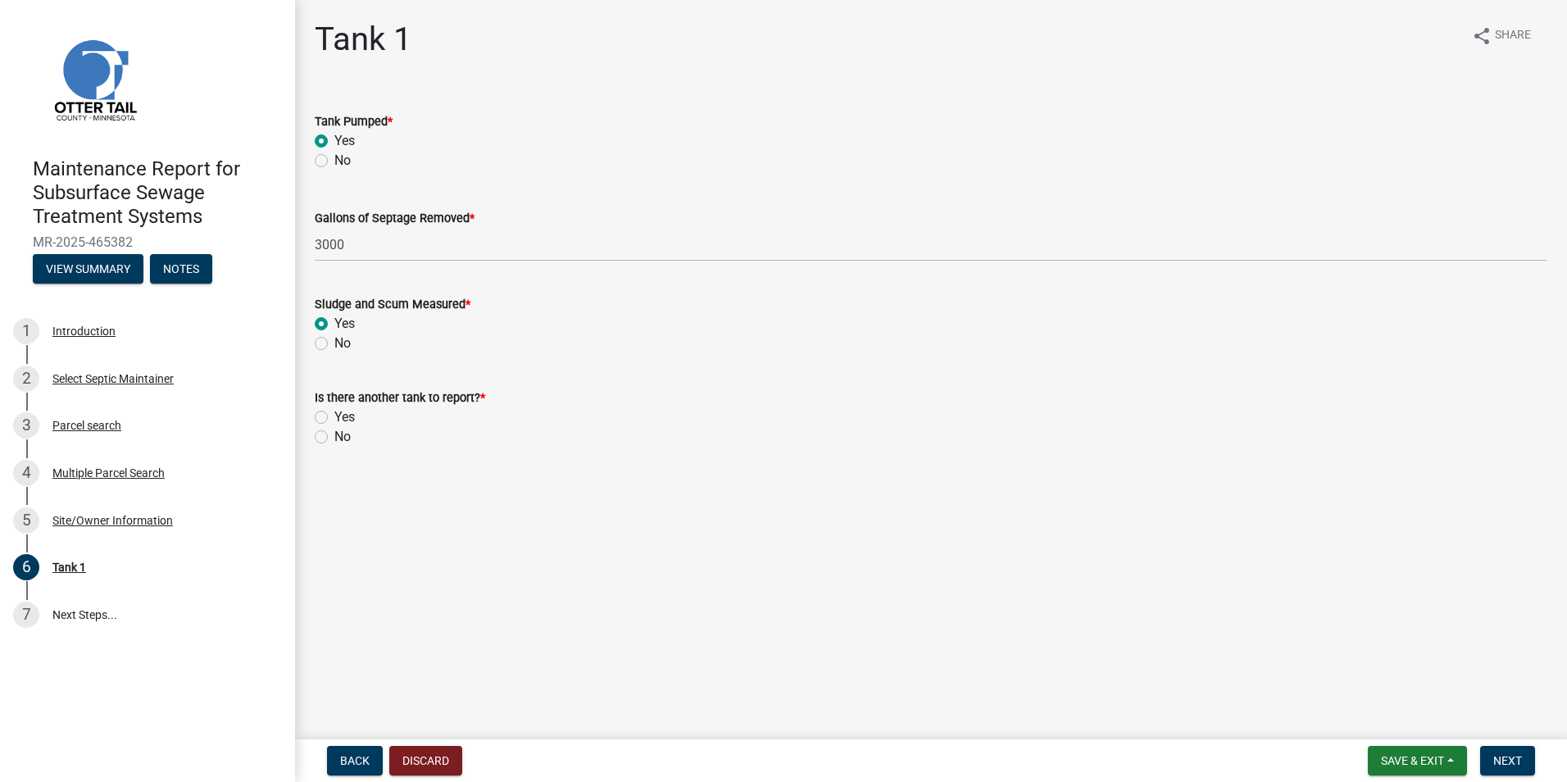
click at [334, 442] on label "No" at bounding box center [342, 437] width 16 height 20
click at [334, 438] on input "No" at bounding box center [339, 432] width 11 height 11
radio input "true"
click at [1525, 761] on button "Next" at bounding box center [1507, 761] width 55 height 30
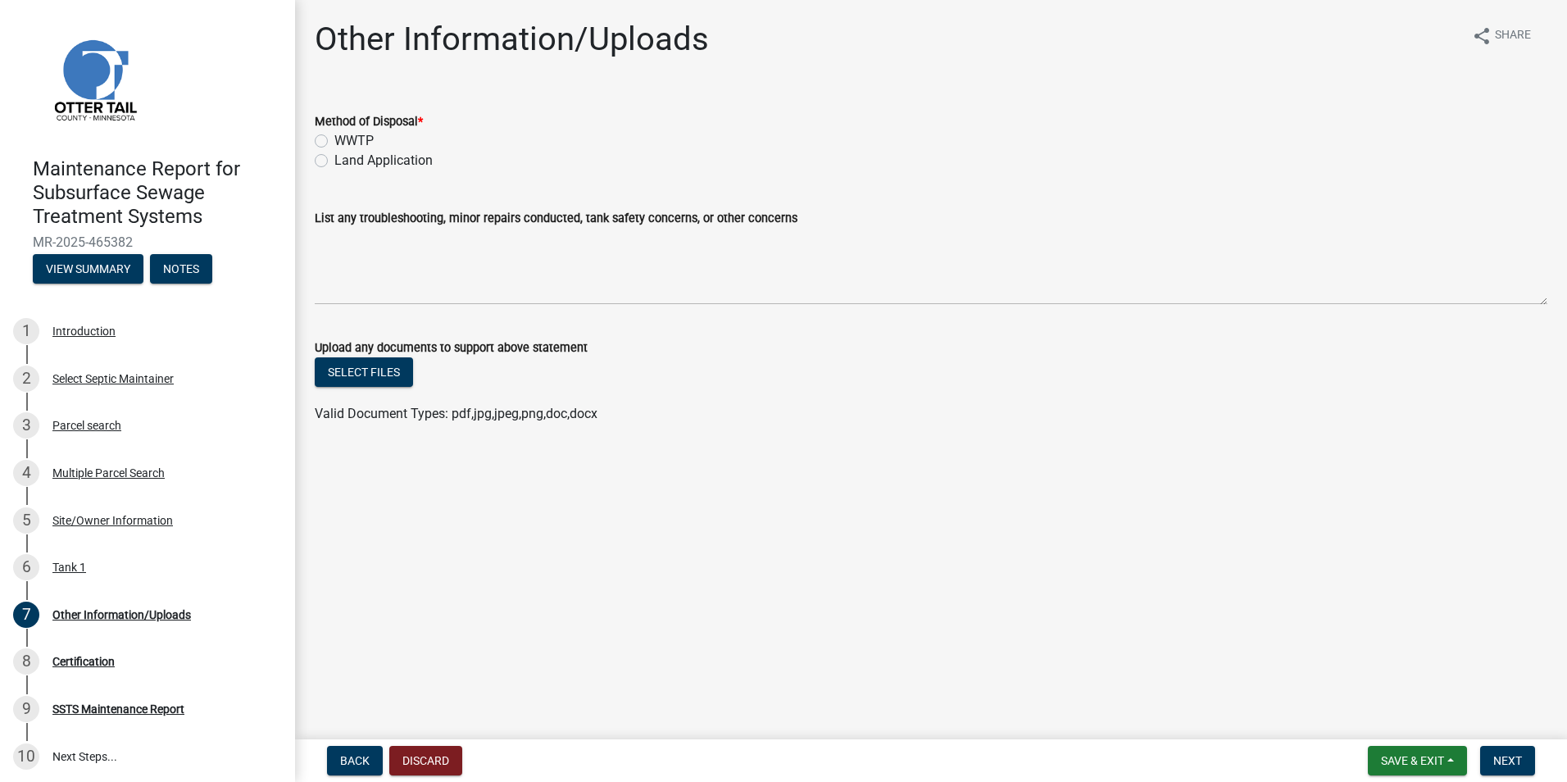
click at [386, 155] on label "Land Application" at bounding box center [383, 161] width 98 height 20
click at [345, 155] on input "Land Application" at bounding box center [339, 156] width 11 height 11
radio input "true"
click at [1517, 757] on span "Next" at bounding box center [1507, 760] width 29 height 13
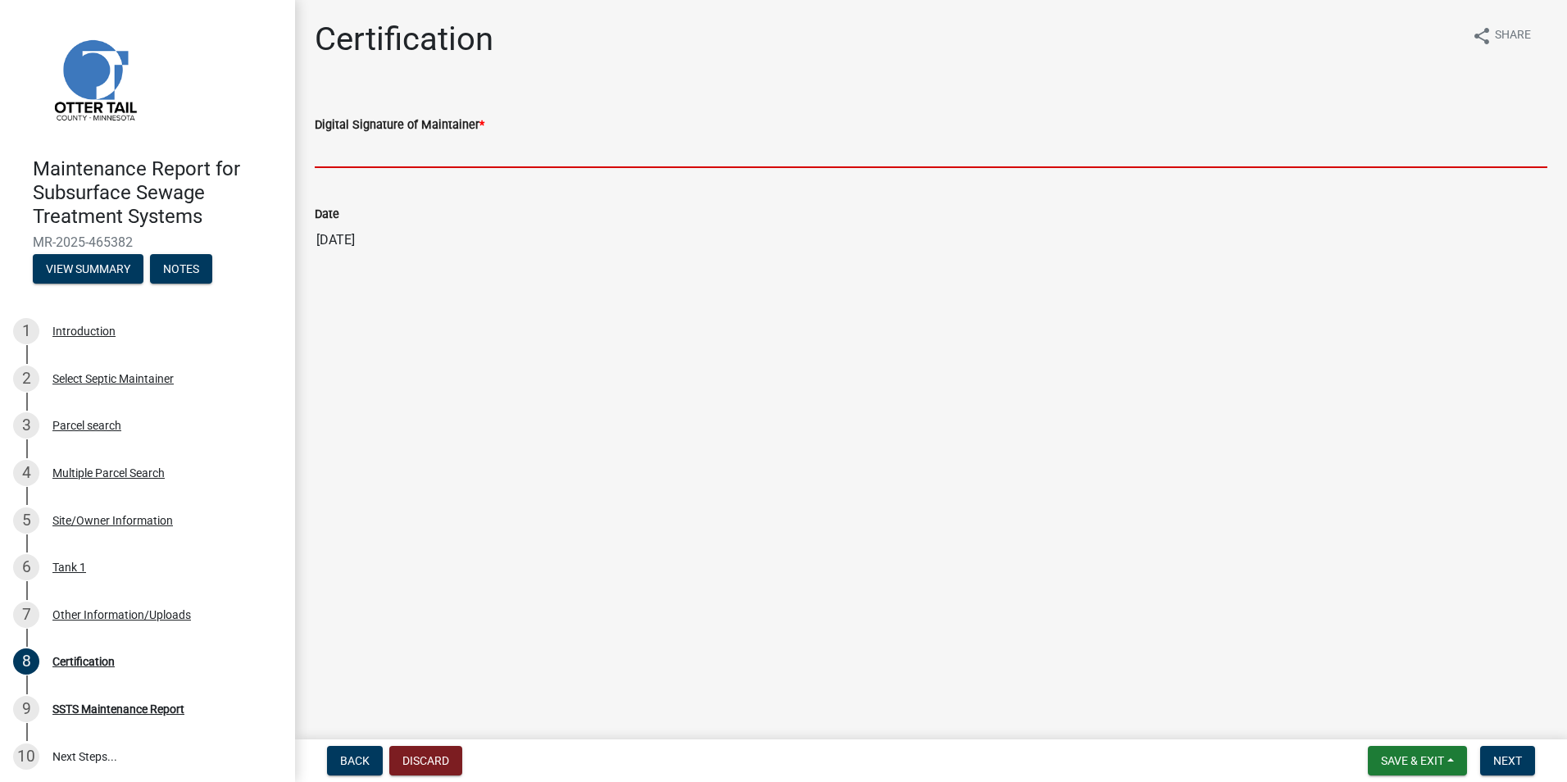
click at [403, 161] on input "Digital Signature of Maintainer *" at bounding box center [931, 151] width 1233 height 34
type input "[PERSON_NAME]"
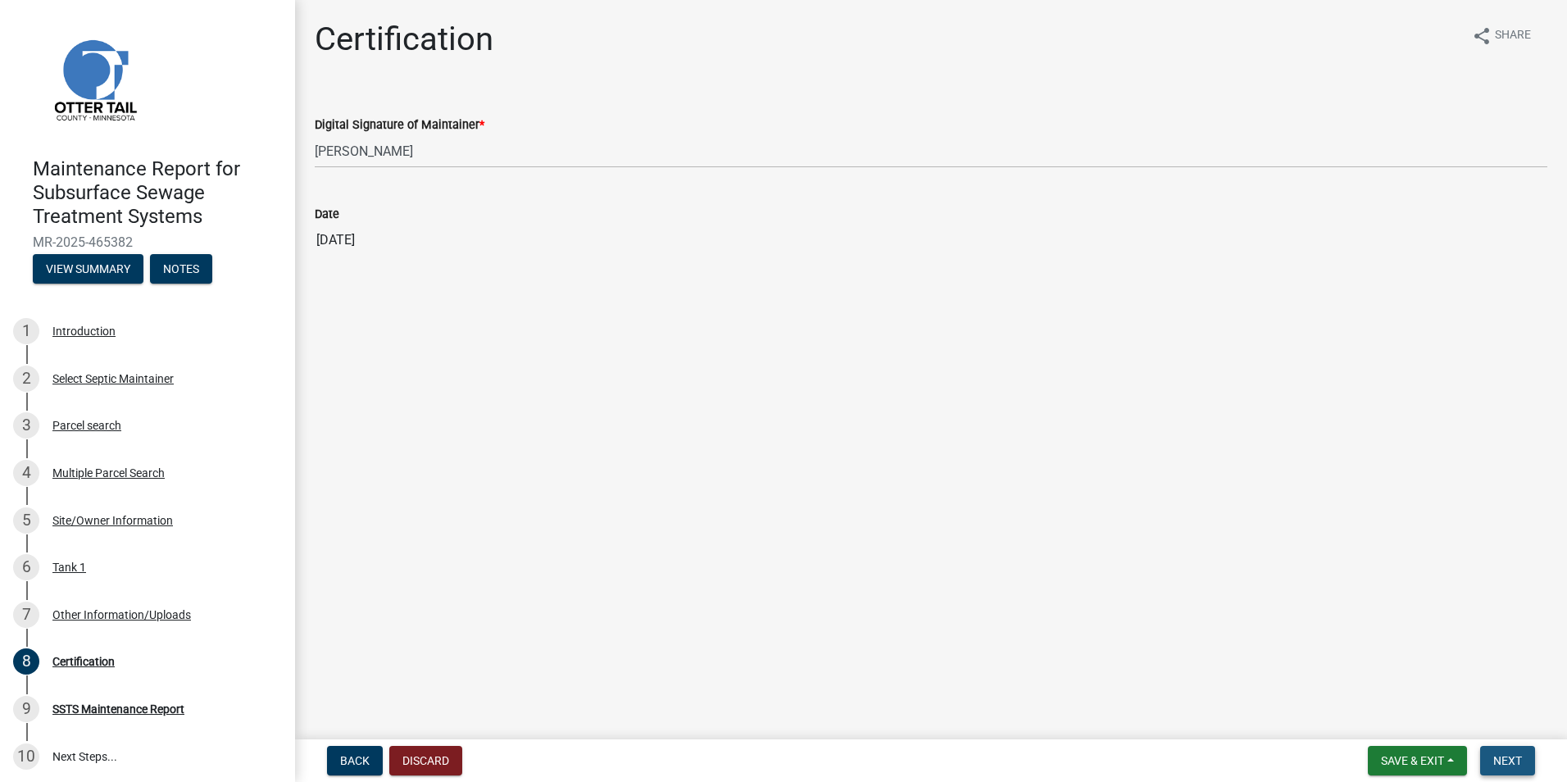
click at [1504, 755] on span "Next" at bounding box center [1507, 760] width 29 height 13
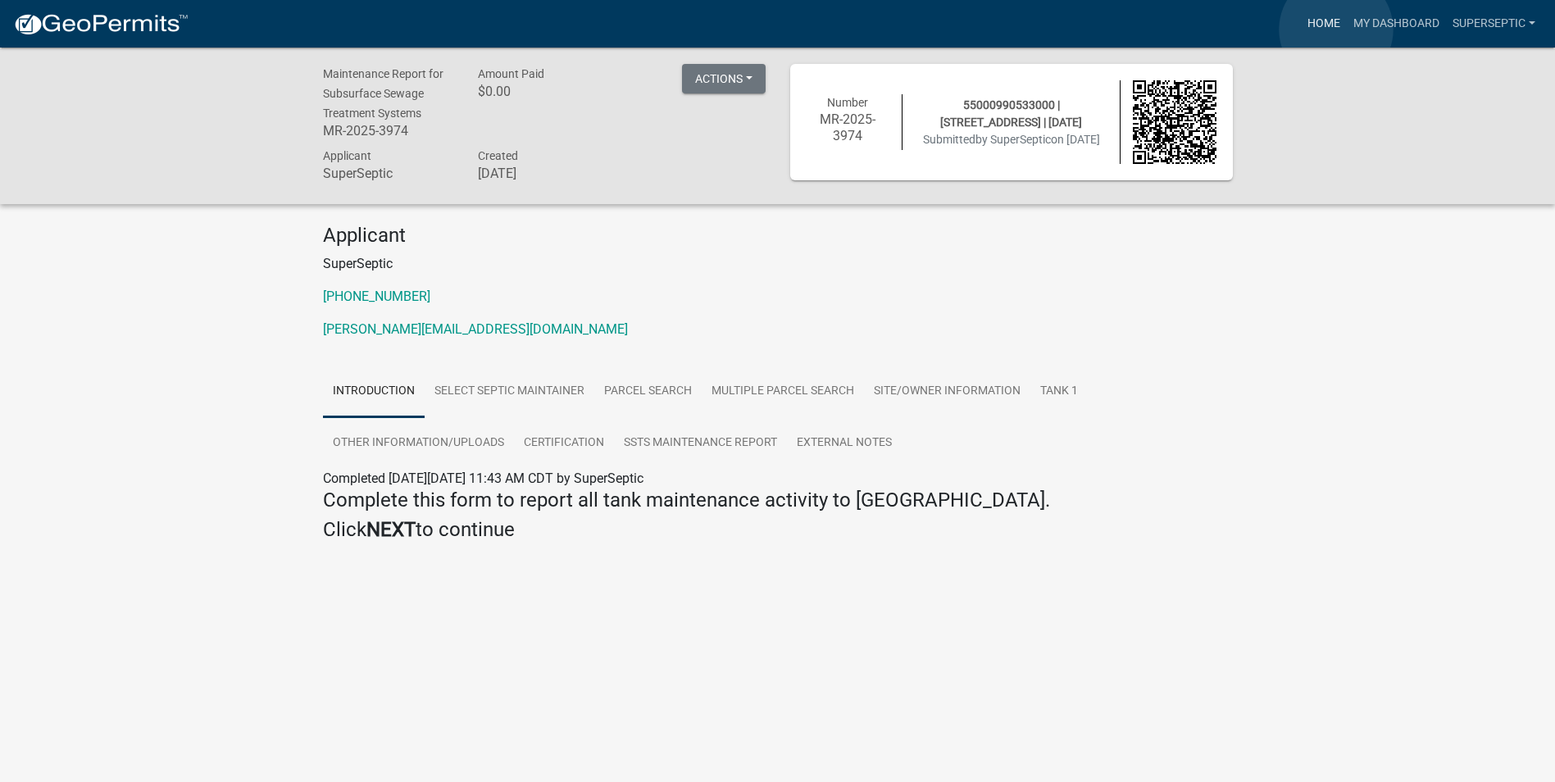
click at [1336, 30] on link "Home" at bounding box center [1324, 23] width 46 height 31
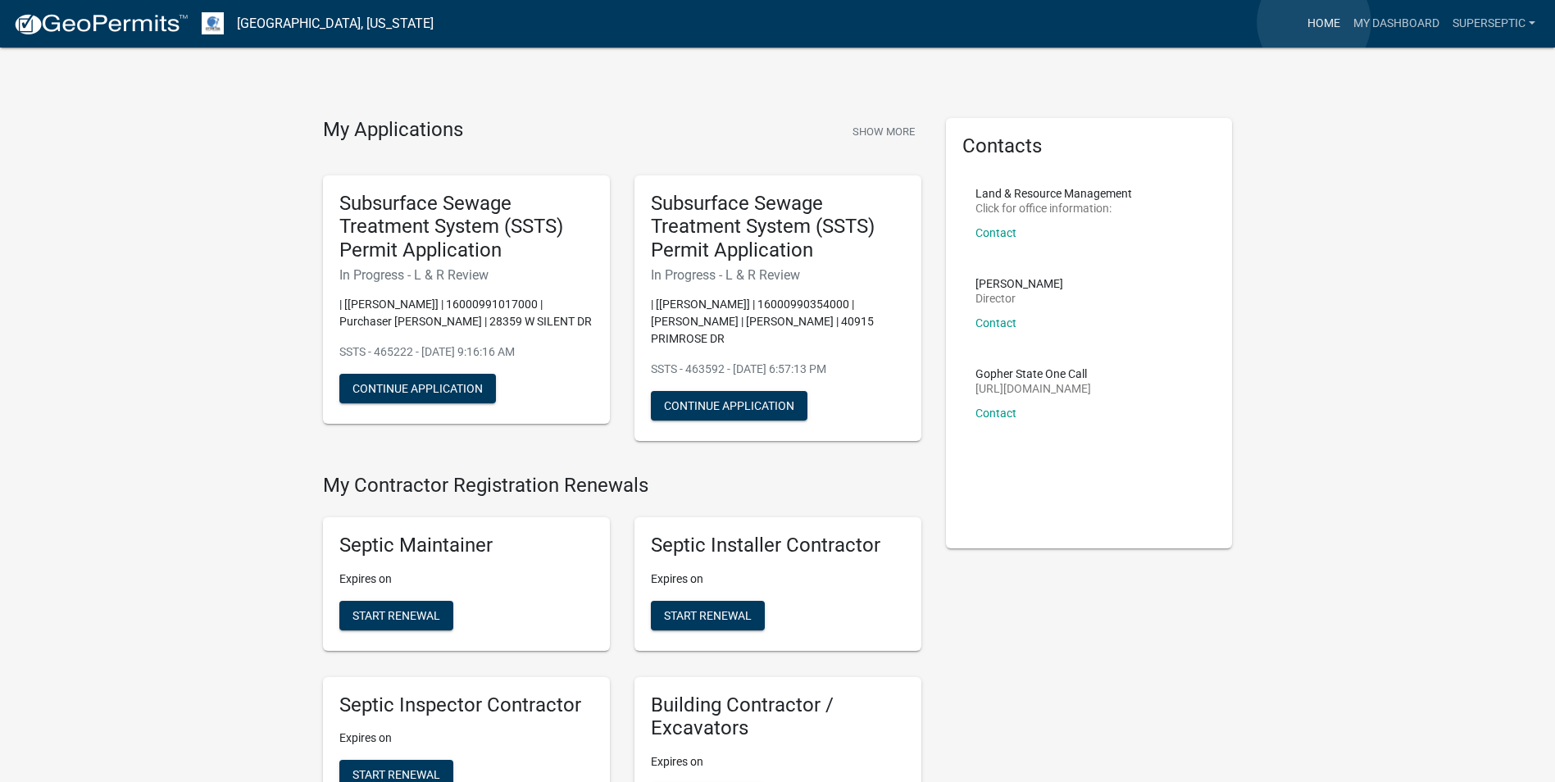
click at [1314, 22] on link "Home" at bounding box center [1324, 23] width 46 height 31
click at [1320, 27] on link "Home" at bounding box center [1324, 23] width 46 height 31
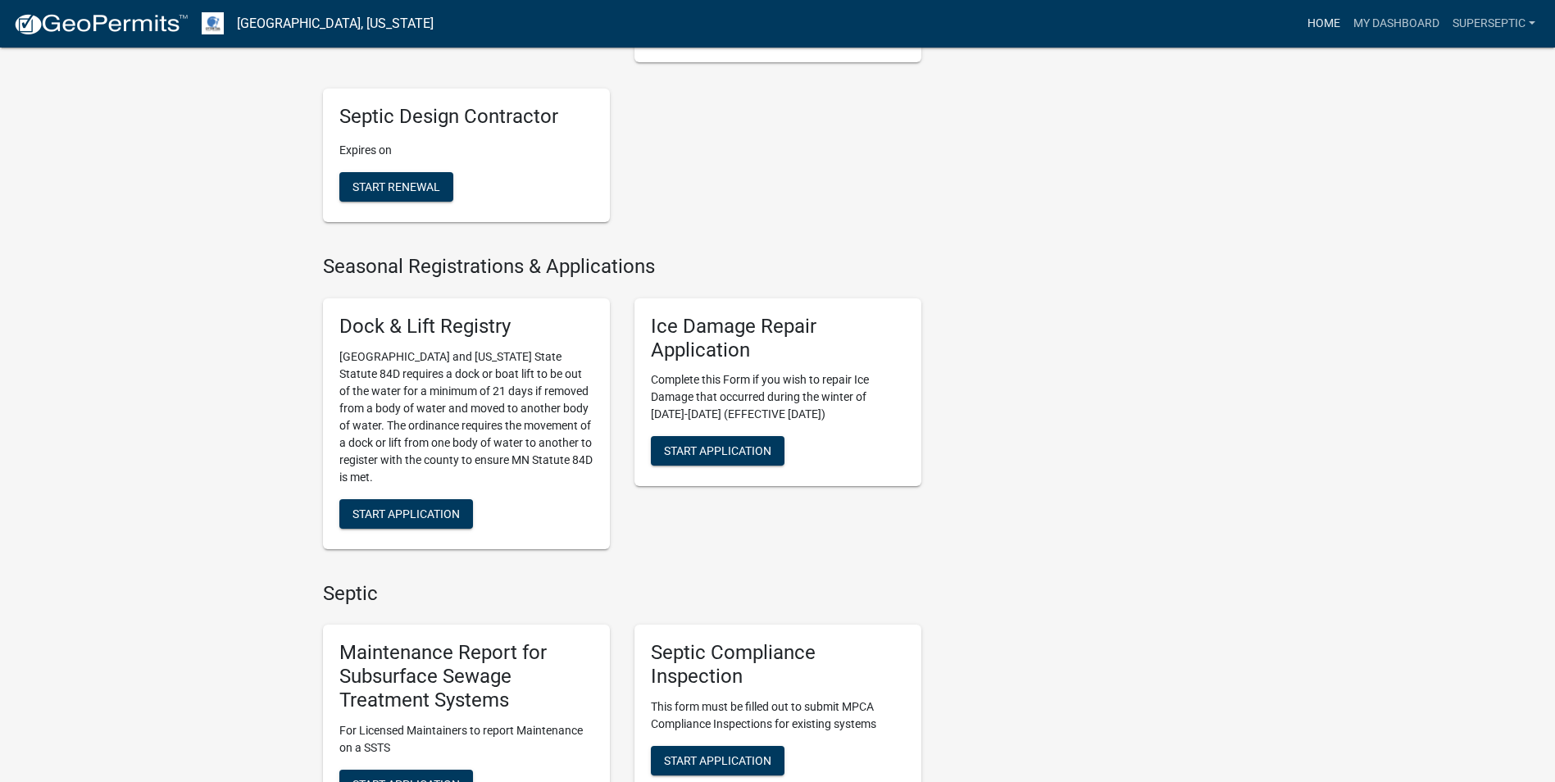
scroll to position [1065, 0]
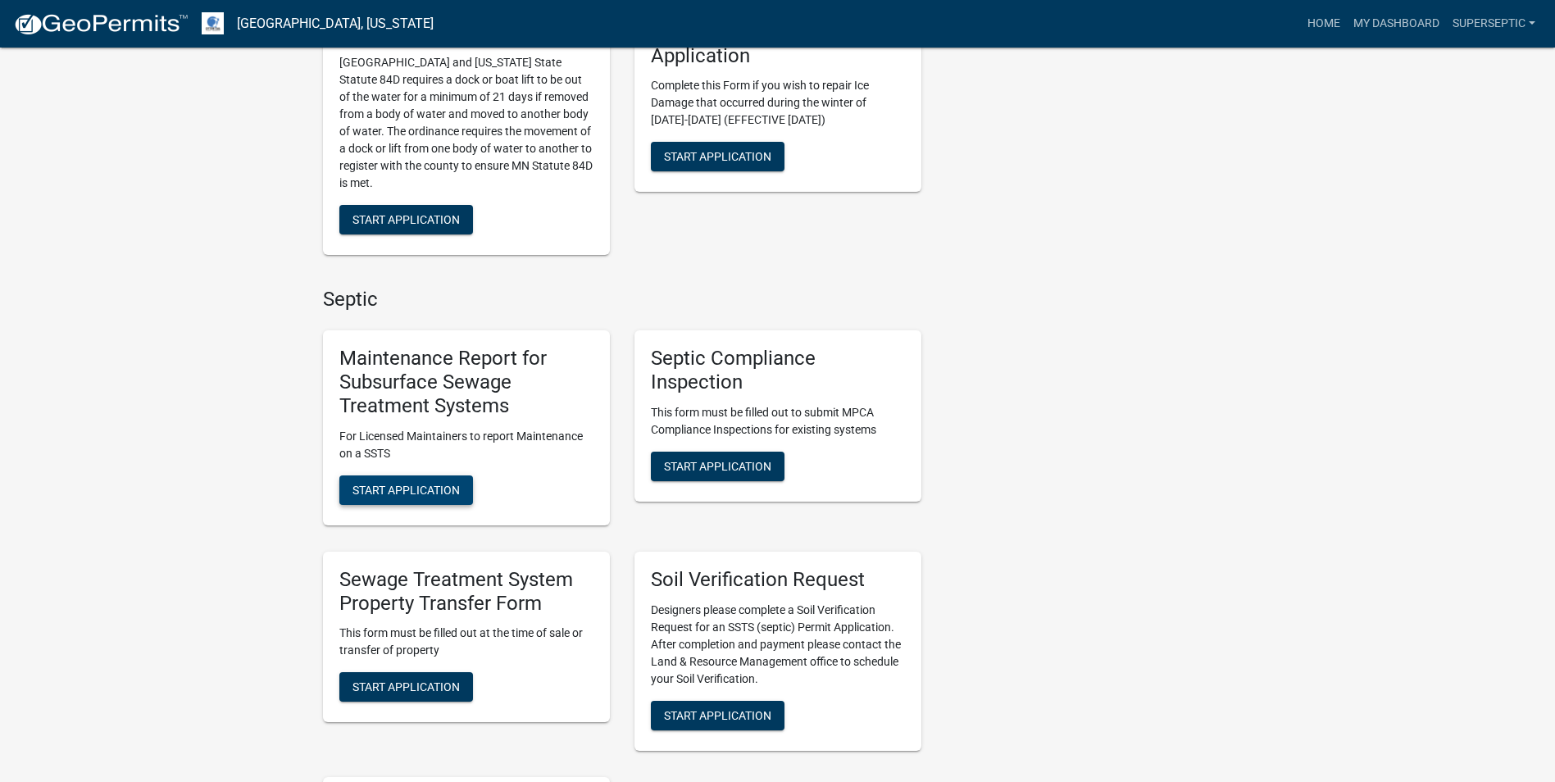
click at [452, 482] on button "Start Application" at bounding box center [406, 490] width 134 height 30
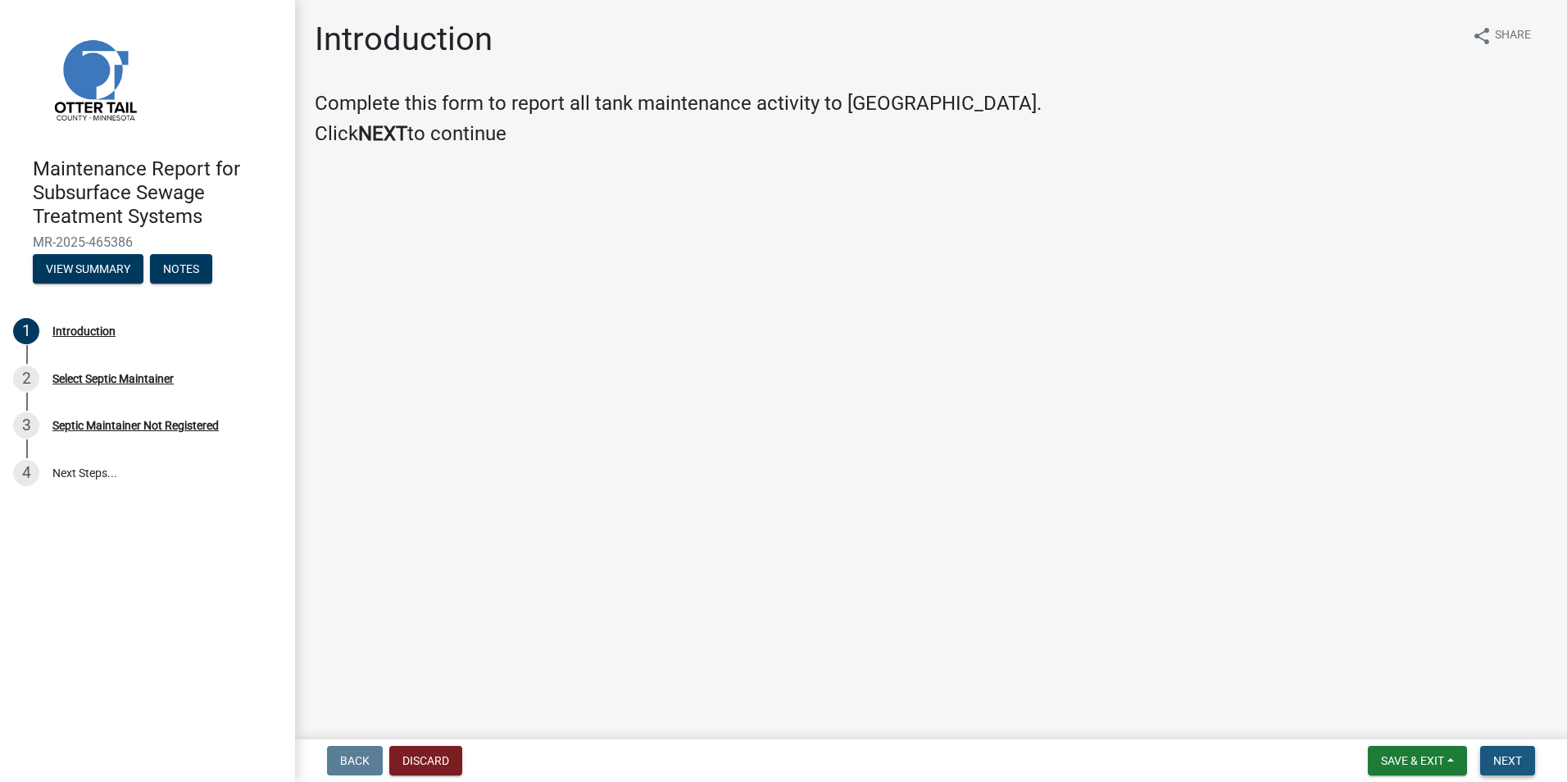
click at [1506, 755] on span "Next" at bounding box center [1507, 760] width 29 height 13
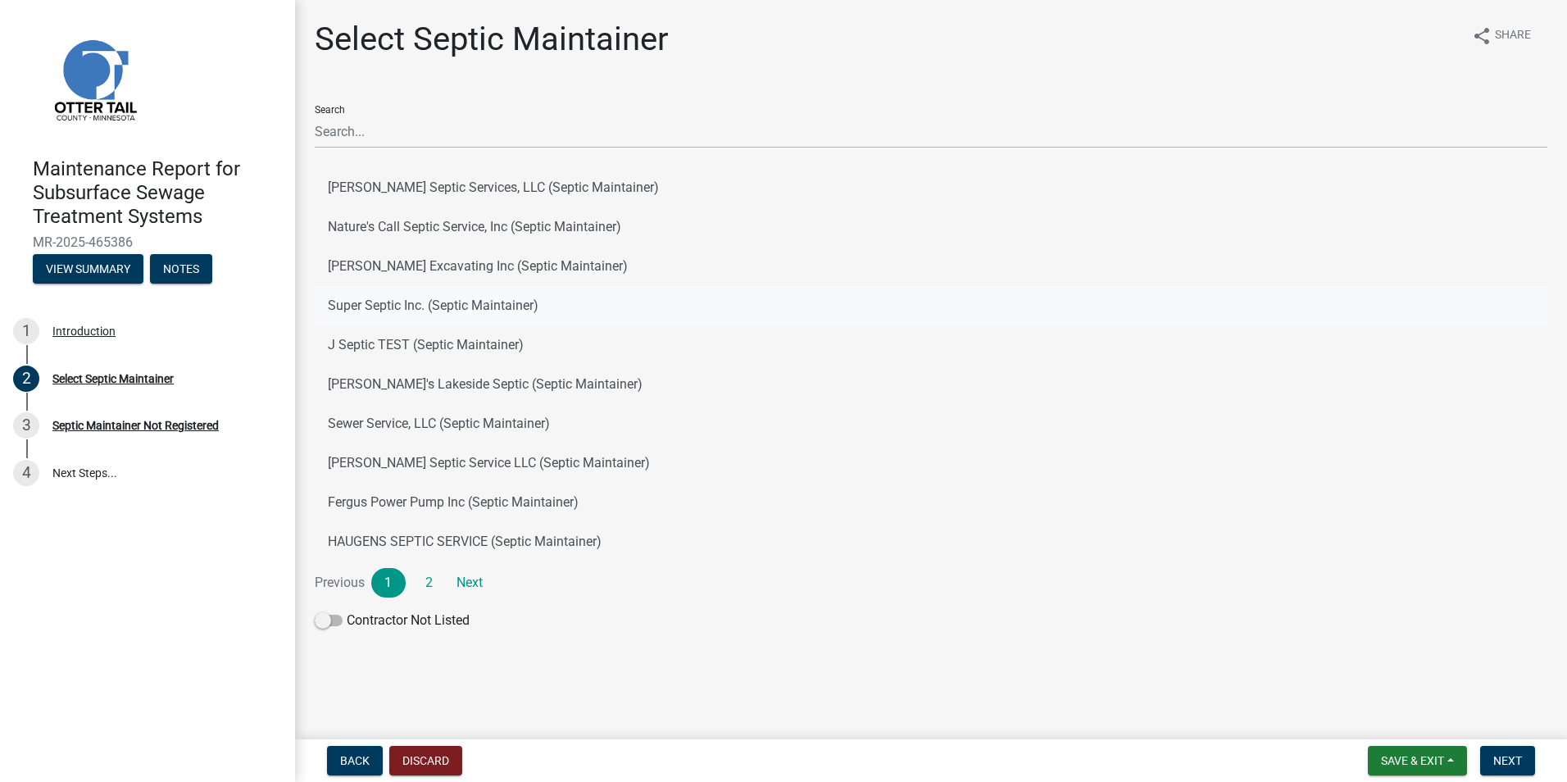
click at [404, 312] on button "Super Septic Inc. (Septic Maintainer)" at bounding box center [931, 305] width 1233 height 39
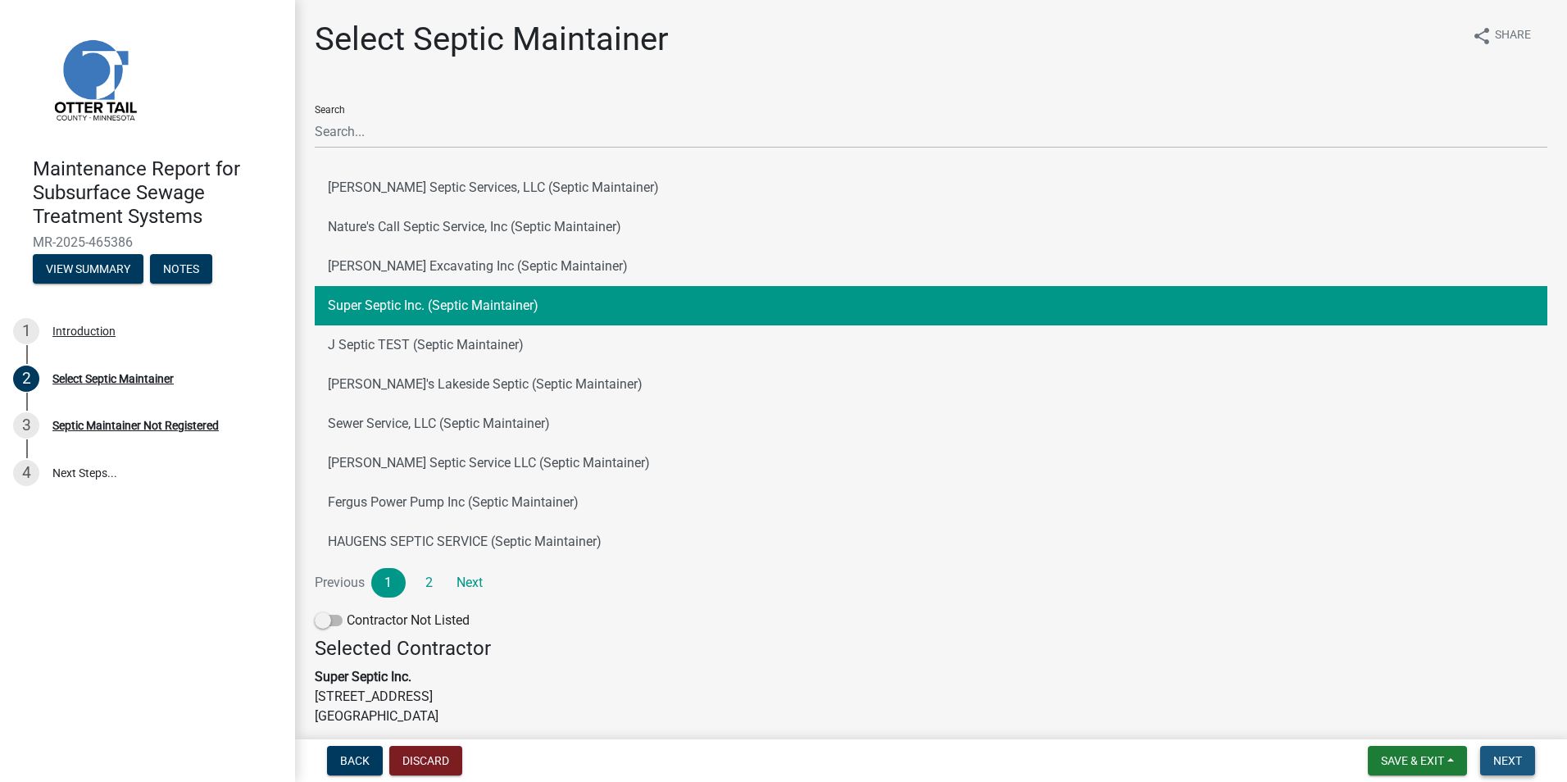
click at [1492, 761] on button "Next" at bounding box center [1507, 761] width 55 height 30
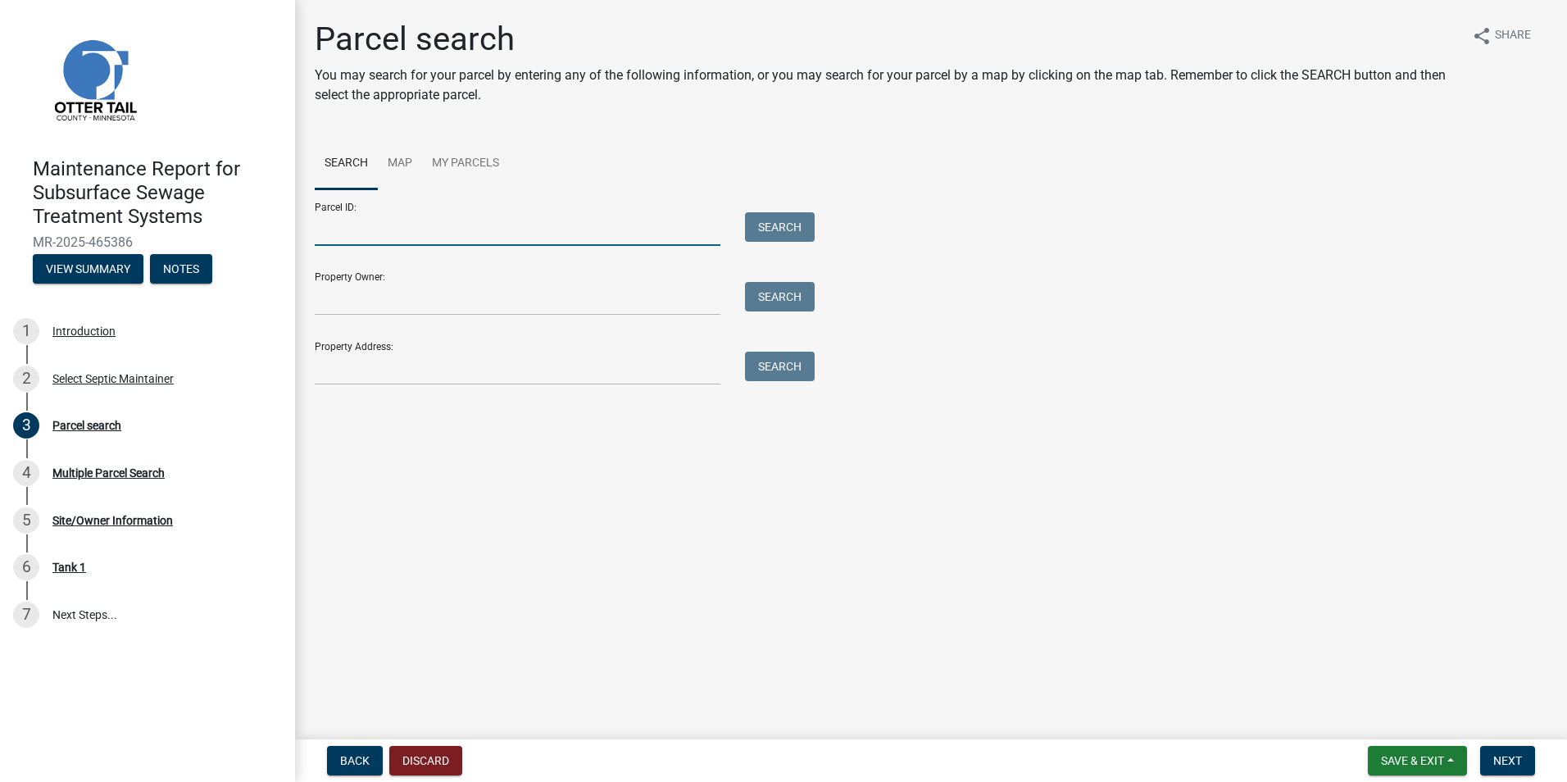
click at [376, 235] on input "Parcel ID:" at bounding box center [518, 229] width 406 height 34
paste input "08000080055003"
type input "08000080055003"
click at [774, 215] on button "Search" at bounding box center [780, 227] width 70 height 30
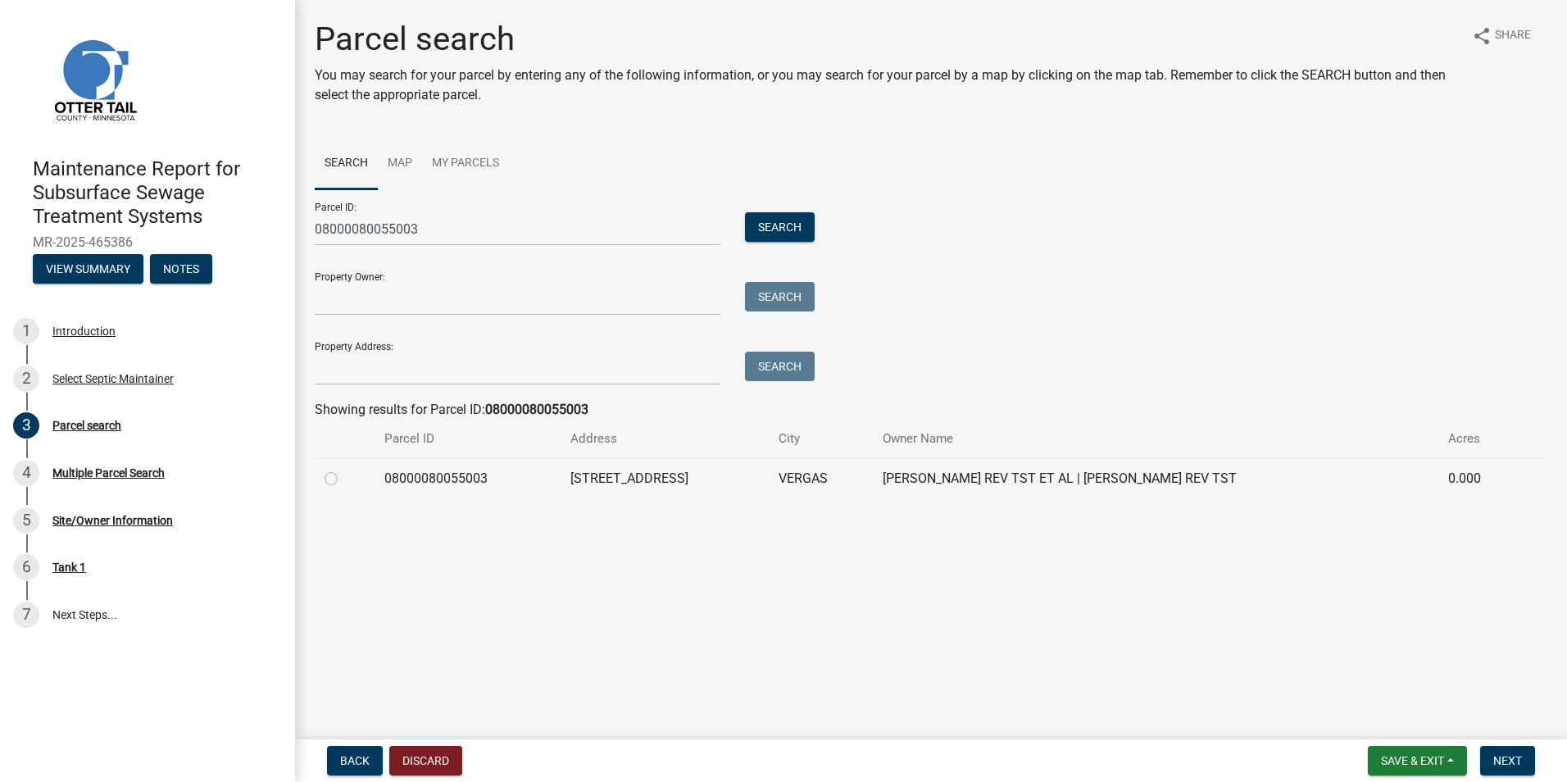
click at [344, 469] on label at bounding box center [344, 469] width 0 height 0
click at [344, 479] on input "radio" at bounding box center [349, 474] width 11 height 11
radio input "true"
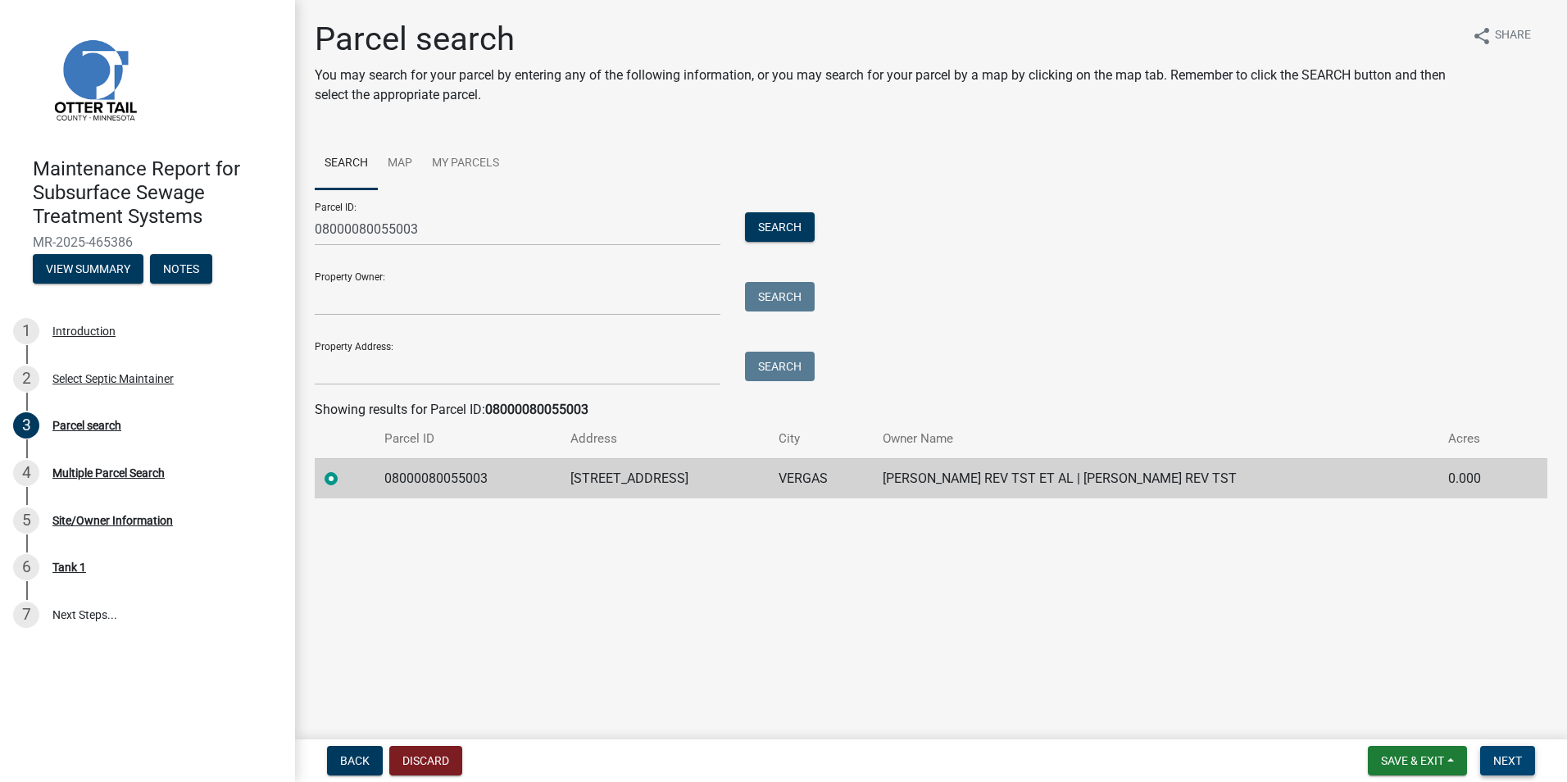
click at [1499, 756] on span "Next" at bounding box center [1507, 760] width 29 height 13
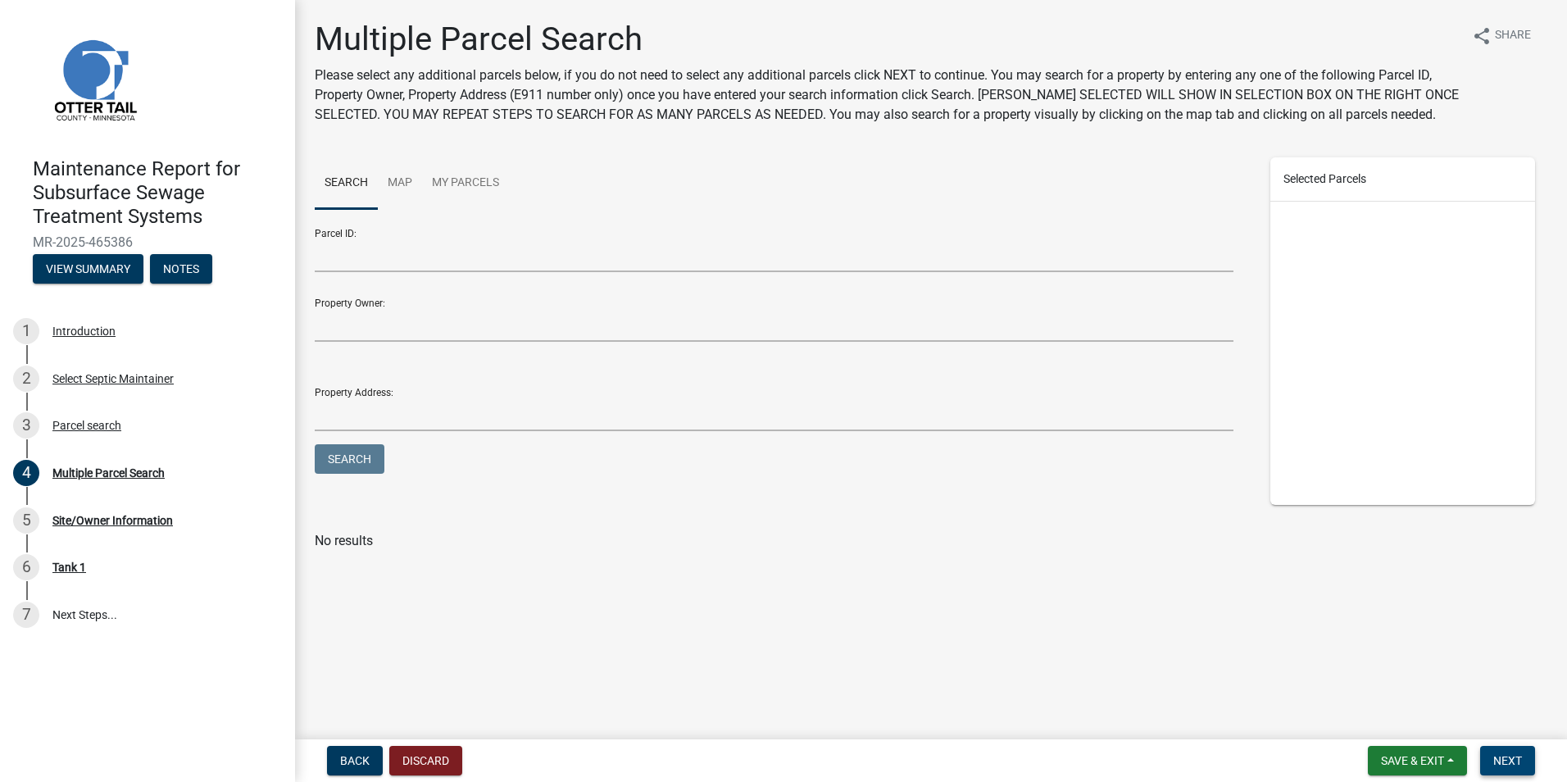
click at [1503, 767] on span "Next" at bounding box center [1507, 760] width 29 height 13
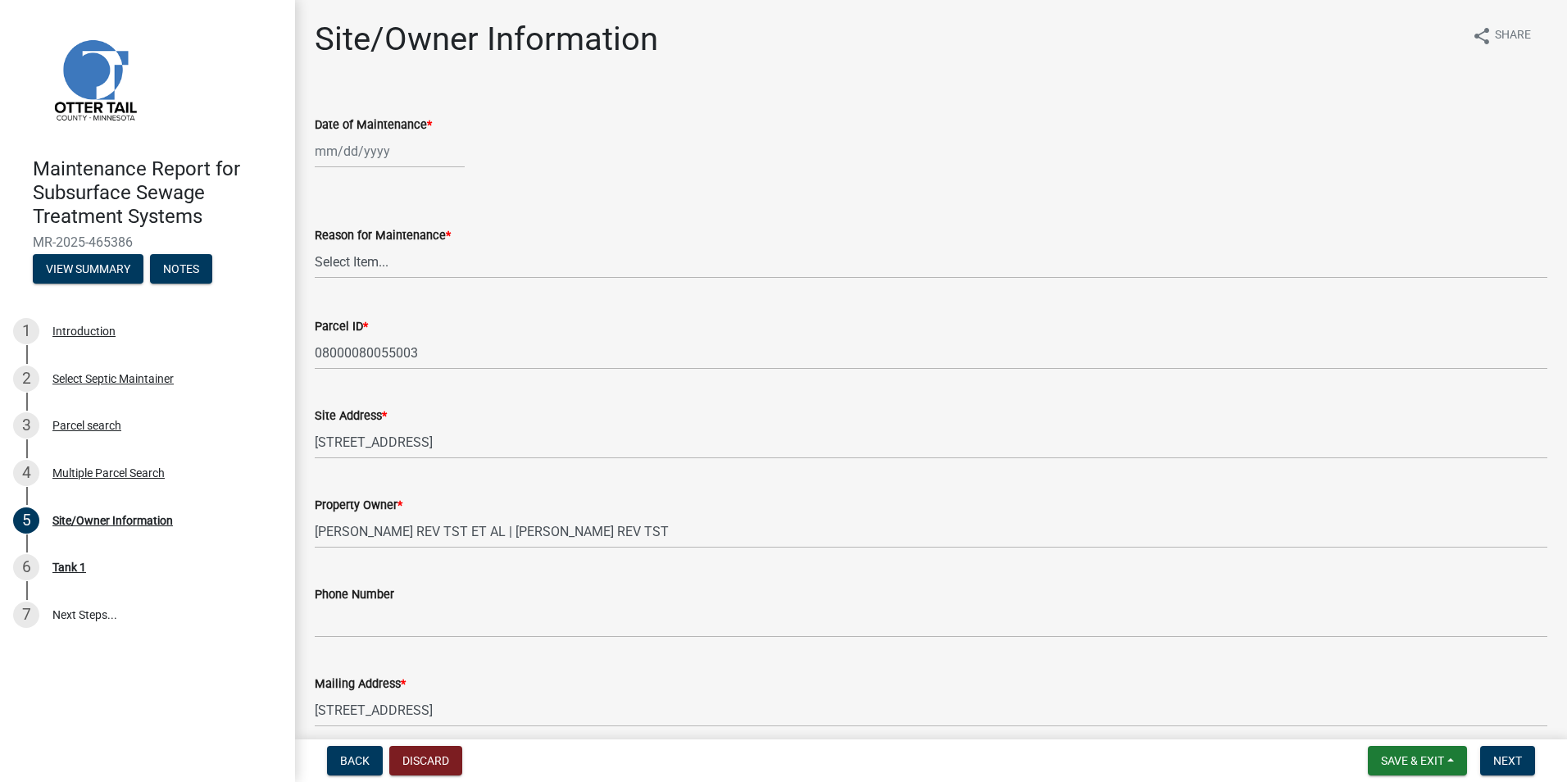
click at [370, 153] on div at bounding box center [390, 151] width 150 height 34
select select "8"
select select "2025"
click at [490, 293] on div "17" at bounding box center [488, 291] width 26 height 26
type input "[DATE]"
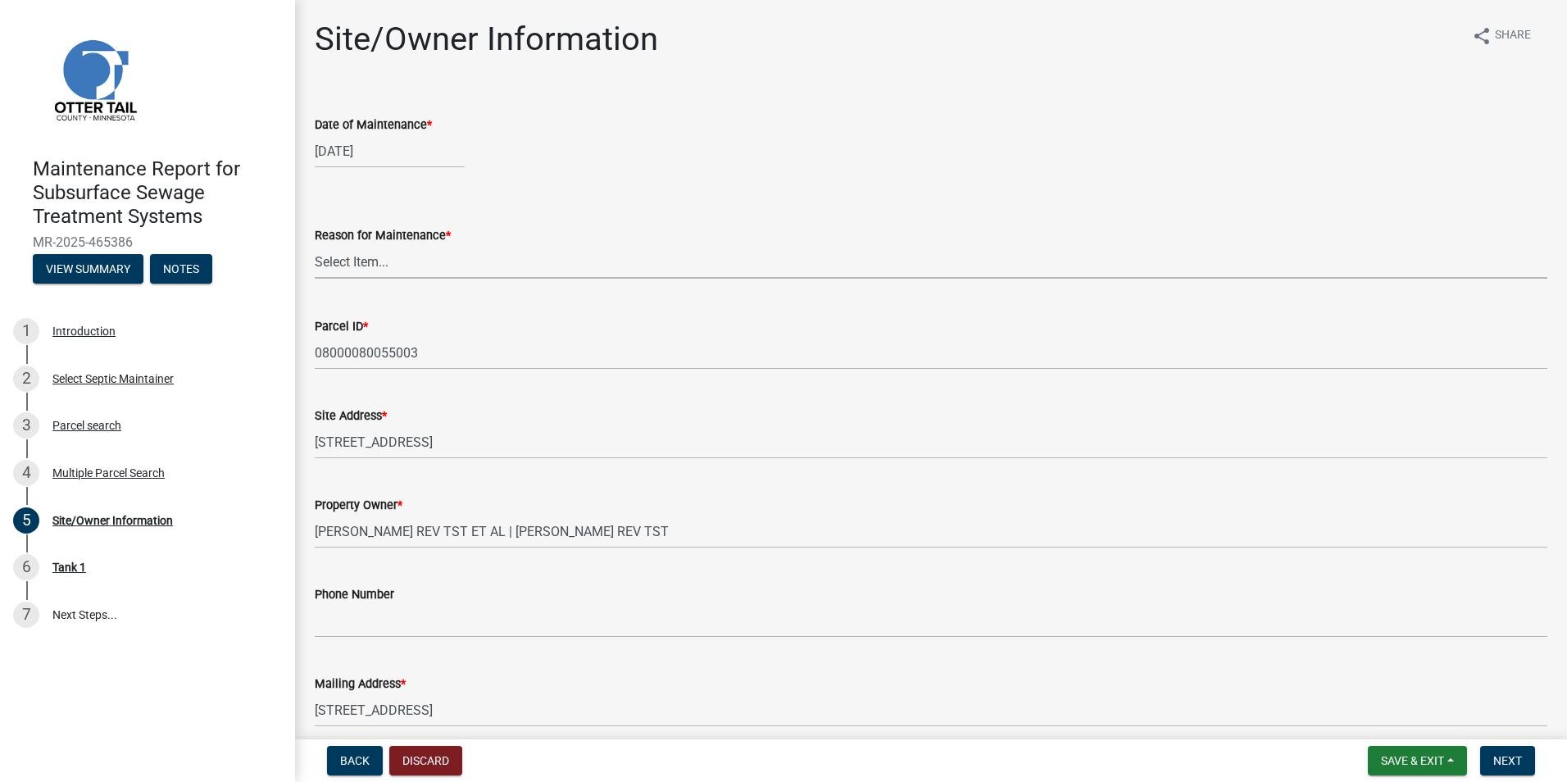
click at [380, 266] on select "Select Item... Called Routine Other" at bounding box center [931, 262] width 1233 height 34
click at [315, 245] on select "Select Item... Called Routine Other" at bounding box center [931, 262] width 1233 height 34
select select "3ac72b63-7b21-42e4-8192-806faae7a4f1"
click at [1508, 780] on nav "Back Discard Save & Exit Save Save & Exit Next" at bounding box center [931, 760] width 1272 height 43
click at [1508, 766] on span "Next" at bounding box center [1507, 760] width 29 height 13
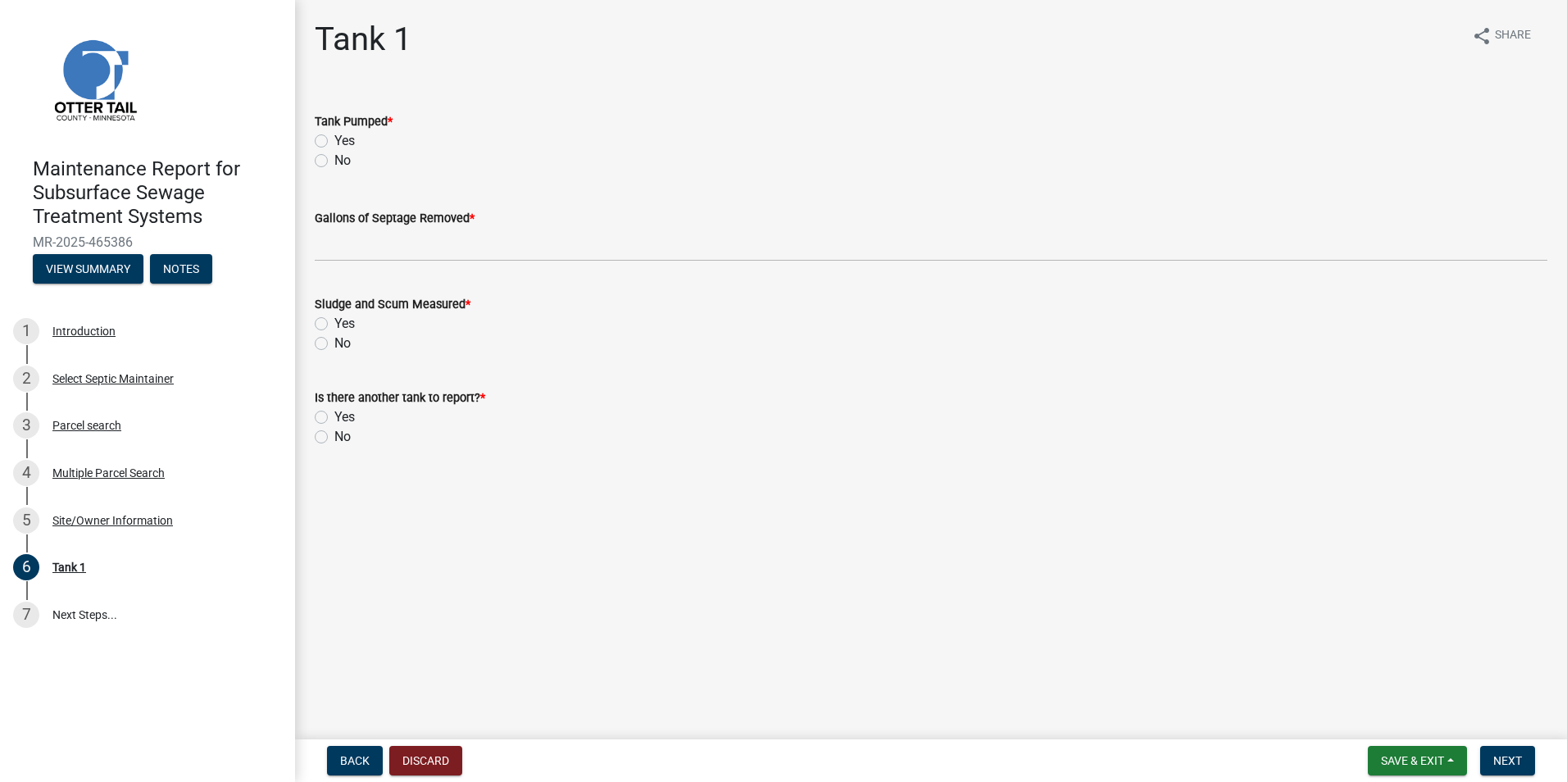
click at [334, 143] on label "Yes" at bounding box center [344, 141] width 20 height 20
click at [334, 142] on input "Yes" at bounding box center [339, 136] width 11 height 11
radio input "true"
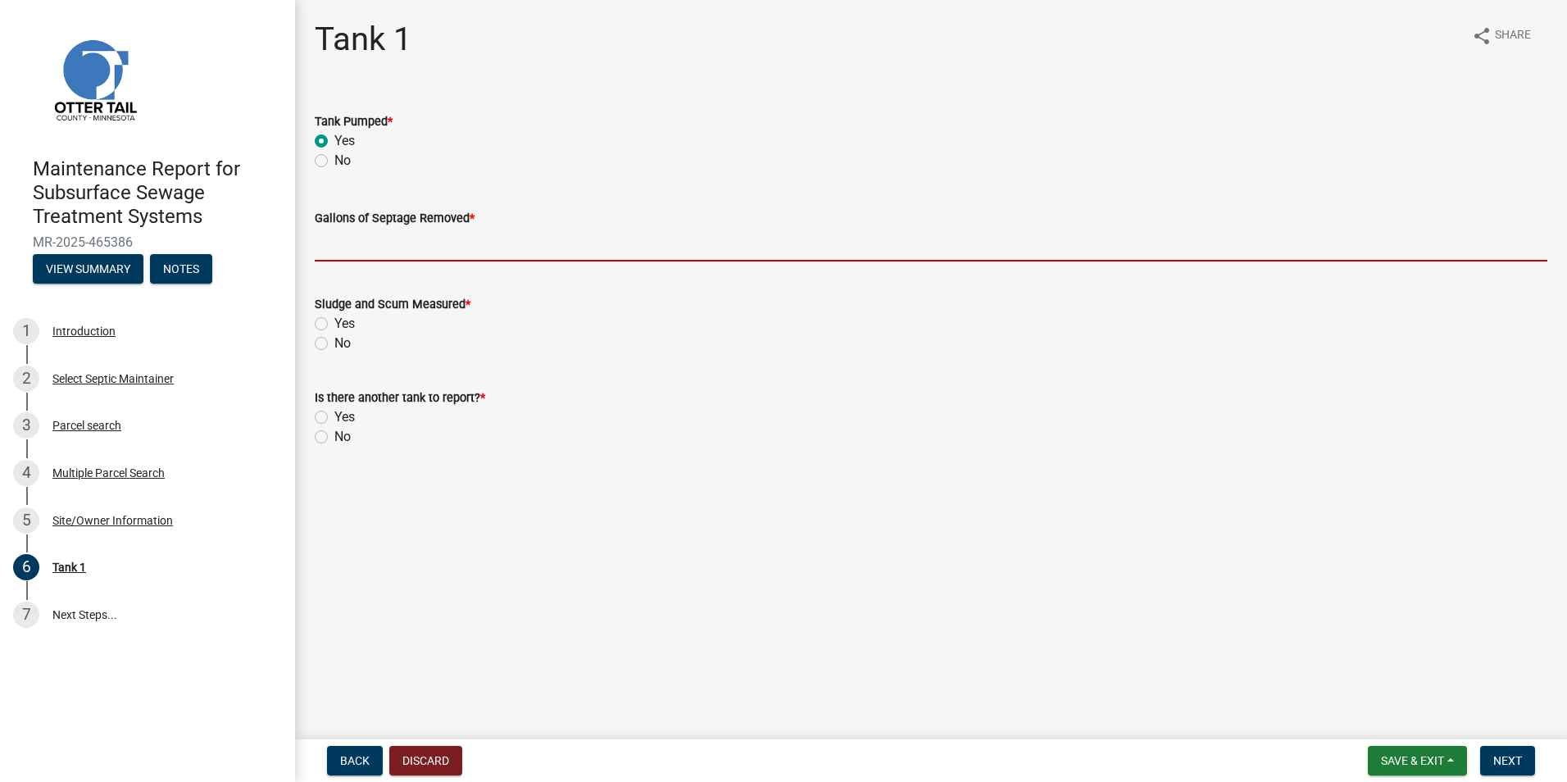
click at [361, 249] on input "Gallons of Septage Removed *" at bounding box center [931, 245] width 1233 height 34
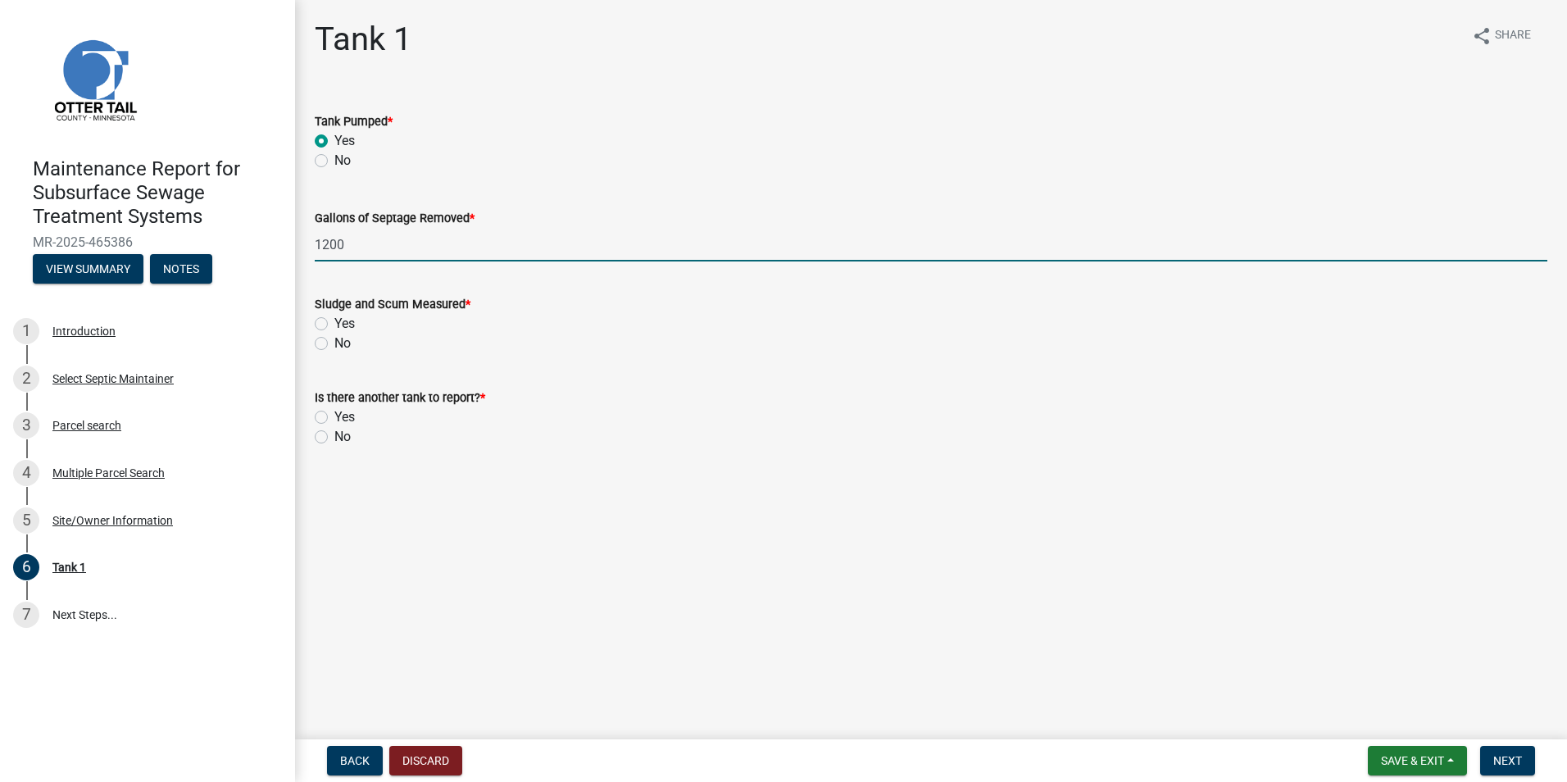
type input "1200"
click at [334, 321] on label "Yes" at bounding box center [344, 324] width 20 height 20
click at [334, 321] on input "Yes" at bounding box center [339, 319] width 11 height 11
radio input "true"
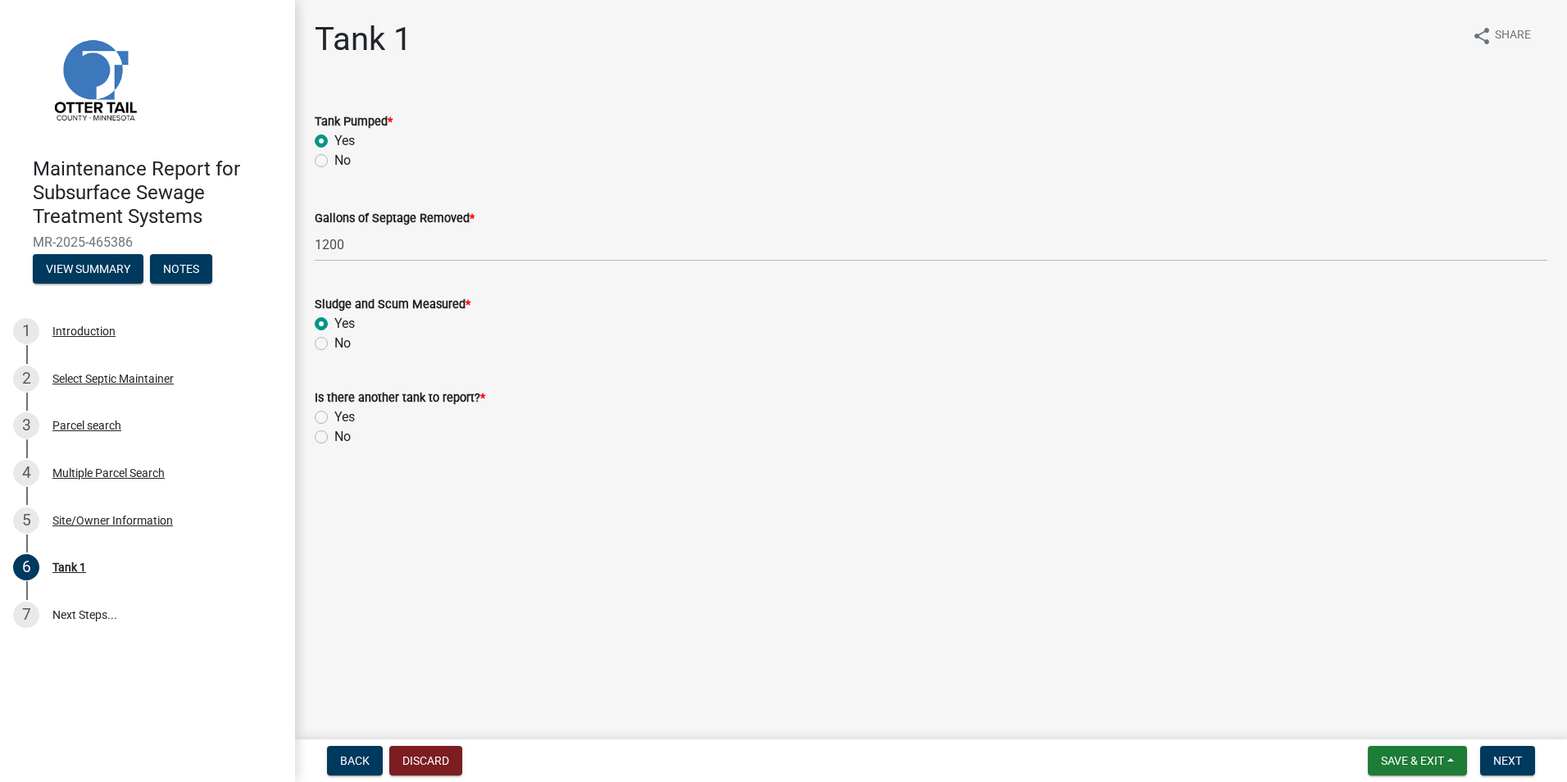
click at [334, 442] on label "No" at bounding box center [342, 437] width 16 height 20
click at [334, 438] on input "No" at bounding box center [339, 432] width 11 height 11
radio input "true"
click at [1527, 760] on button "Next" at bounding box center [1507, 761] width 55 height 30
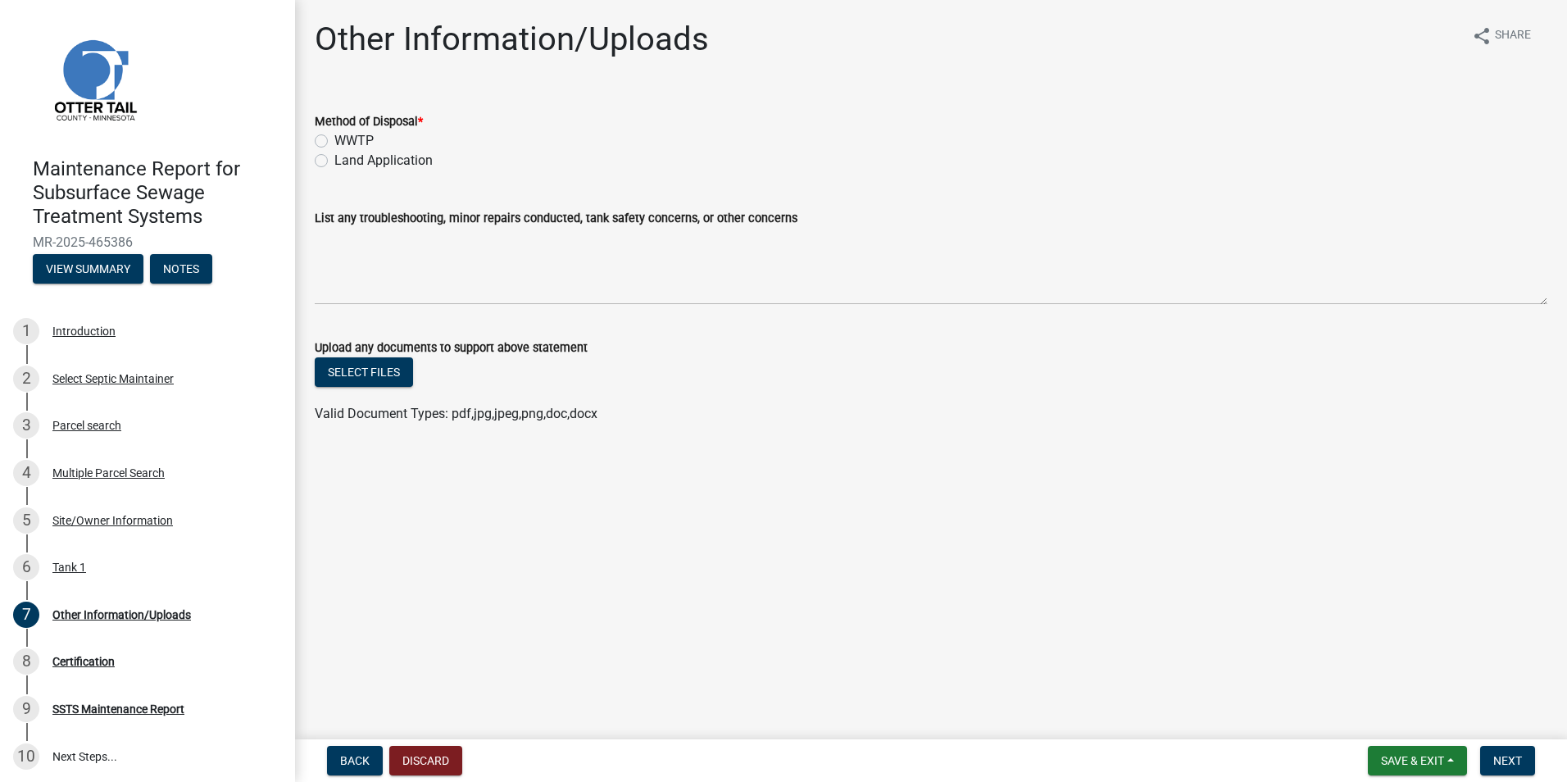
click at [397, 160] on label "Land Application" at bounding box center [383, 161] width 98 height 20
click at [345, 160] on input "Land Application" at bounding box center [339, 156] width 11 height 11
radio input "true"
click at [1519, 767] on span "Next" at bounding box center [1507, 760] width 29 height 13
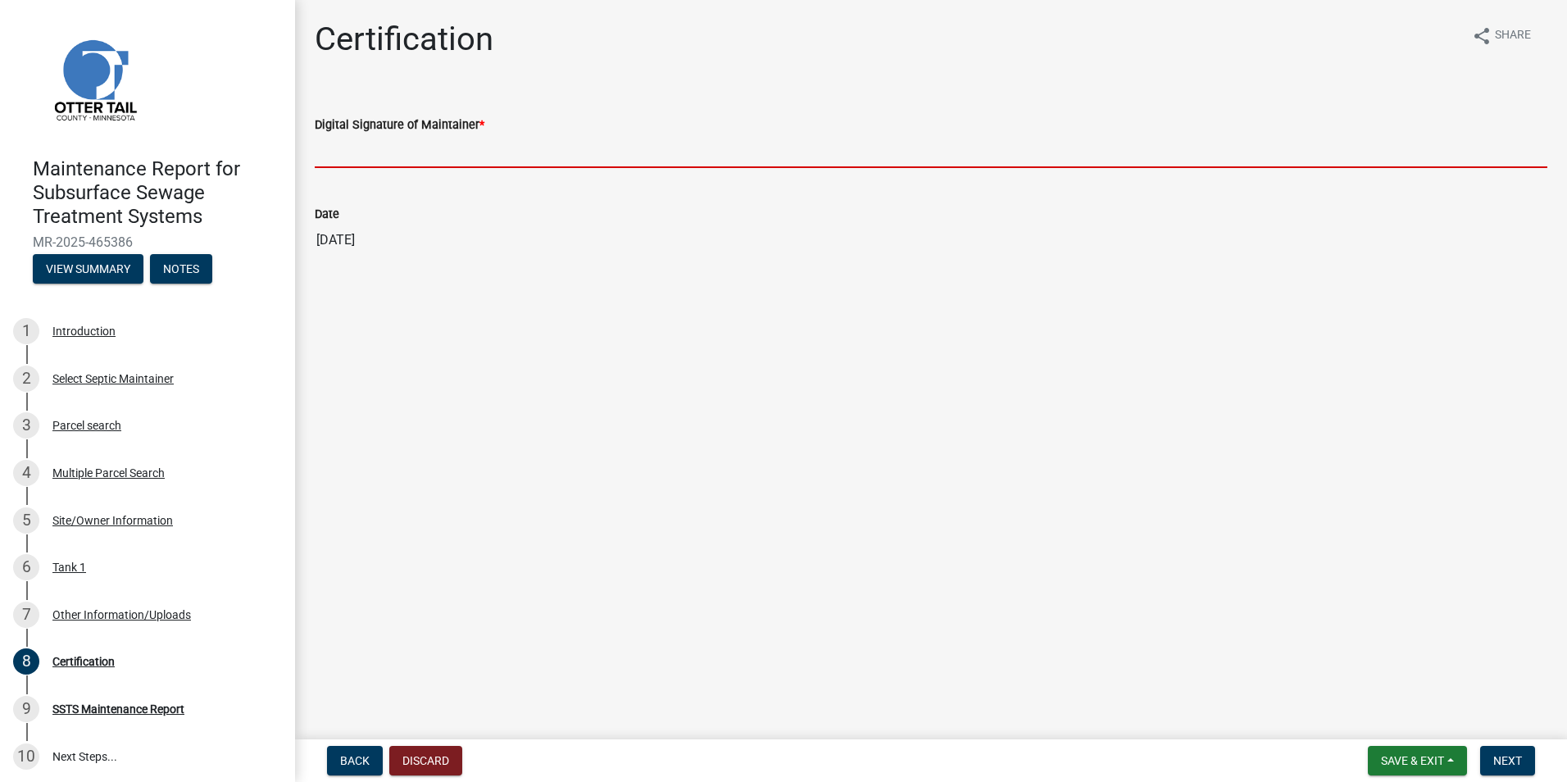
click at [443, 155] on input "Digital Signature of Maintainer *" at bounding box center [931, 151] width 1233 height 34
type input "[PERSON_NAME]"
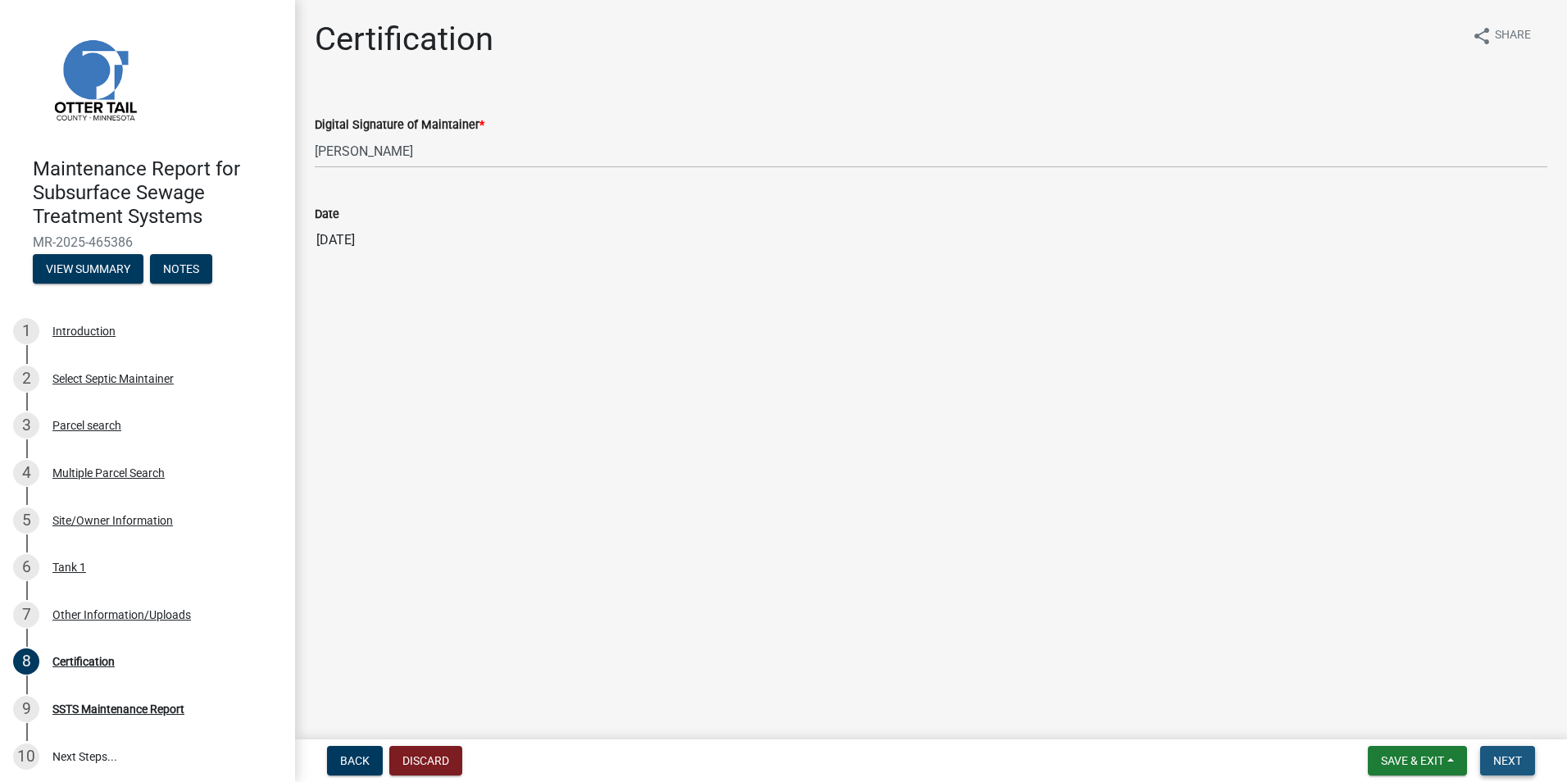
click at [1499, 752] on button "Next" at bounding box center [1507, 761] width 55 height 30
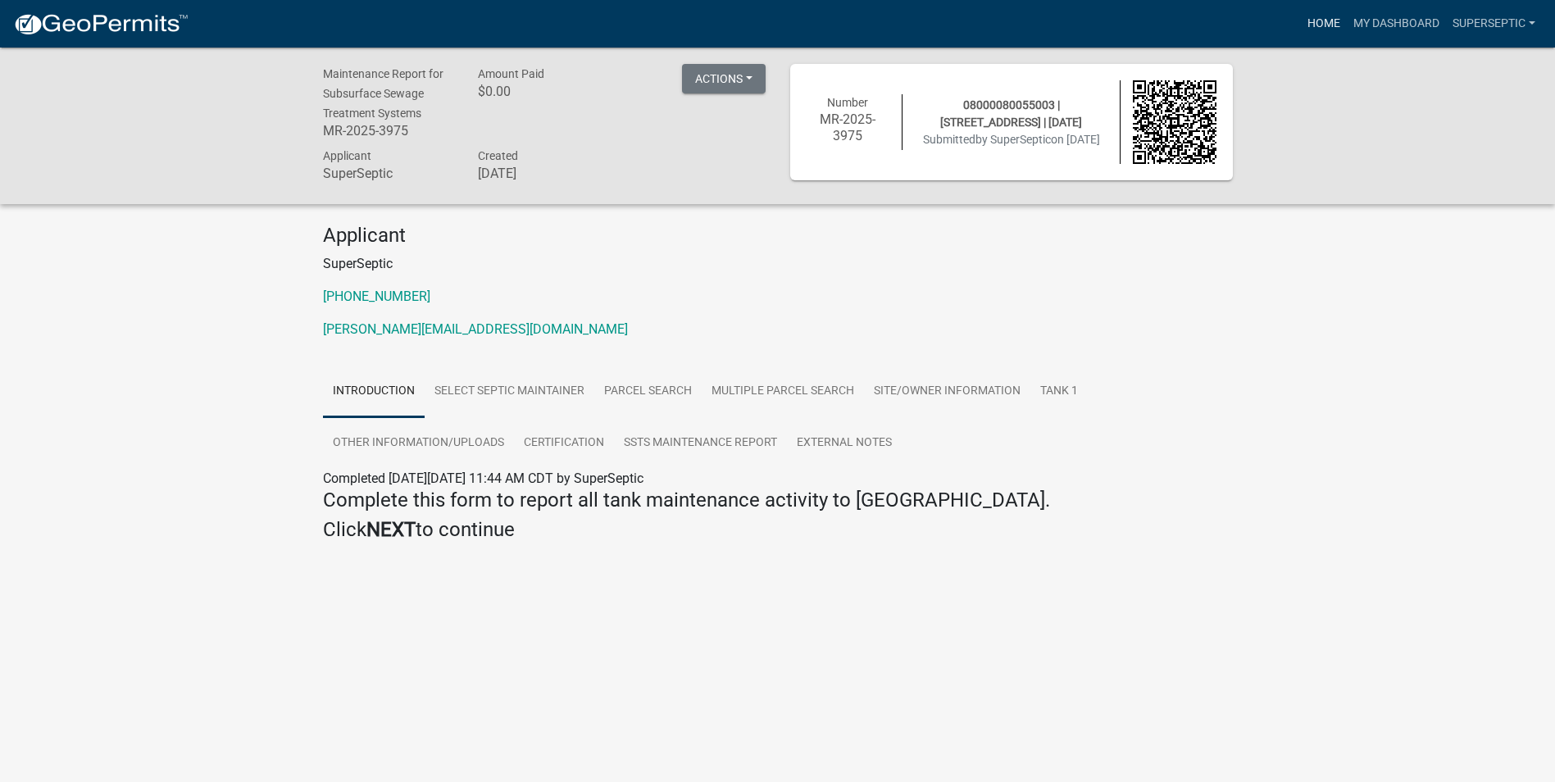
click at [1336, 25] on link "Home" at bounding box center [1324, 23] width 46 height 31
